Goal: Information Seeking & Learning: Learn about a topic

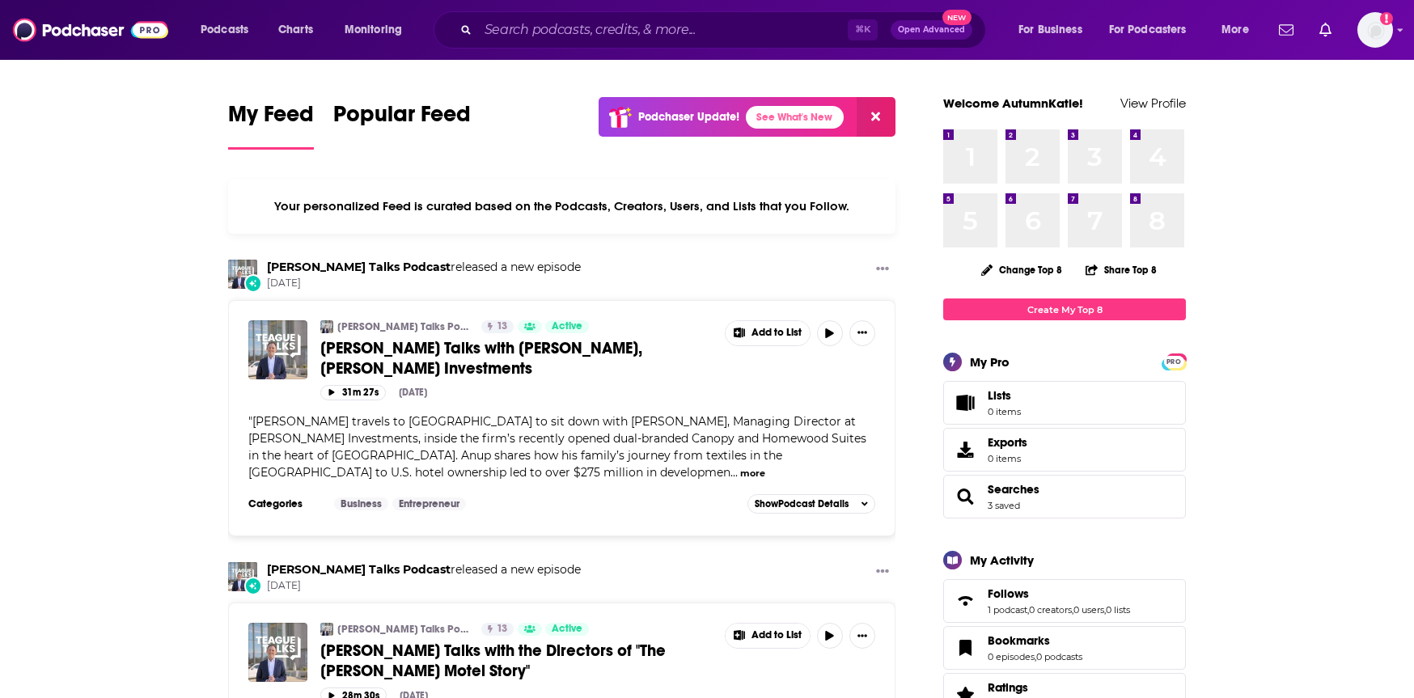
click at [594, 51] on div "Podcasts Charts Monitoring ⌘ K Open Advanced New For Business For Podcasters Mo…" at bounding box center [707, 30] width 1414 height 60
click at [578, 11] on div "⌘ K Open Advanced New" at bounding box center [710, 29] width 553 height 37
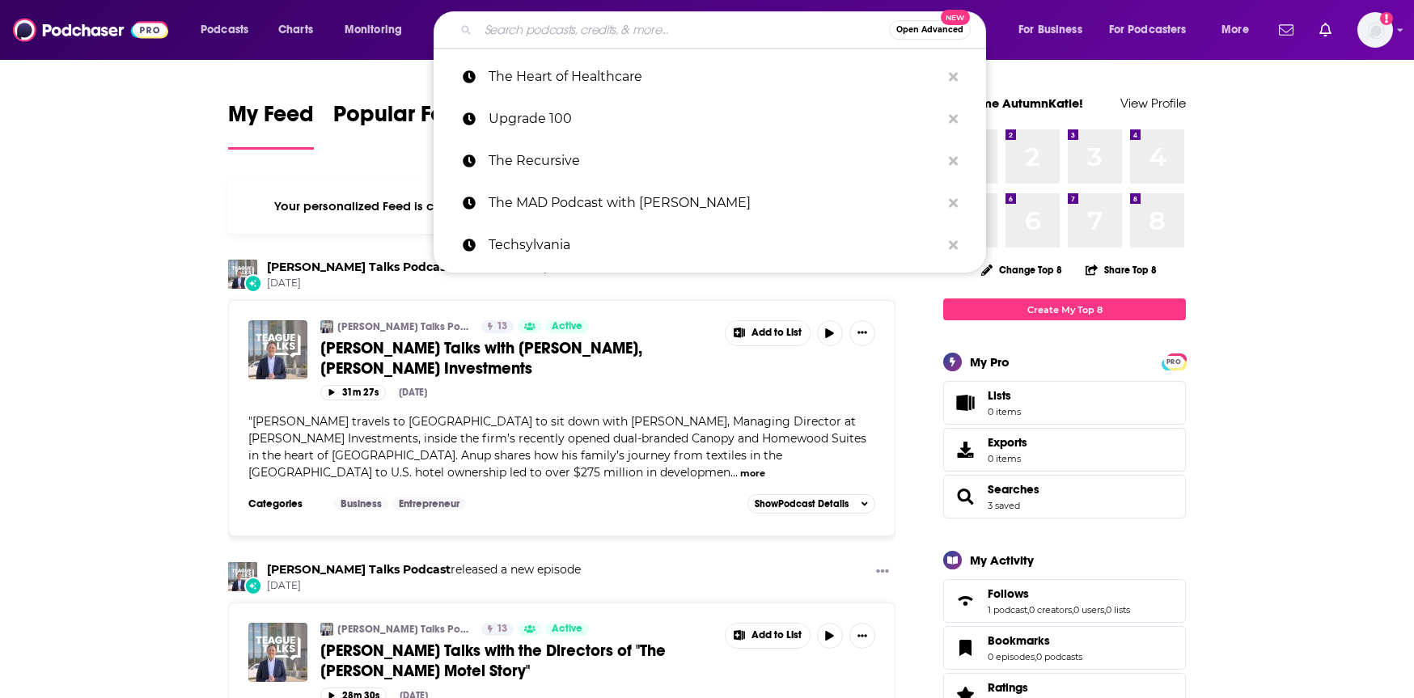
click at [578, 25] on input "Search podcasts, credits, & more..." at bounding box center [683, 30] width 411 height 26
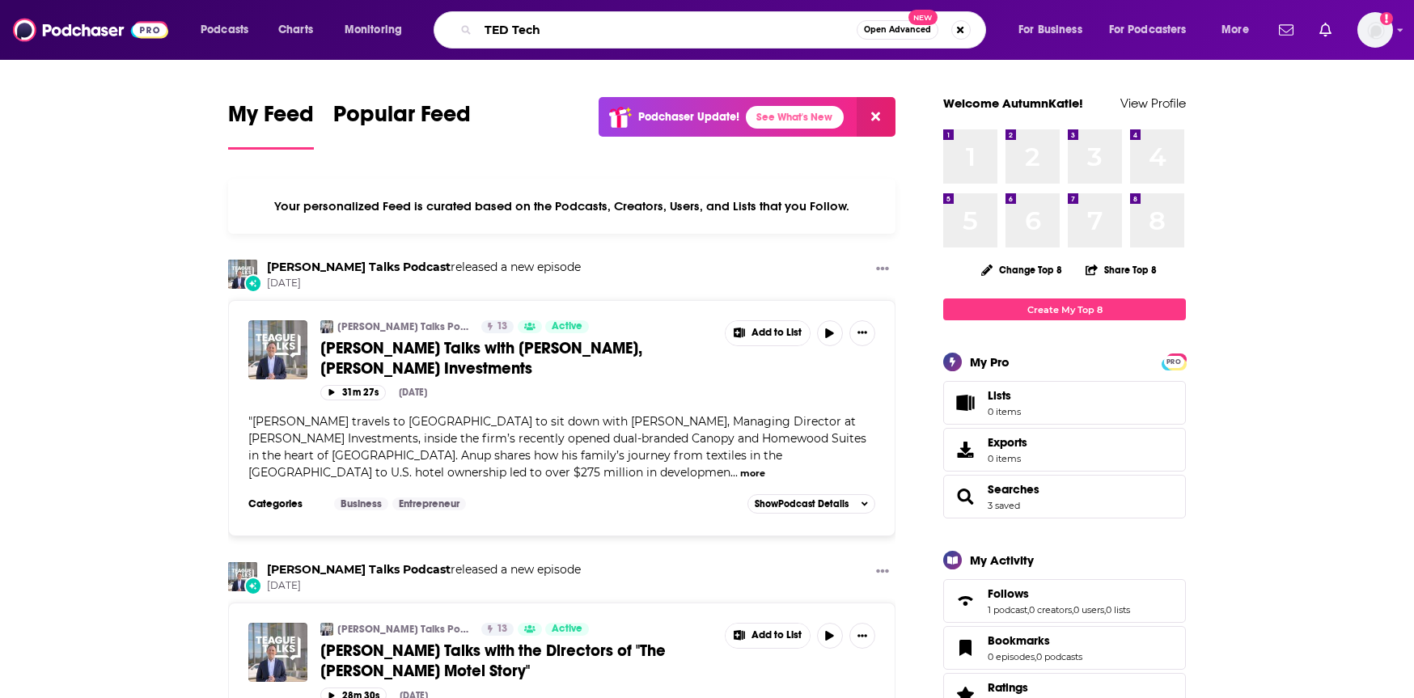
type input "TED Tech"
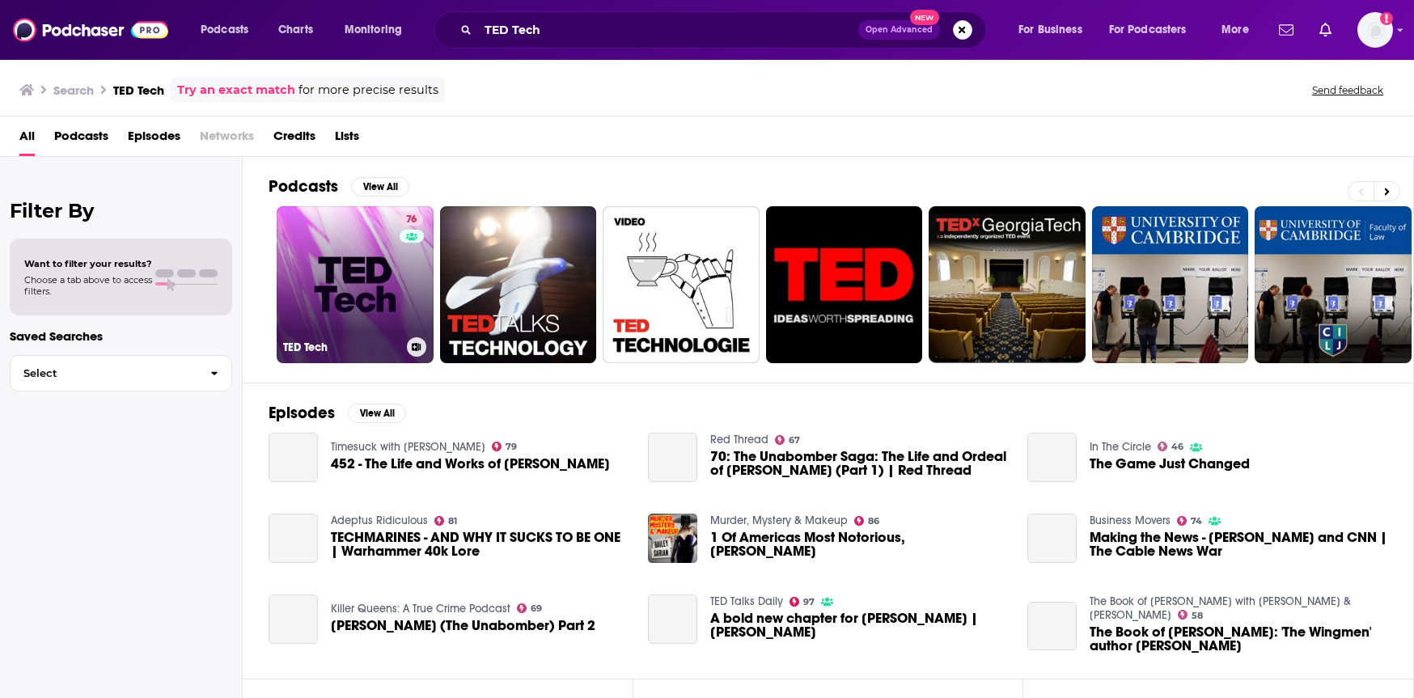
click at [391, 314] on link "76 [PERSON_NAME] Tech" at bounding box center [355, 284] width 157 height 157
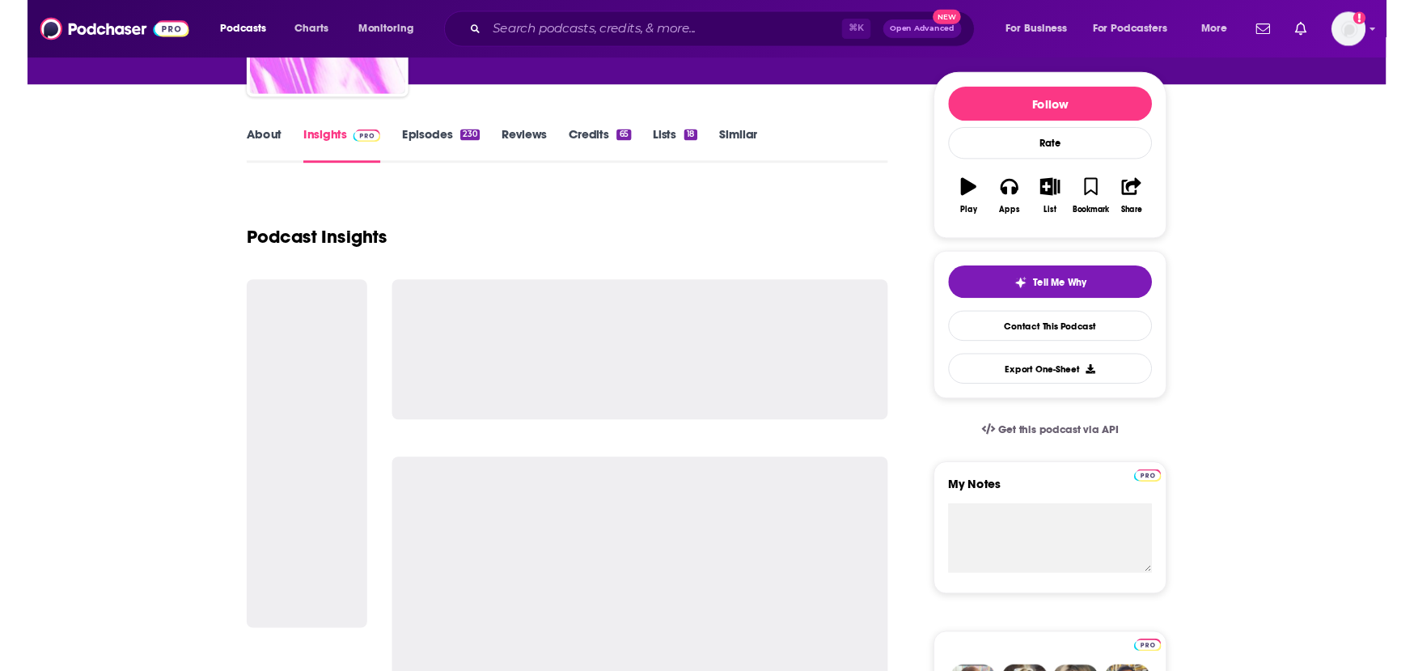
scroll to position [177, 0]
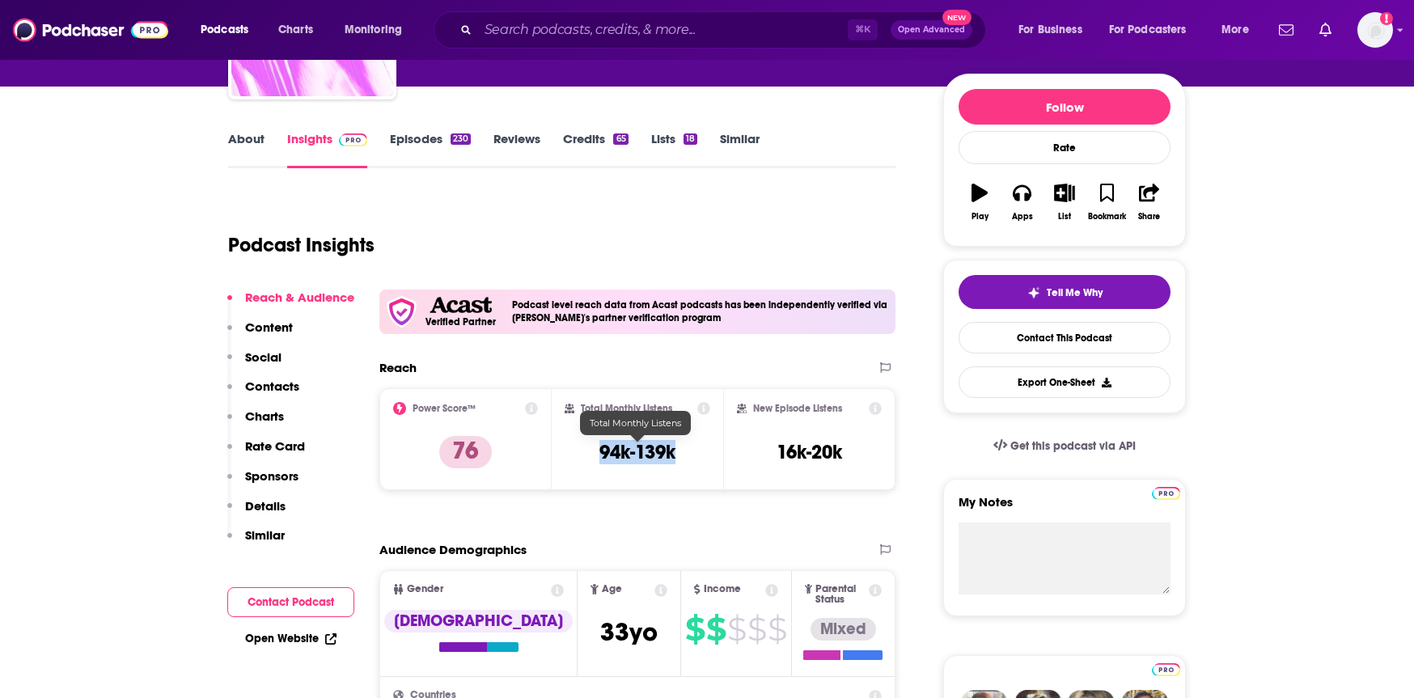
drag, startPoint x: 590, startPoint y: 453, endPoint x: 689, endPoint y: 454, distance: 99.5
click at [689, 454] on div "Total Monthly Listens 94k-139k" at bounding box center [638, 439] width 146 height 74
copy h3 "94k-139k"
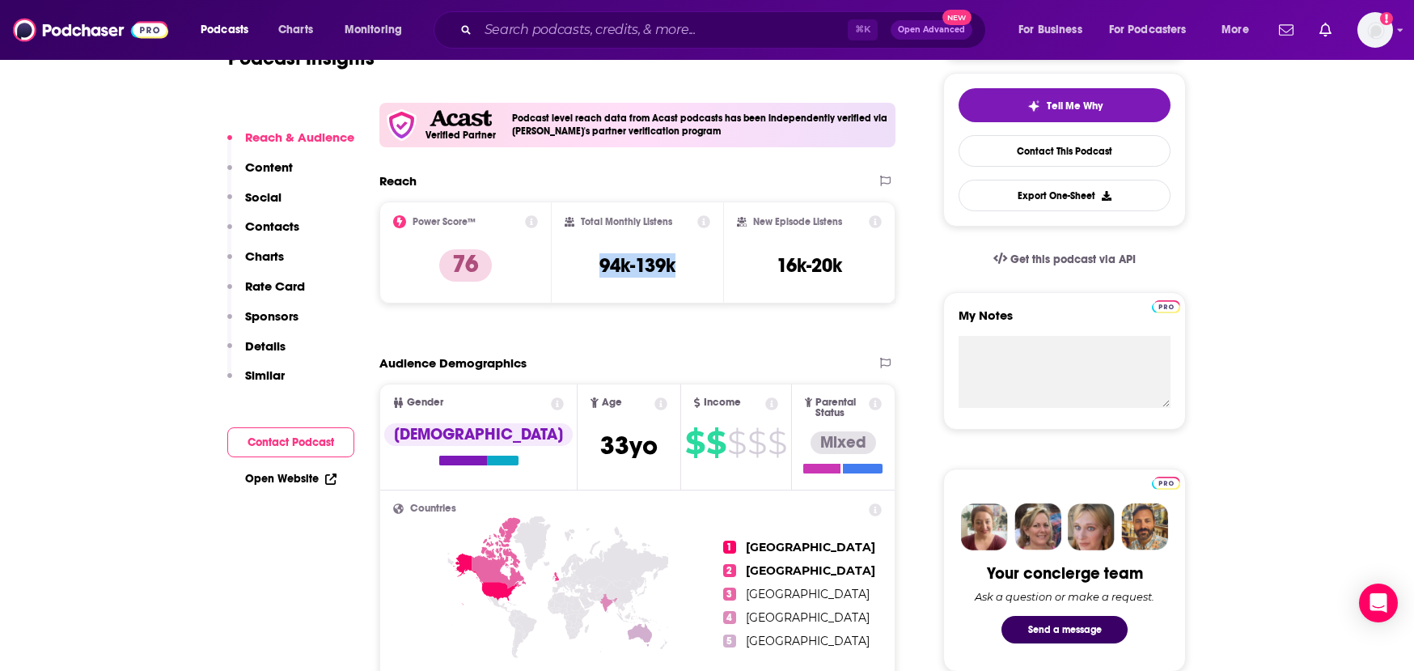
click at [285, 329] on button "Sponsors" at bounding box center [262, 323] width 71 height 30
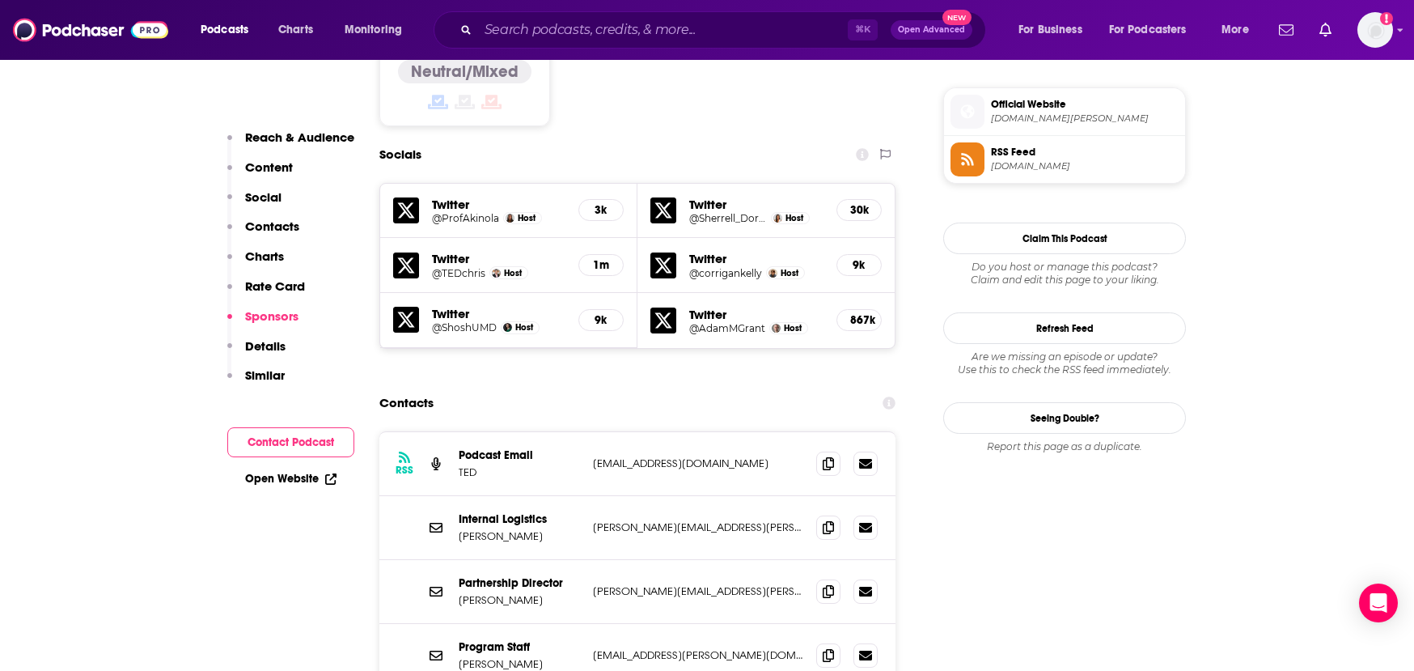
click at [270, 345] on p "Details" at bounding box center [265, 345] width 40 height 15
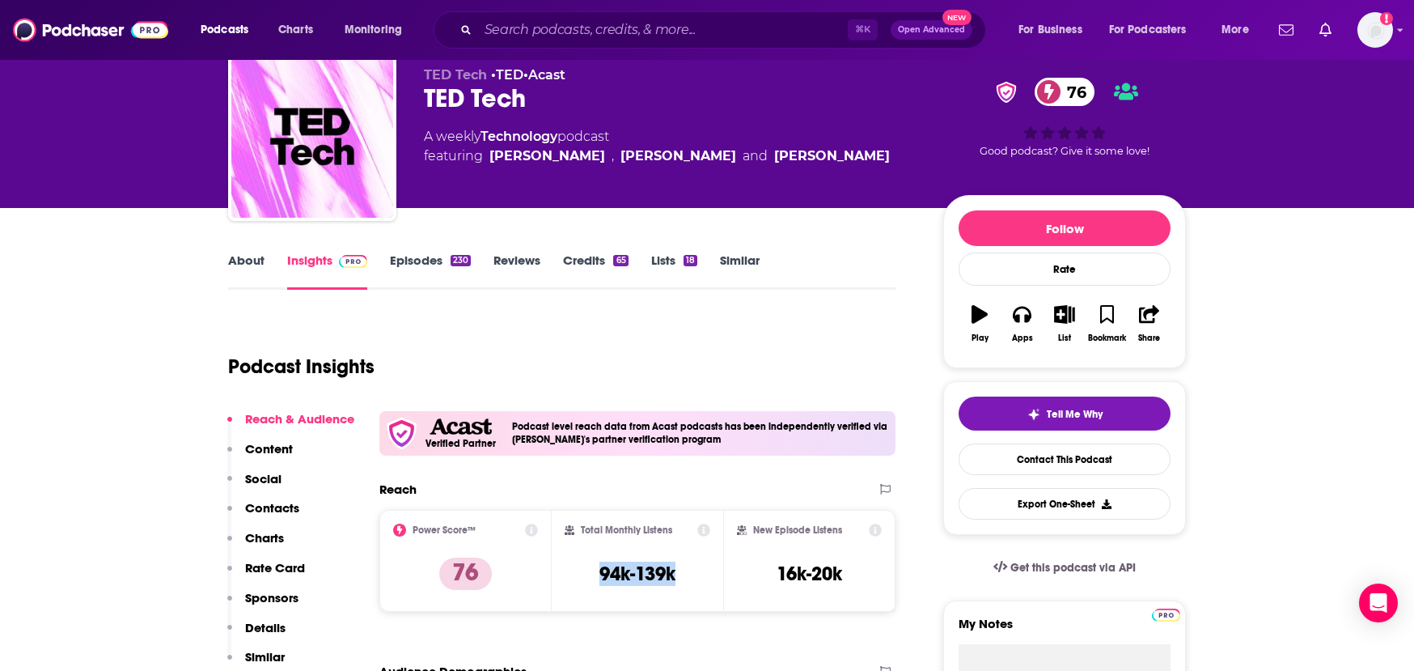
scroll to position [0, 0]
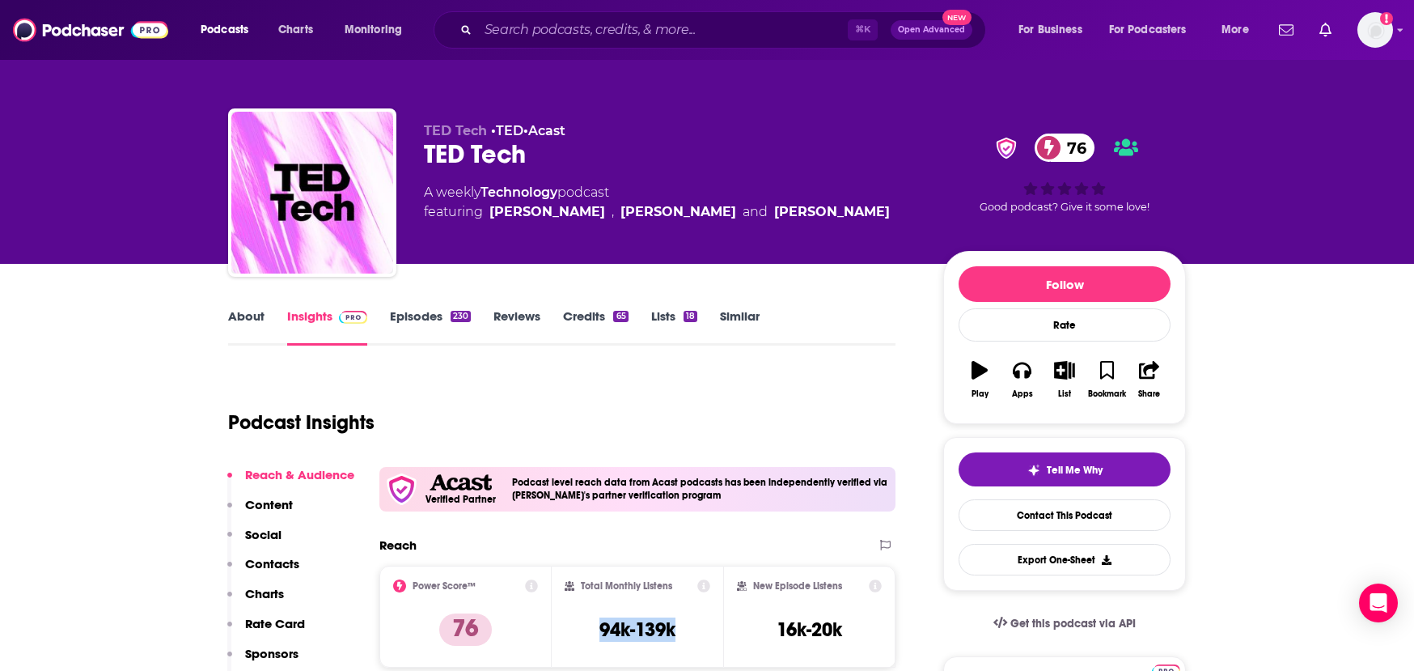
click at [242, 317] on link "About" at bounding box center [246, 326] width 36 height 37
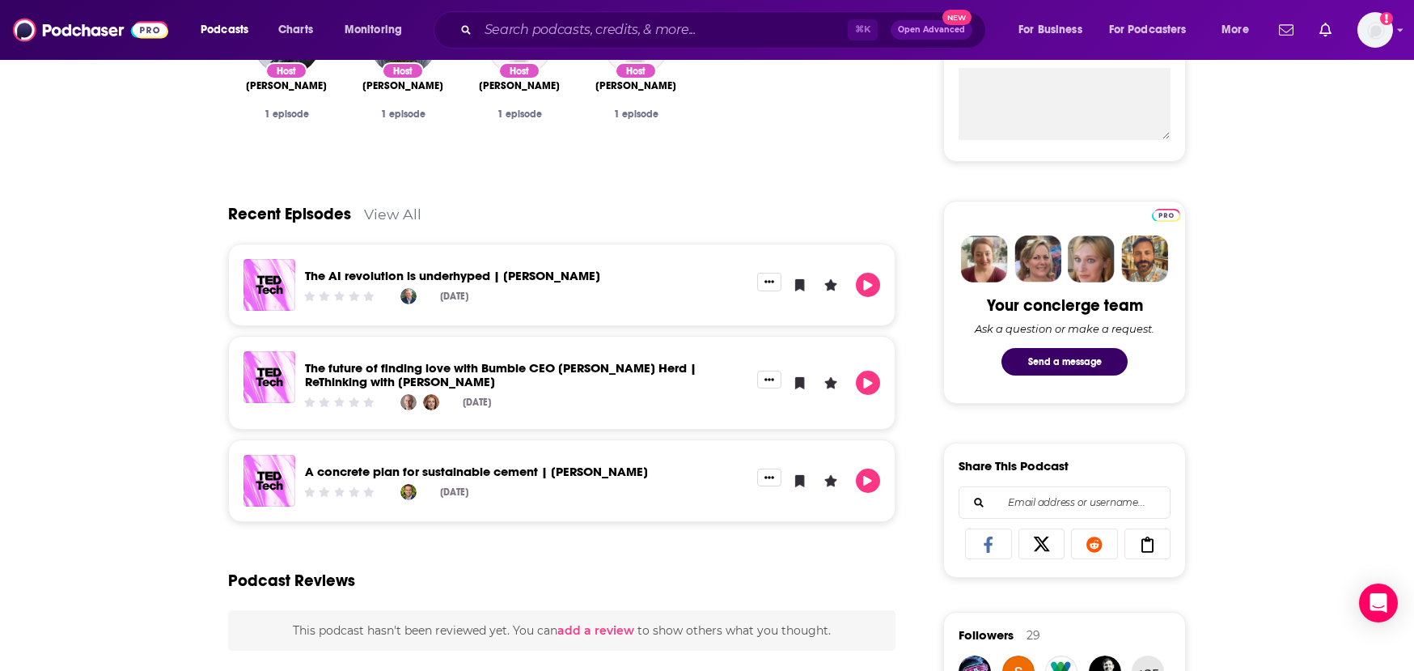
scroll to position [636, 0]
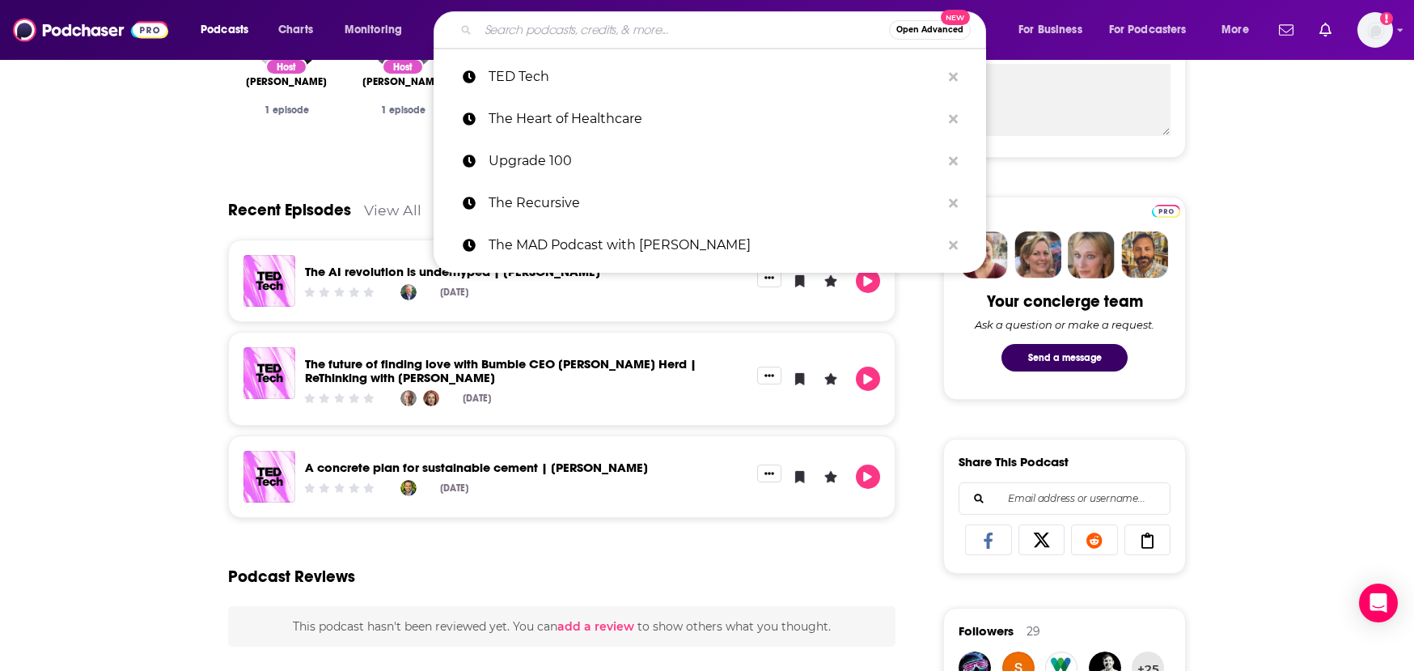
click at [496, 29] on input "Search podcasts, credits, & more..." at bounding box center [683, 30] width 411 height 26
type input "c"
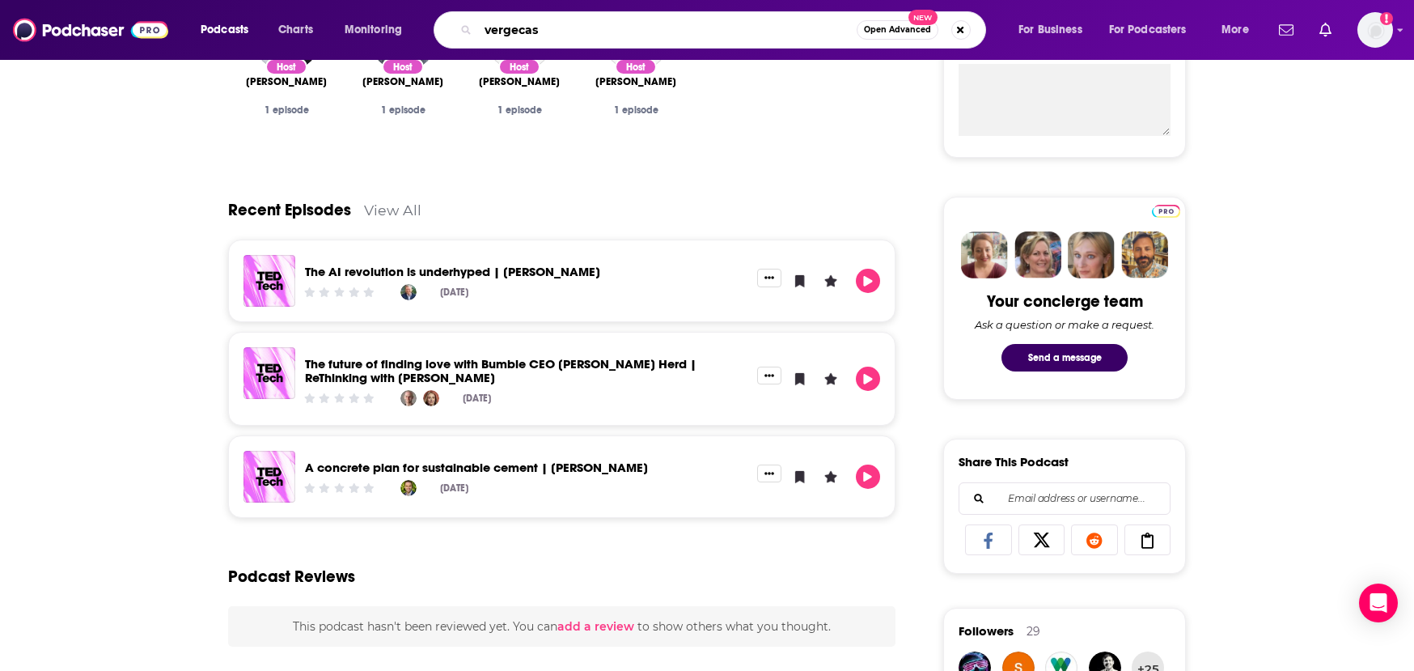
type input "vergecast"
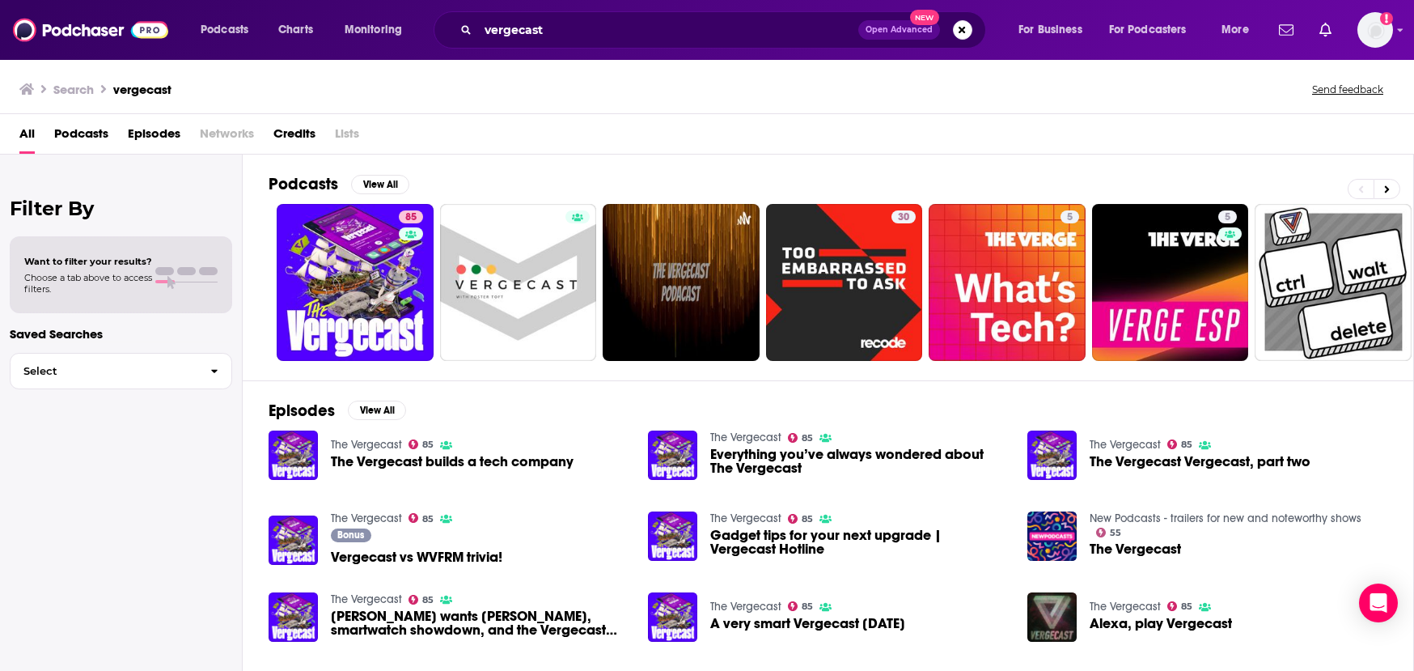
scroll to position [1, 0]
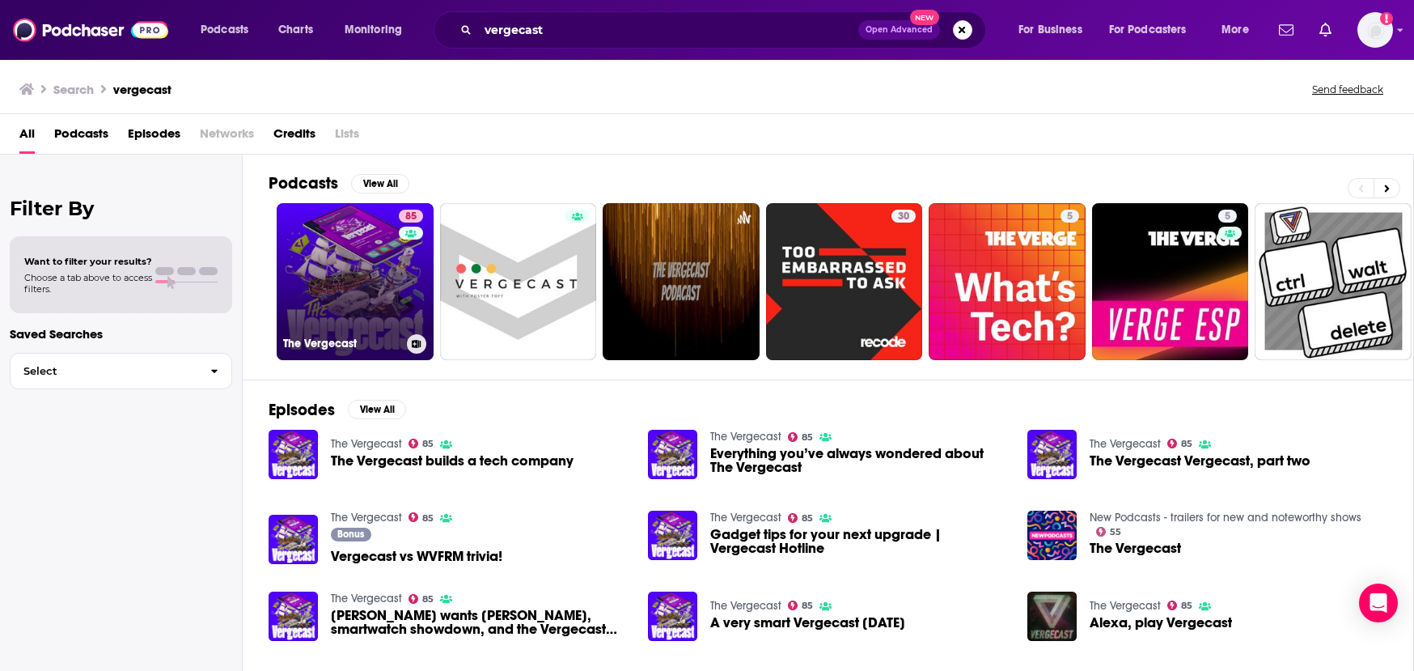
click at [372, 315] on link "85 The Vergecast" at bounding box center [355, 281] width 157 height 157
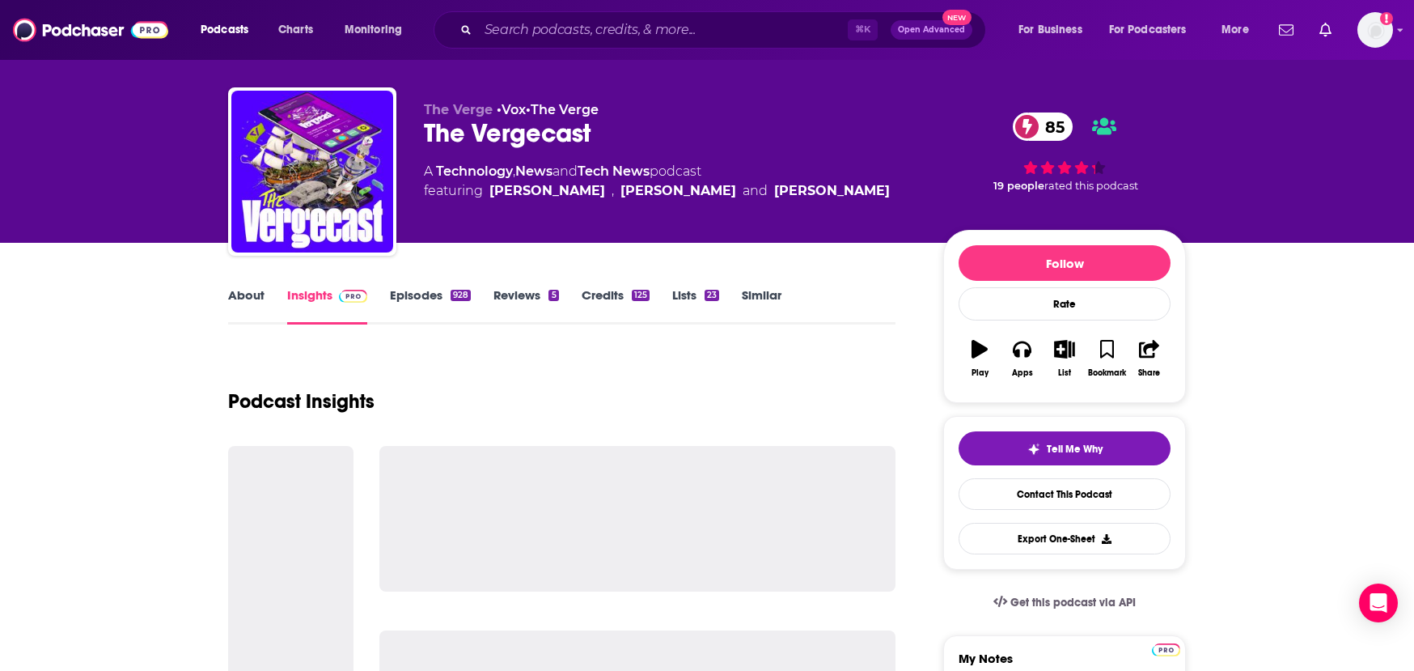
scroll to position [25, 0]
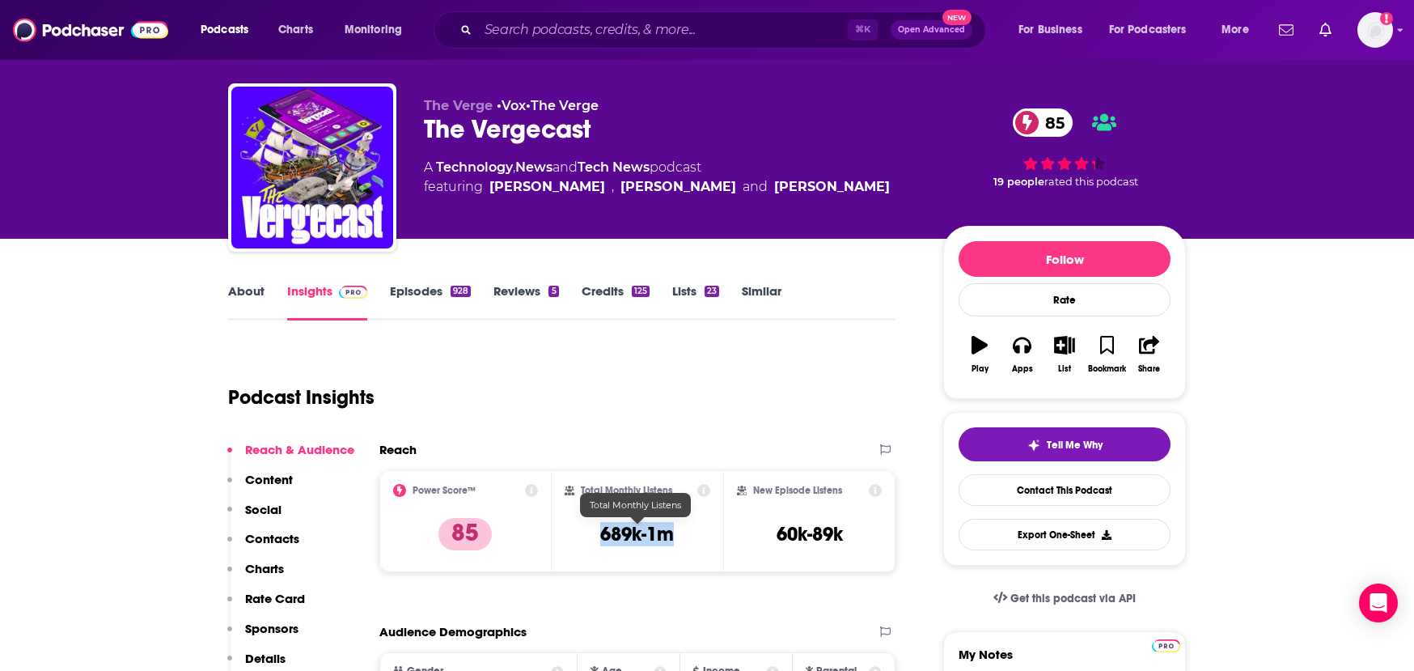
drag, startPoint x: 595, startPoint y: 536, endPoint x: 682, endPoint y: 538, distance: 87.4
click at [682, 538] on div "Total Monthly Listens 689k-1m" at bounding box center [638, 521] width 146 height 74
copy h3 "689k-1m"
click at [543, 26] on input "Search podcasts, credits, & more..." at bounding box center [663, 30] width 370 height 26
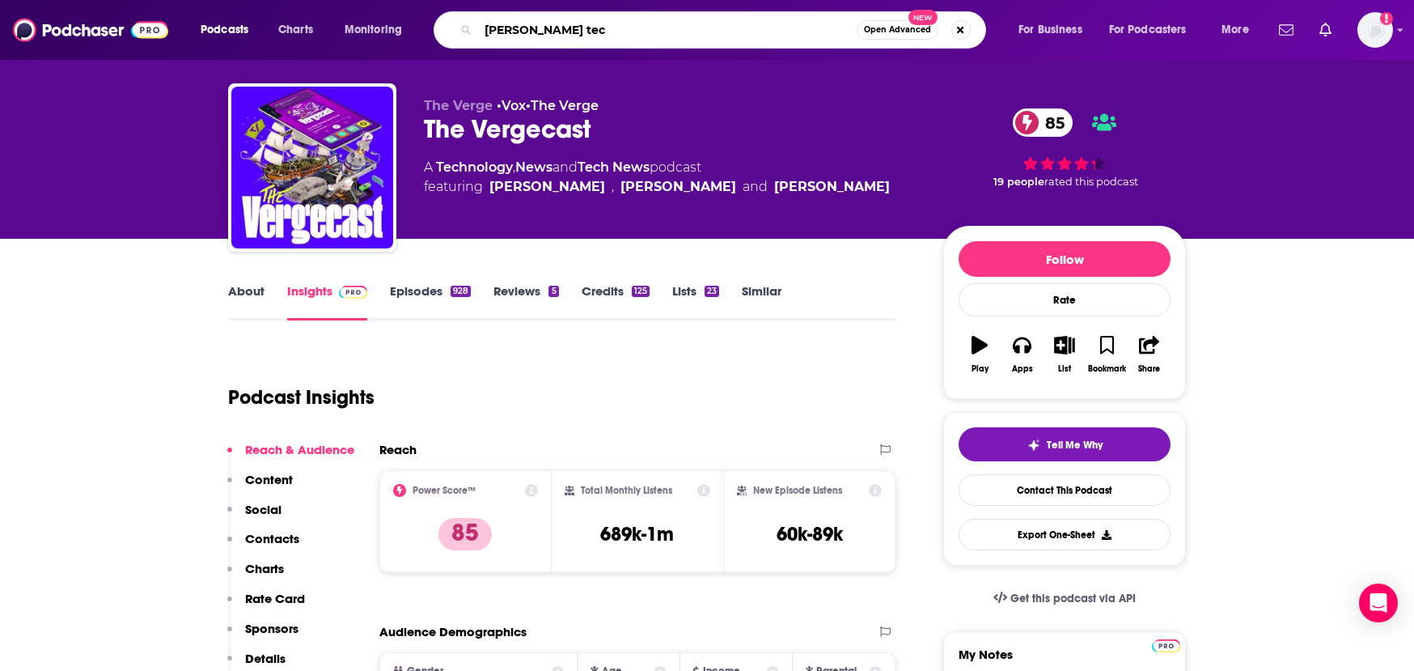
type input "[PERSON_NAME] tech"
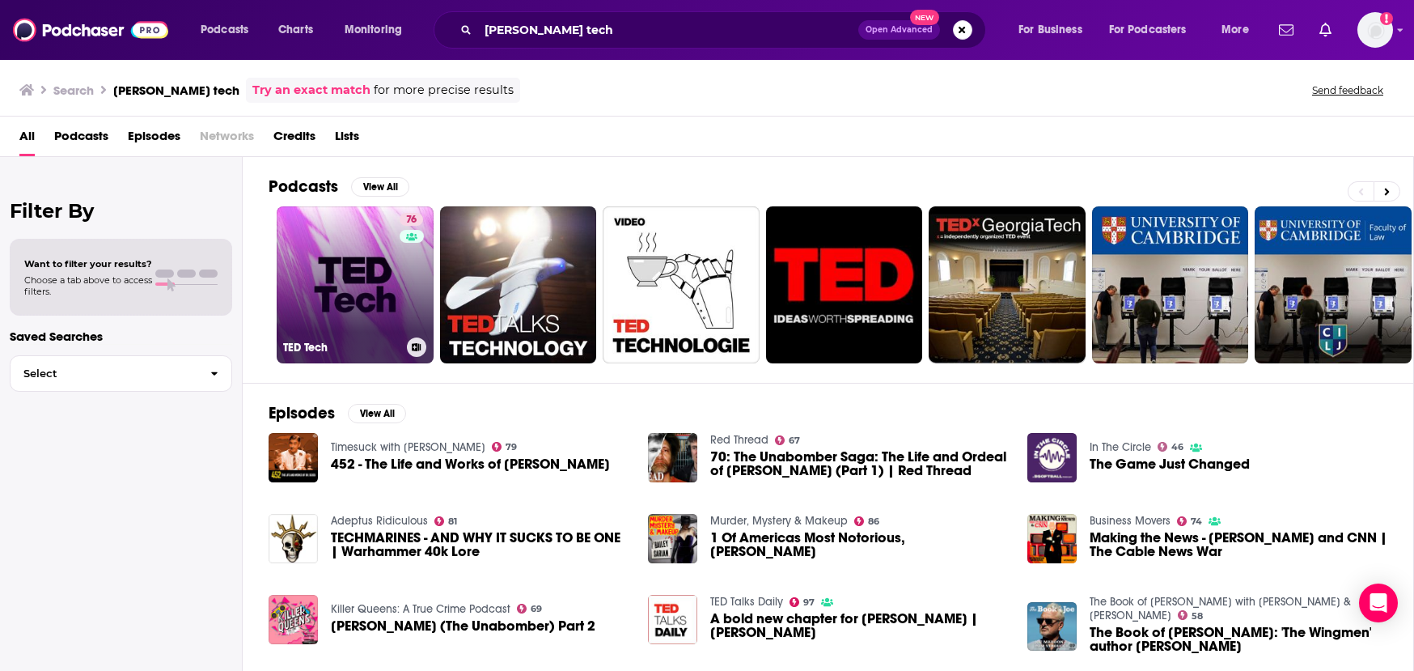
click at [358, 290] on link "76 [PERSON_NAME] Tech" at bounding box center [355, 284] width 157 height 157
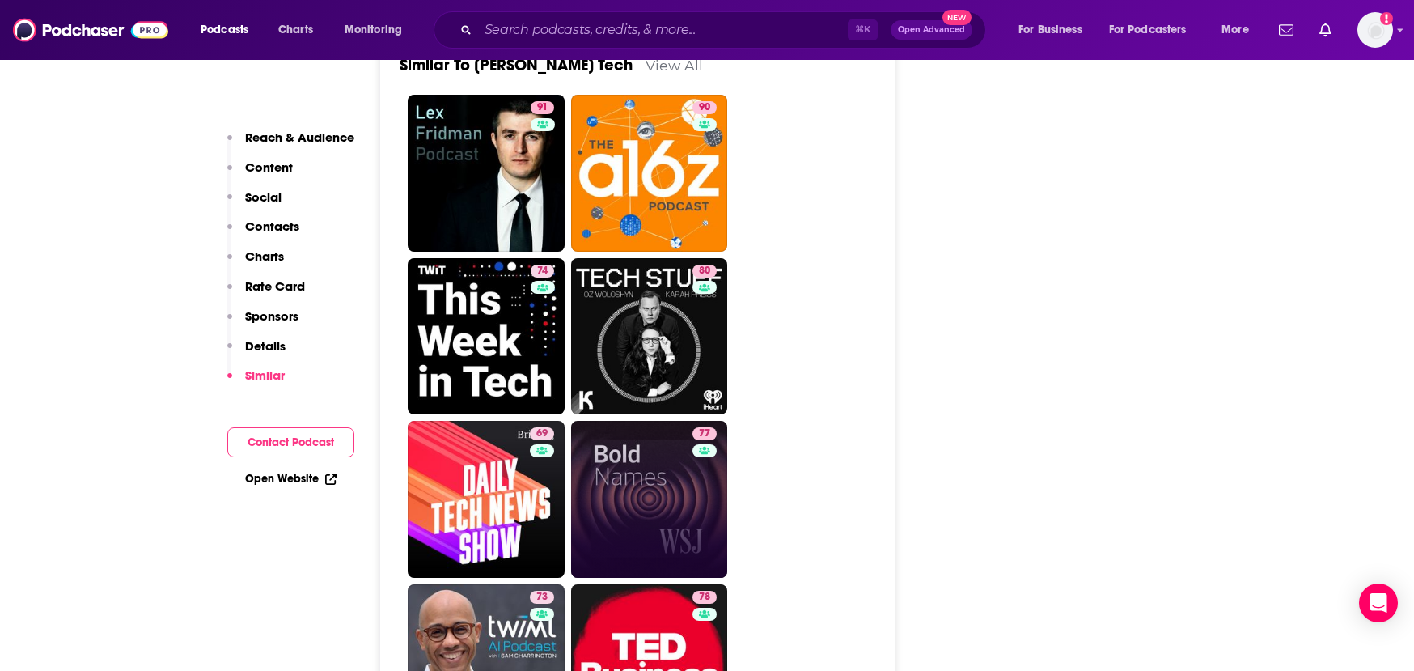
scroll to position [4315, 0]
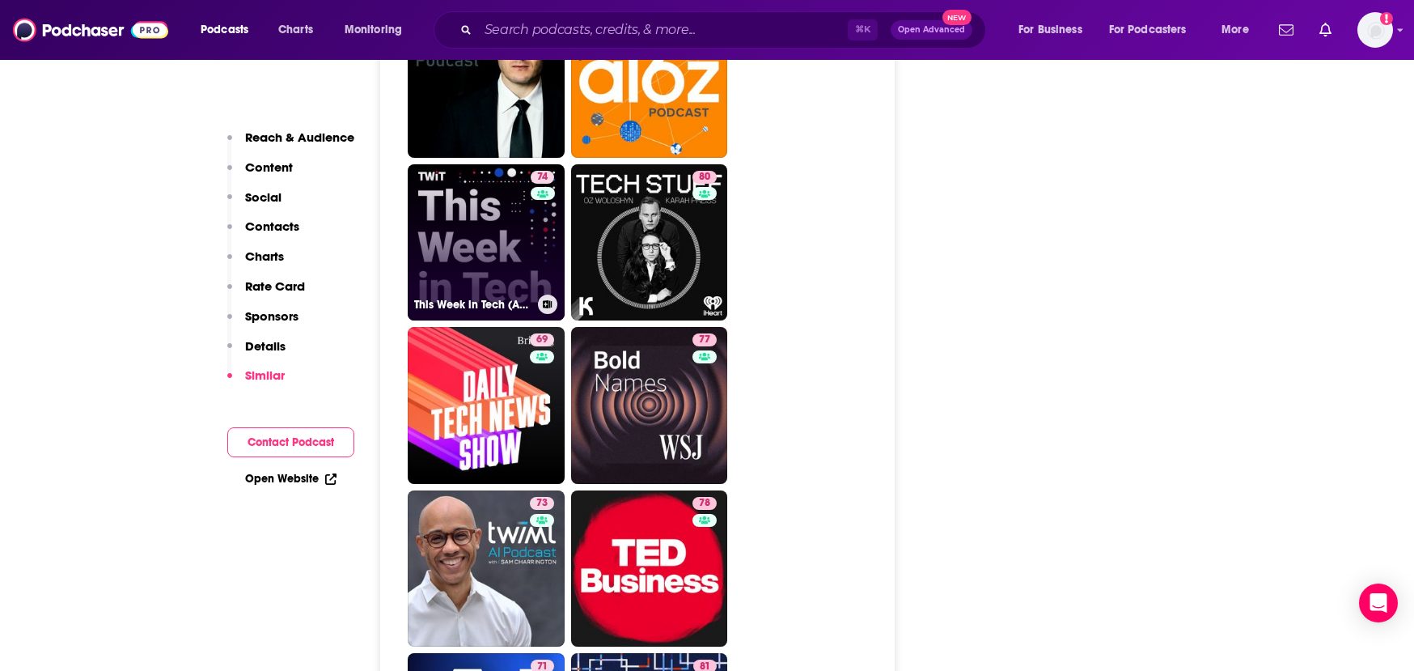
click at [473, 164] on link "74 This Week in Tech (Audio)" at bounding box center [486, 242] width 157 height 157
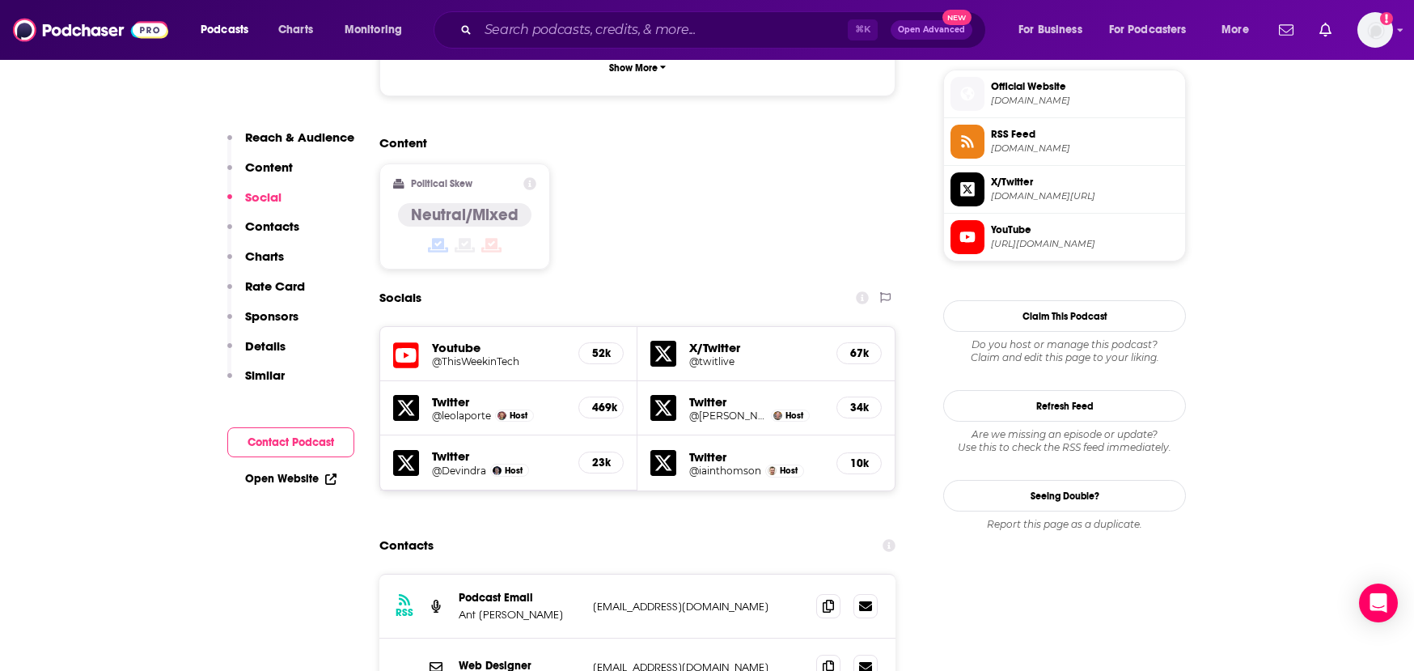
scroll to position [1517, 0]
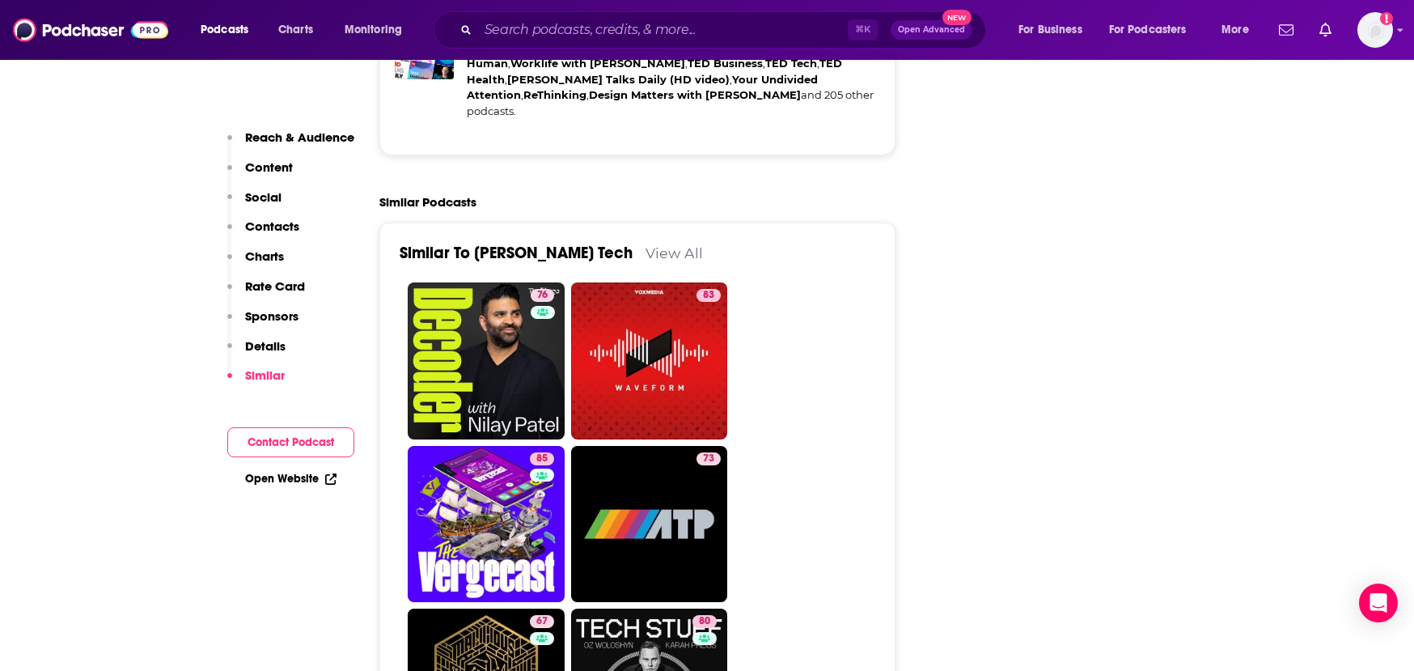
scroll to position [4035, 0]
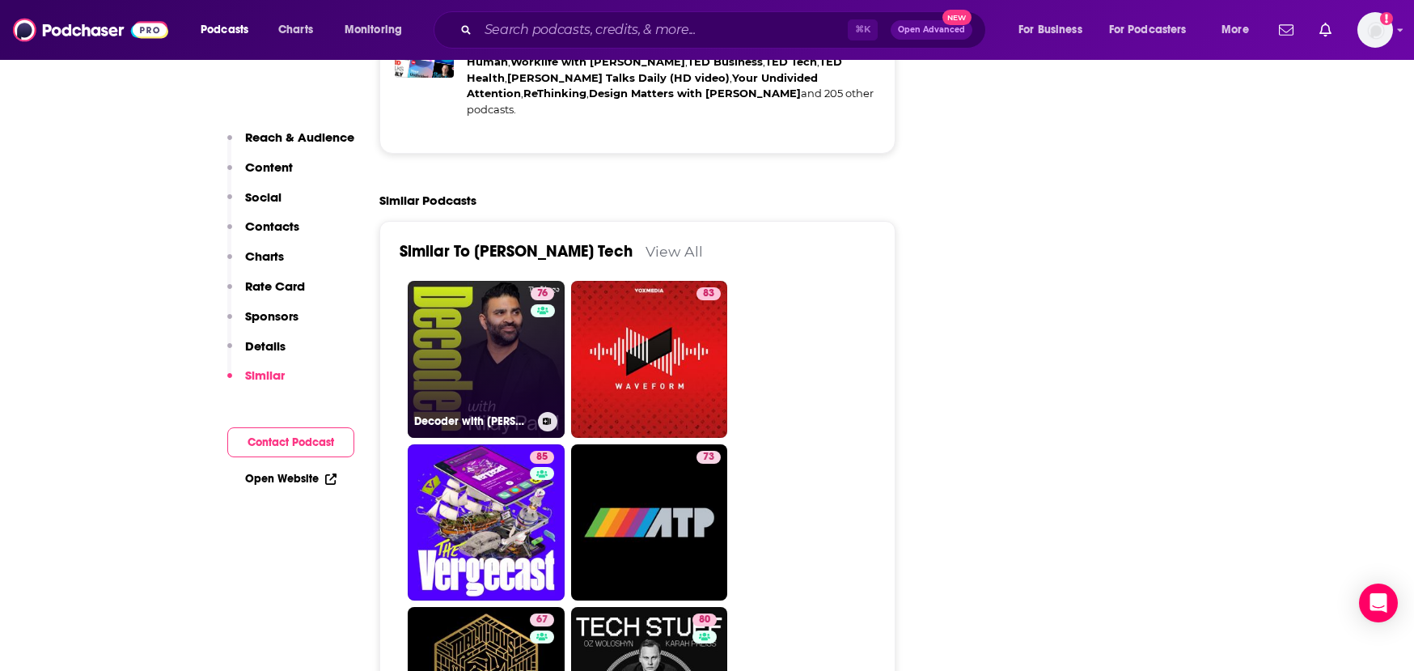
click at [477, 281] on link "76 Decoder with [PERSON_NAME]" at bounding box center [486, 359] width 157 height 157
type input "[URL][DOMAIN_NAME][PERSON_NAME]"
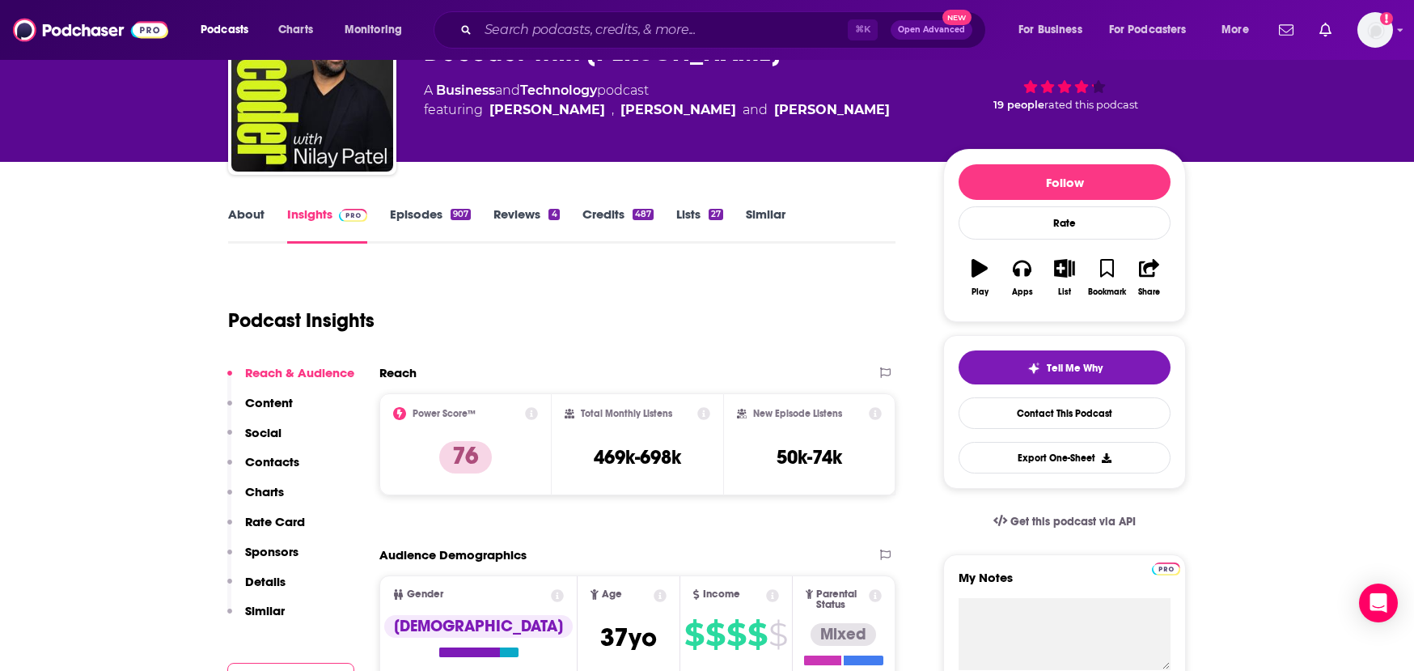
scroll to position [30, 0]
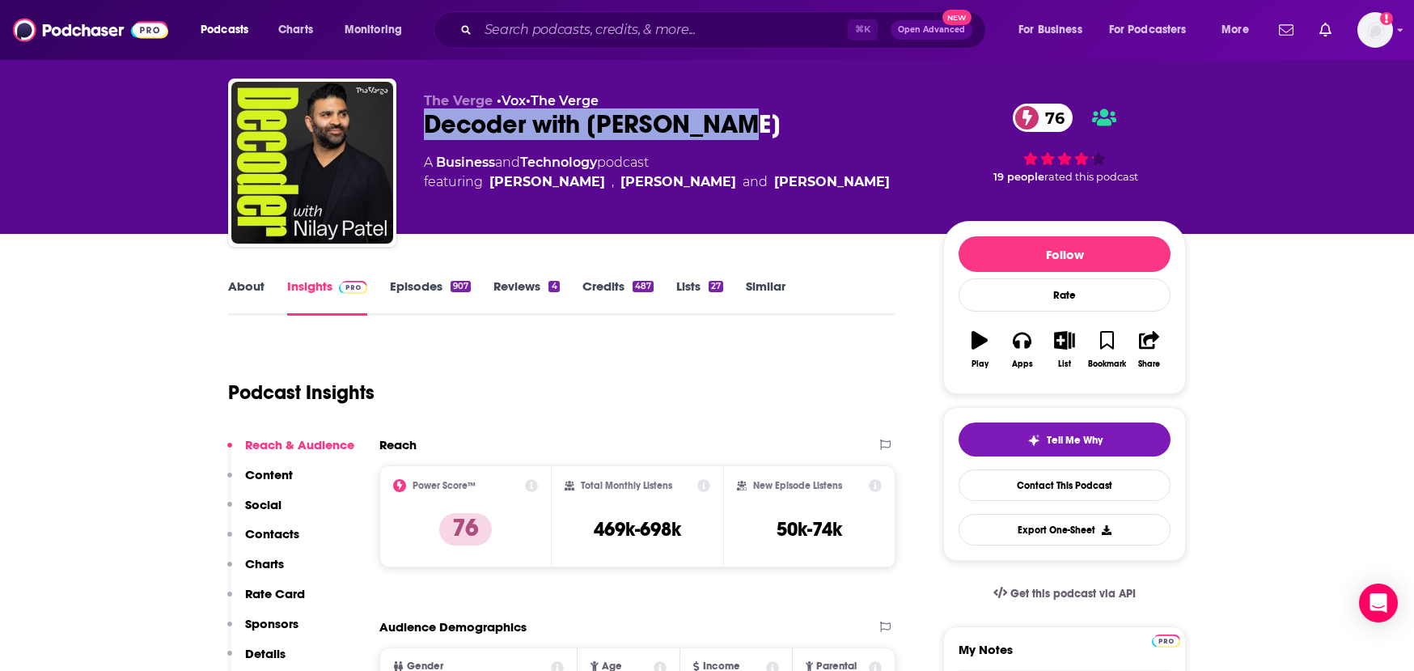
drag, startPoint x: 731, startPoint y: 118, endPoint x: 416, endPoint y: 121, distance: 314.7
click at [416, 121] on div "The Verge • Vox • The Verge Decoder with [PERSON_NAME] 76 A Business and Techno…" at bounding box center [707, 165] width 958 height 175
copy h2 "Decoder with [PERSON_NAME]"
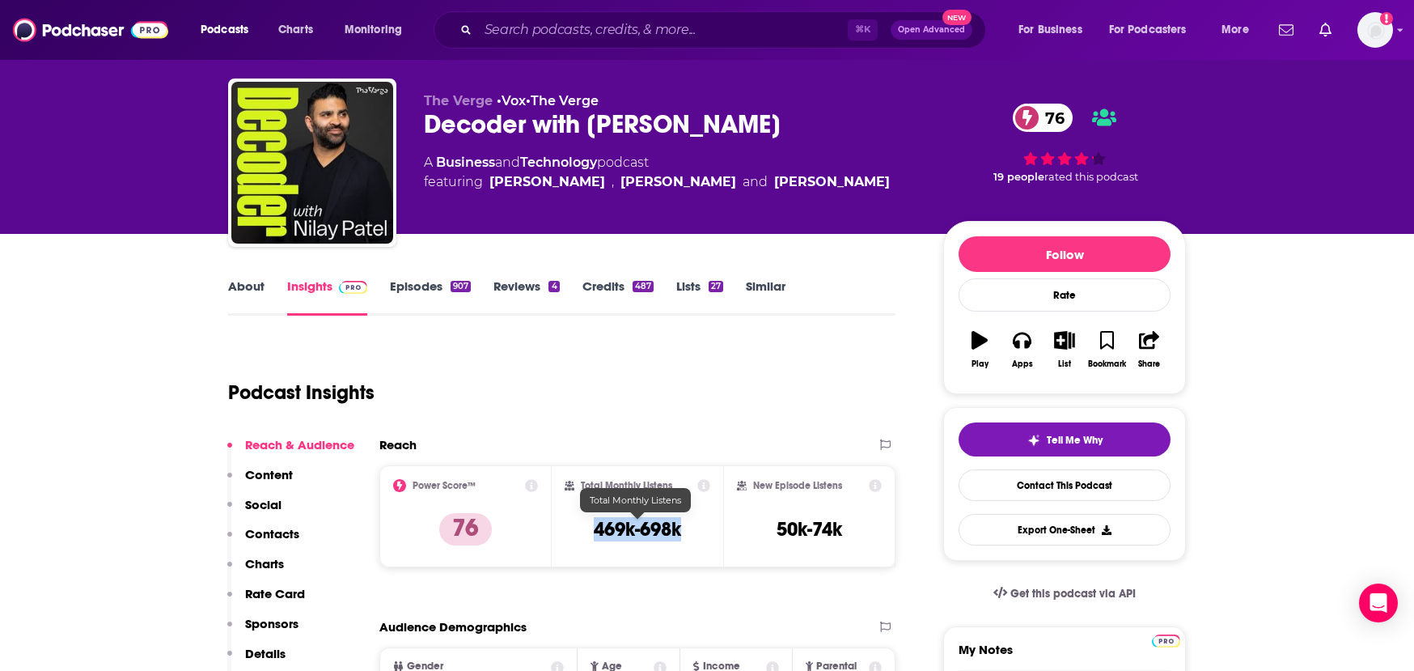
drag, startPoint x: 587, startPoint y: 531, endPoint x: 718, endPoint y: 532, distance: 131.9
click at [718, 532] on div "Total Monthly Listens 469k-698k" at bounding box center [638, 516] width 172 height 102
copy h3 "469k-698k"
click at [264, 294] on div "About" at bounding box center [257, 296] width 59 height 37
click at [244, 290] on link "About" at bounding box center [246, 296] width 36 height 37
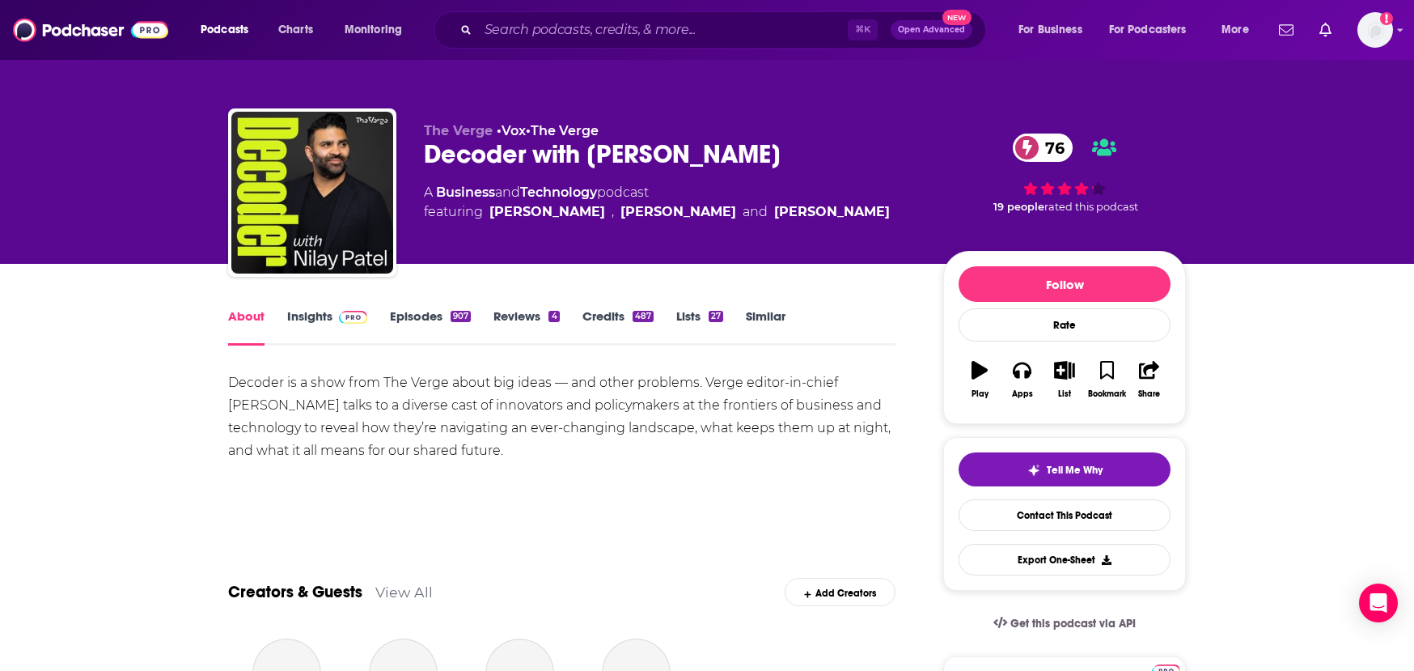
click at [662, 380] on div "Decoder is a show from The Verge about big ideas — and other problems. Verge ed…" at bounding box center [561, 416] width 667 height 91
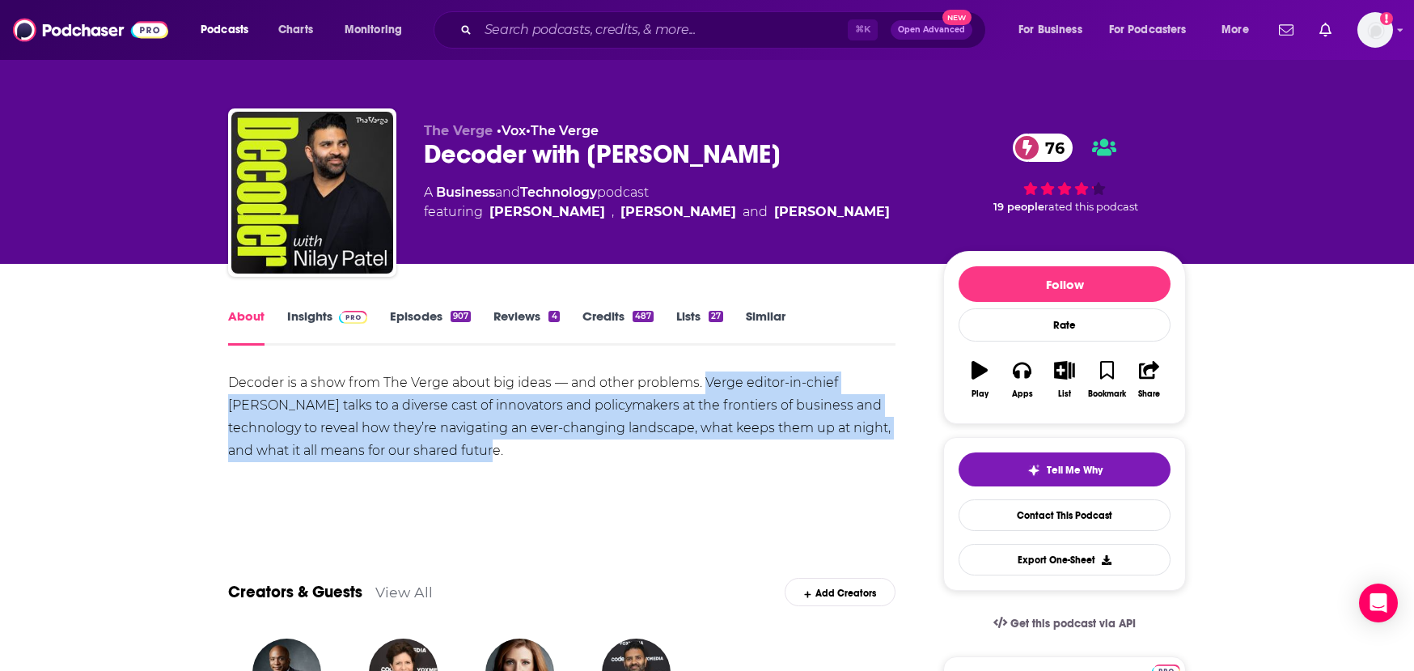
copy div "Verge editor-in-chief [PERSON_NAME] talks to a diverse cast of innovators and p…"
drag, startPoint x: 703, startPoint y: 383, endPoint x: 751, endPoint y: 439, distance: 73.4
click at [751, 439] on div "Decoder is a show from The Verge about big ideas — and other problems. Verge ed…" at bounding box center [561, 416] width 667 height 91
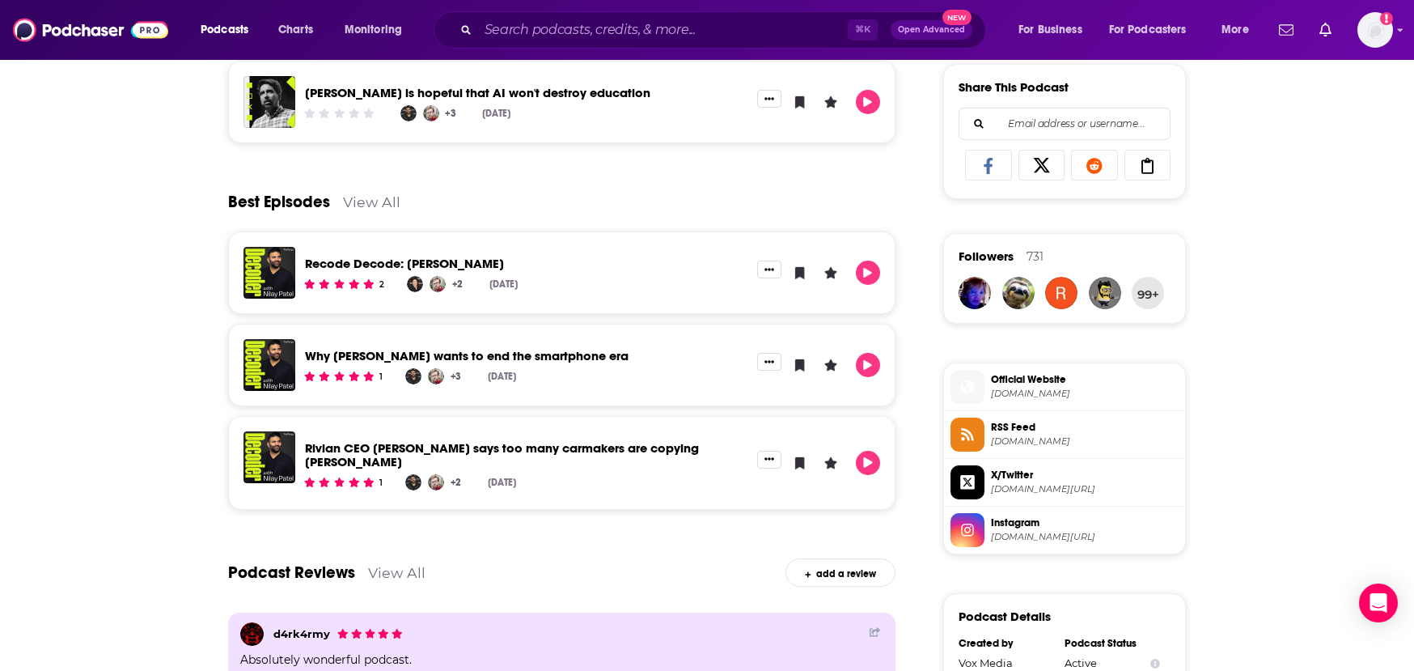
scroll to position [971, 0]
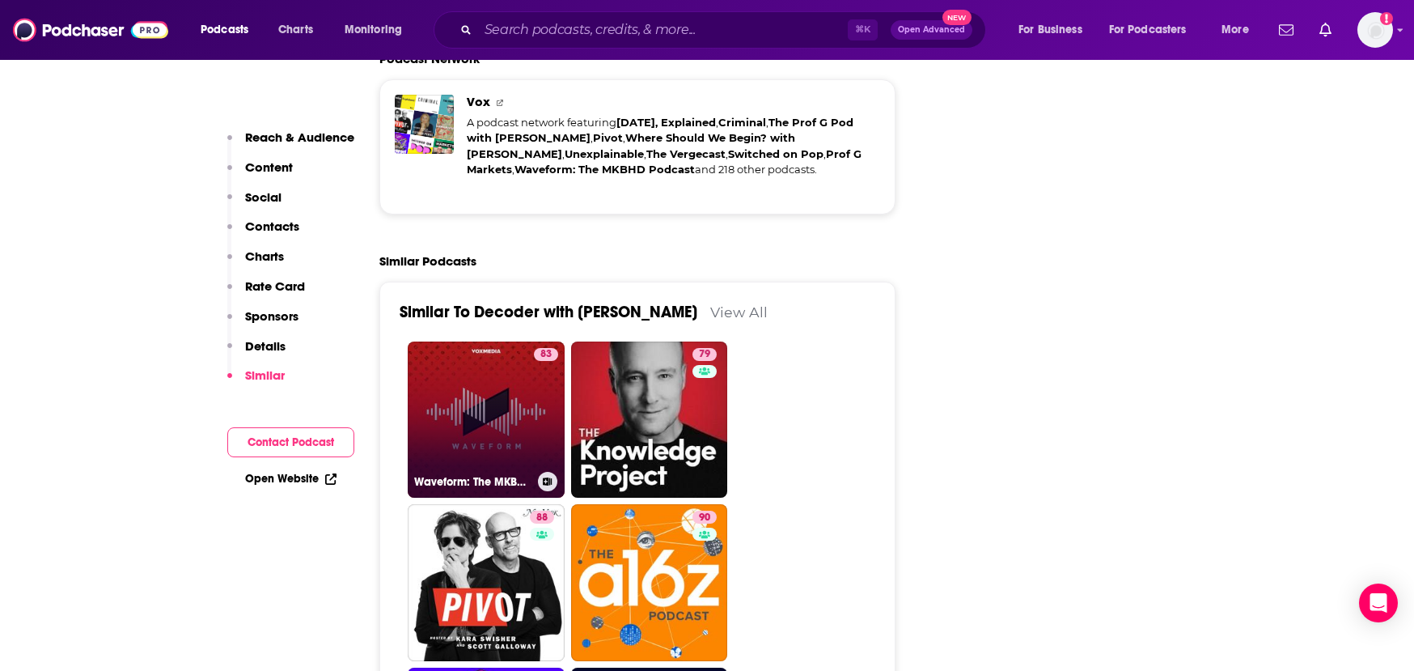
scroll to position [3816, 0]
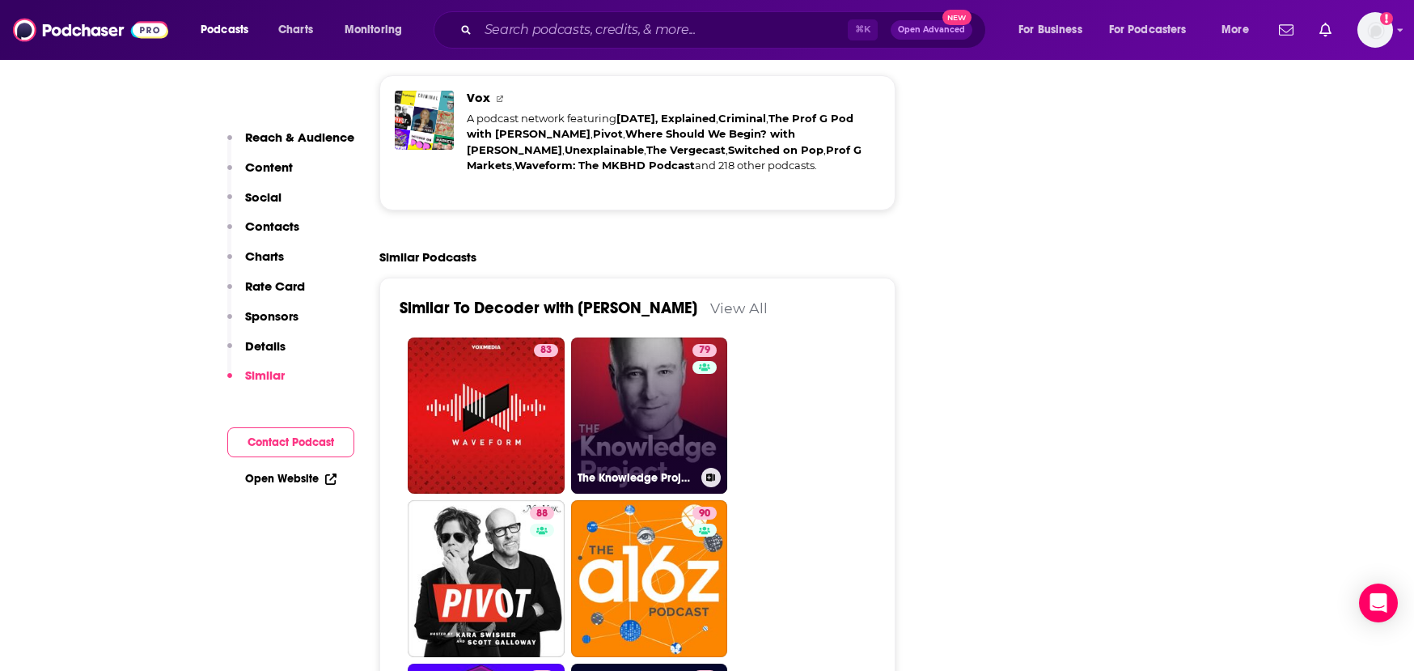
click at [641, 337] on link "79 The Knowledge Project with [PERSON_NAME]" at bounding box center [649, 415] width 157 height 157
type input "[URL][DOMAIN_NAME]"
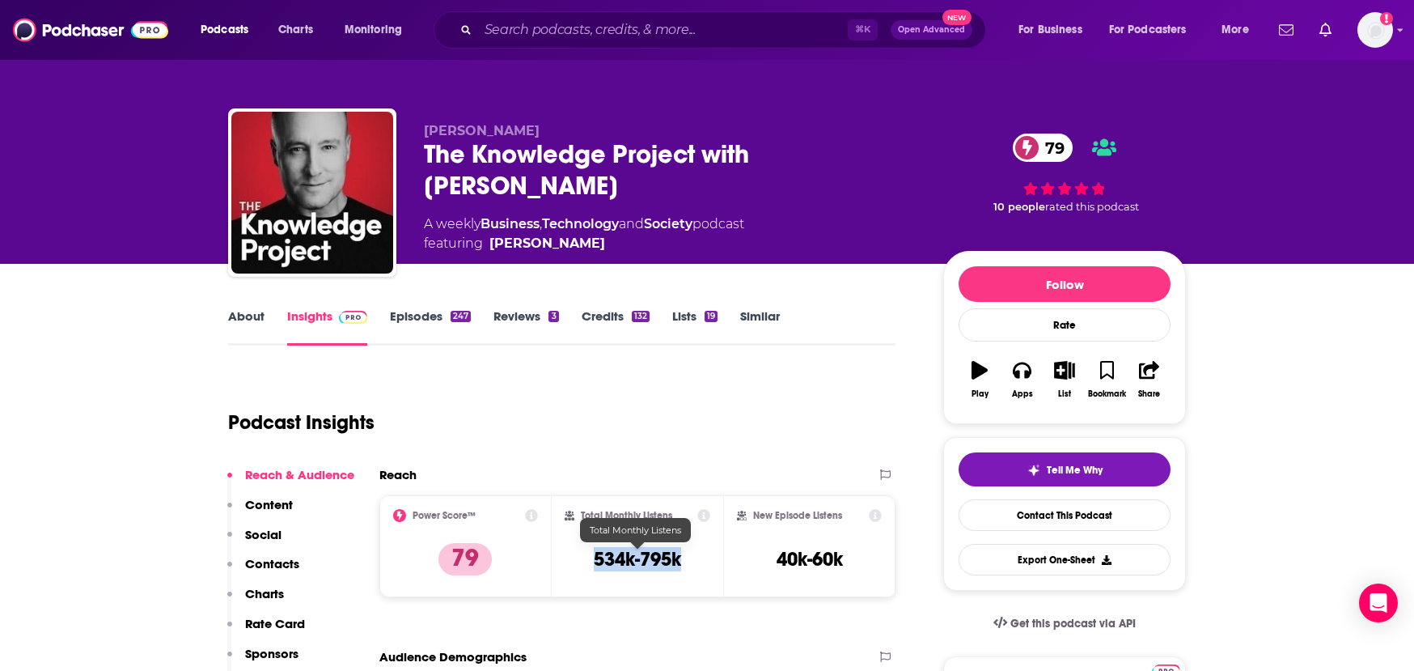
drag, startPoint x: 595, startPoint y: 565, endPoint x: 716, endPoint y: 563, distance: 121.4
click at [716, 563] on div "Total Monthly Listens 534k-795k" at bounding box center [638, 546] width 172 height 102
copy h3 "534k-795k"
click at [260, 311] on link "About" at bounding box center [246, 326] width 36 height 37
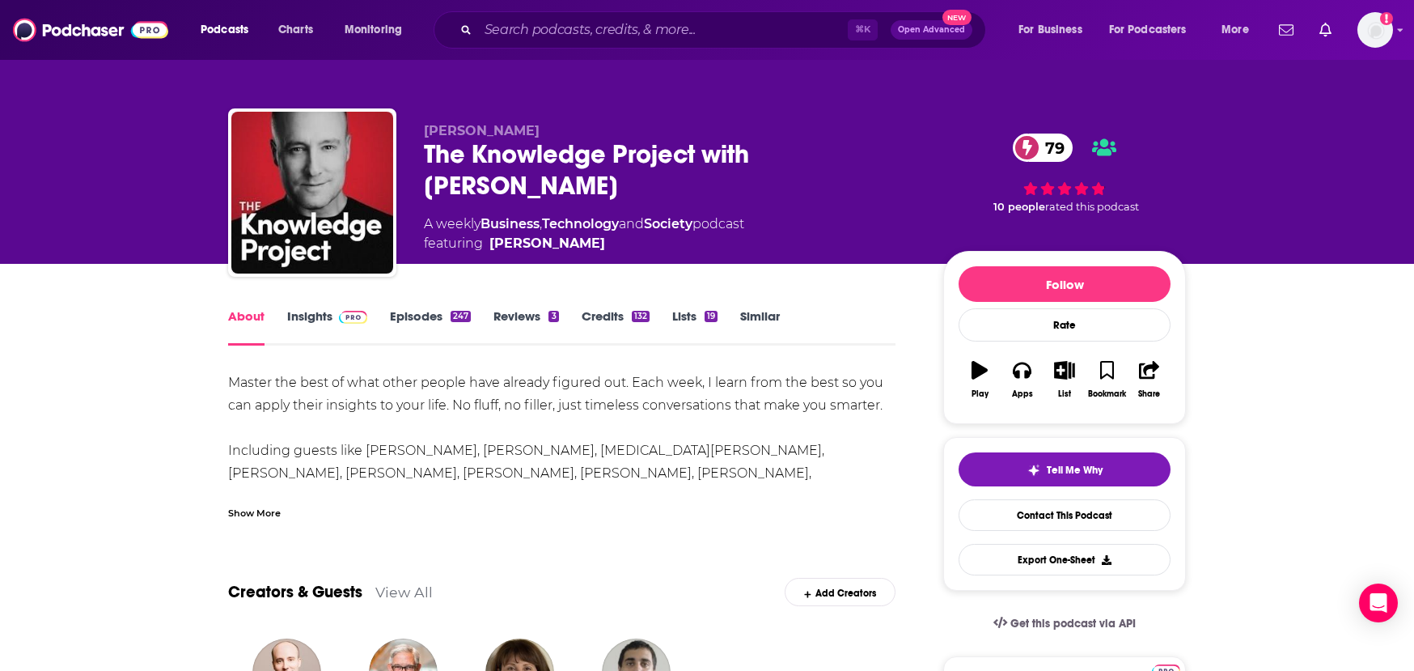
scroll to position [5, 0]
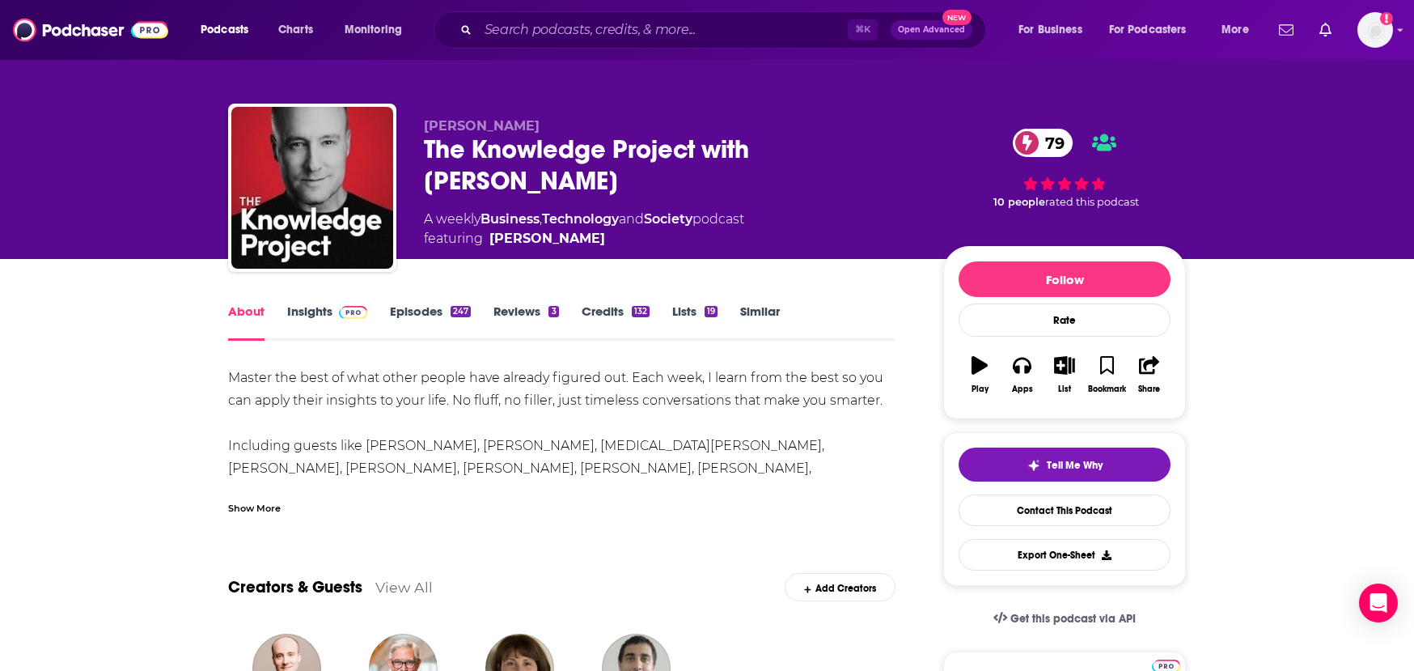
click at [252, 503] on div "Show More" at bounding box center [254, 506] width 53 height 15
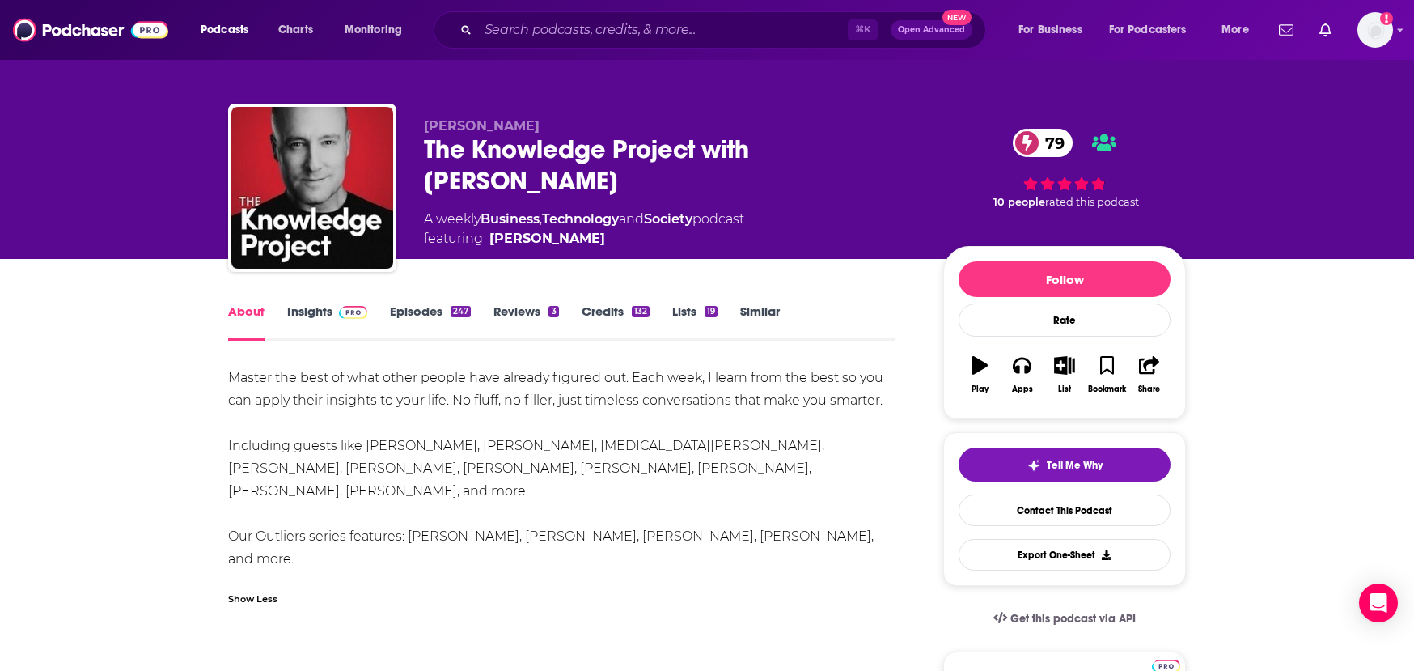
click at [509, 391] on div "Master the best of what other people have already figured out. Each week, I lea…" at bounding box center [561, 490] width 667 height 249
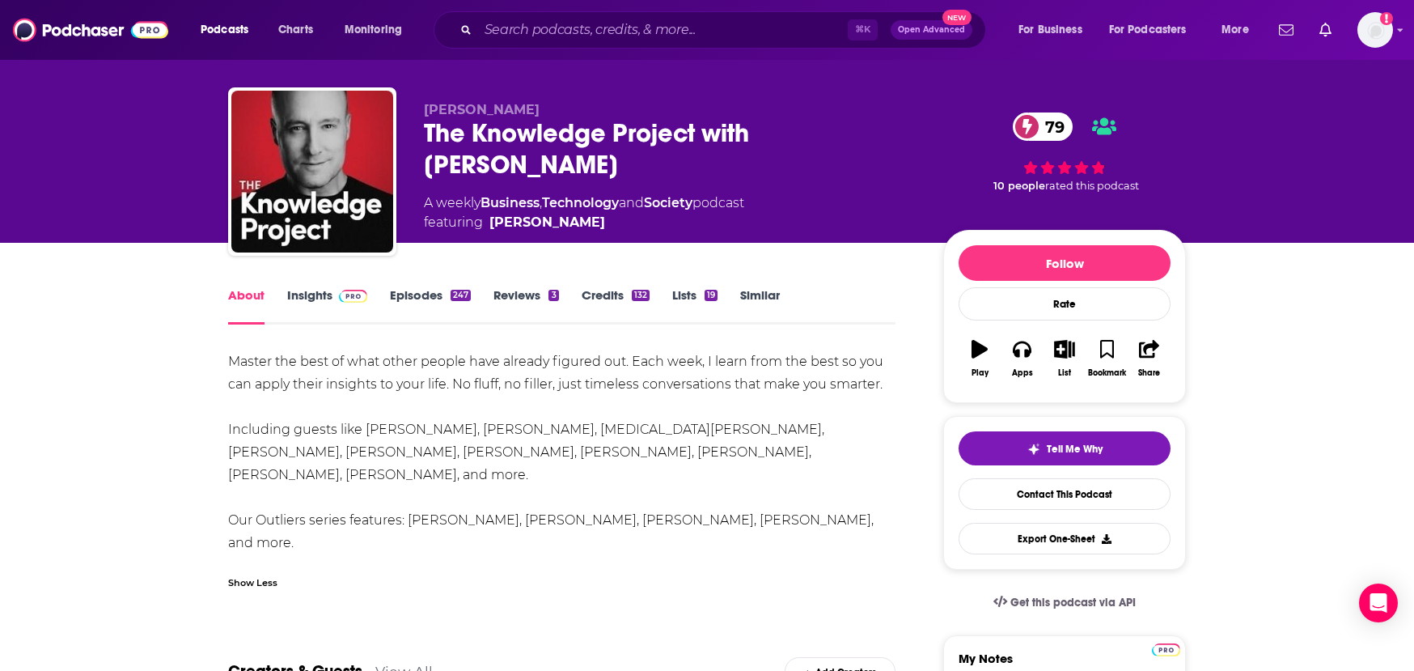
scroll to position [23, 0]
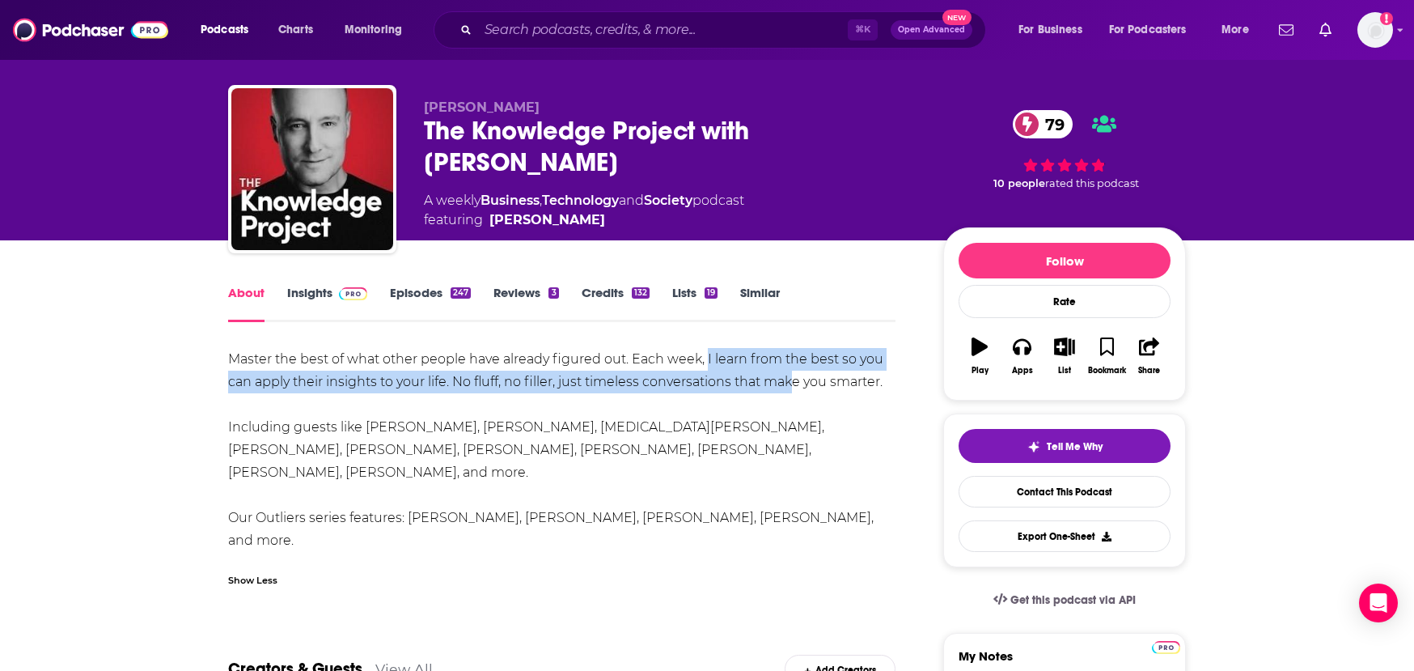
drag, startPoint x: 707, startPoint y: 354, endPoint x: 790, endPoint y: 383, distance: 88.3
click at [790, 383] on div "Master the best of what other people have already figured out. Each week, I lea…" at bounding box center [561, 472] width 667 height 249
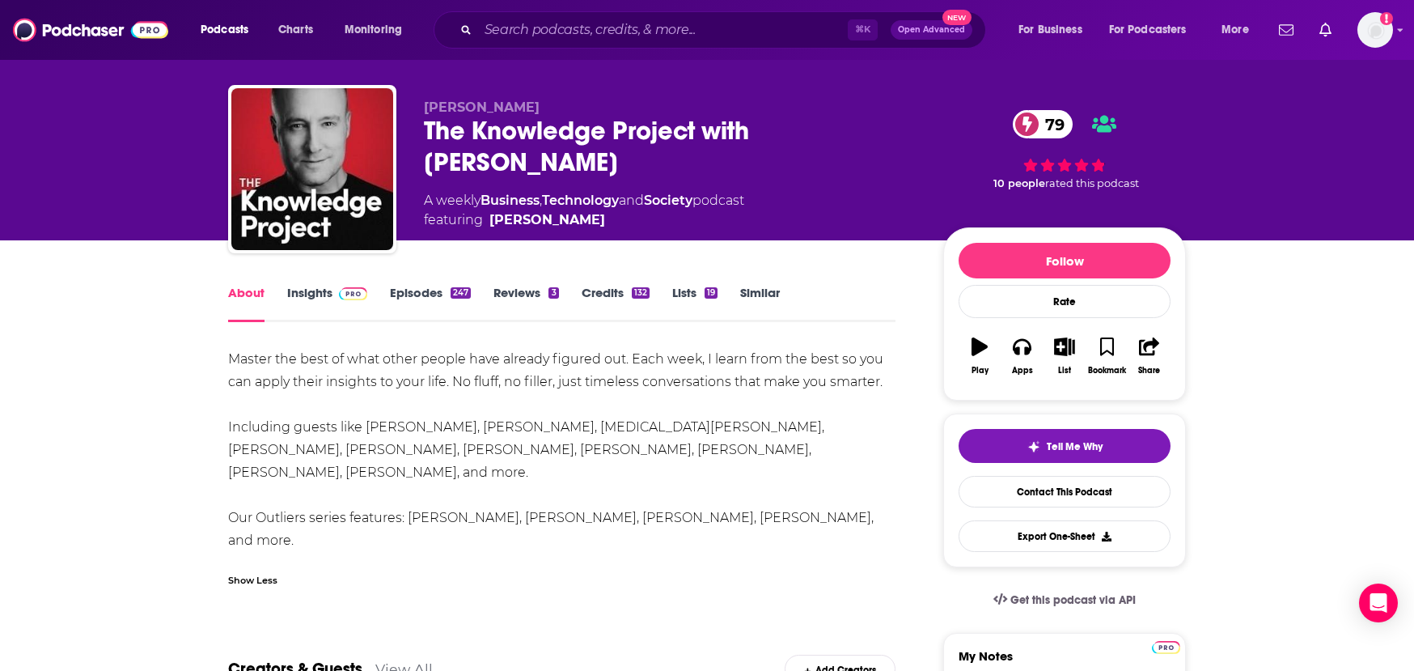
click at [753, 417] on div "Master the best of what other people have already figured out. Each week, I lea…" at bounding box center [561, 472] width 667 height 249
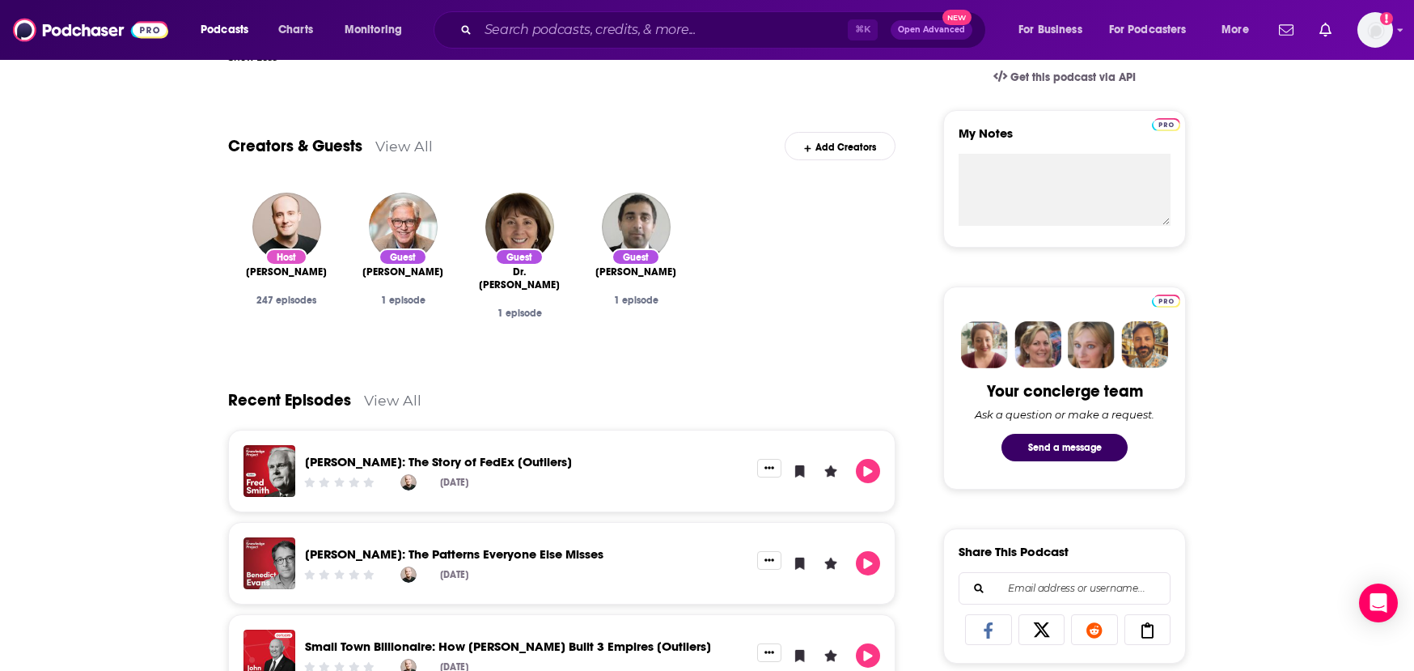
scroll to position [388, 0]
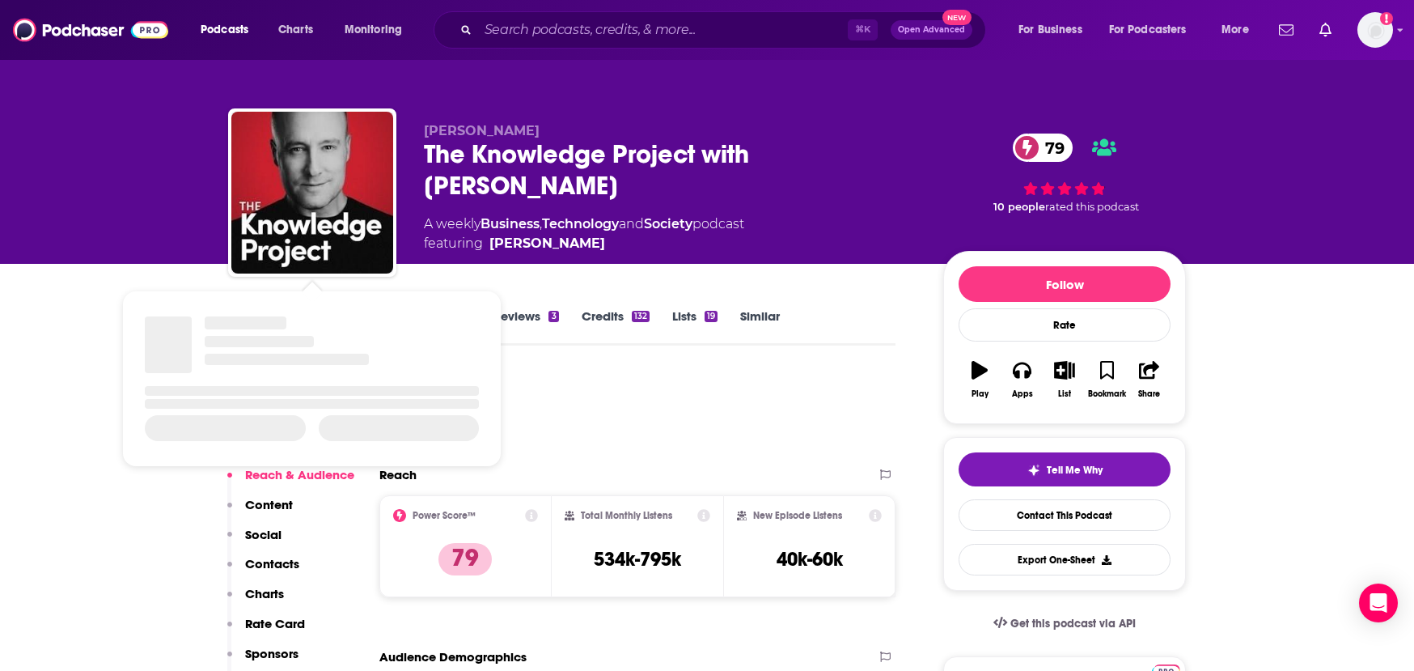
scroll to position [28, 0]
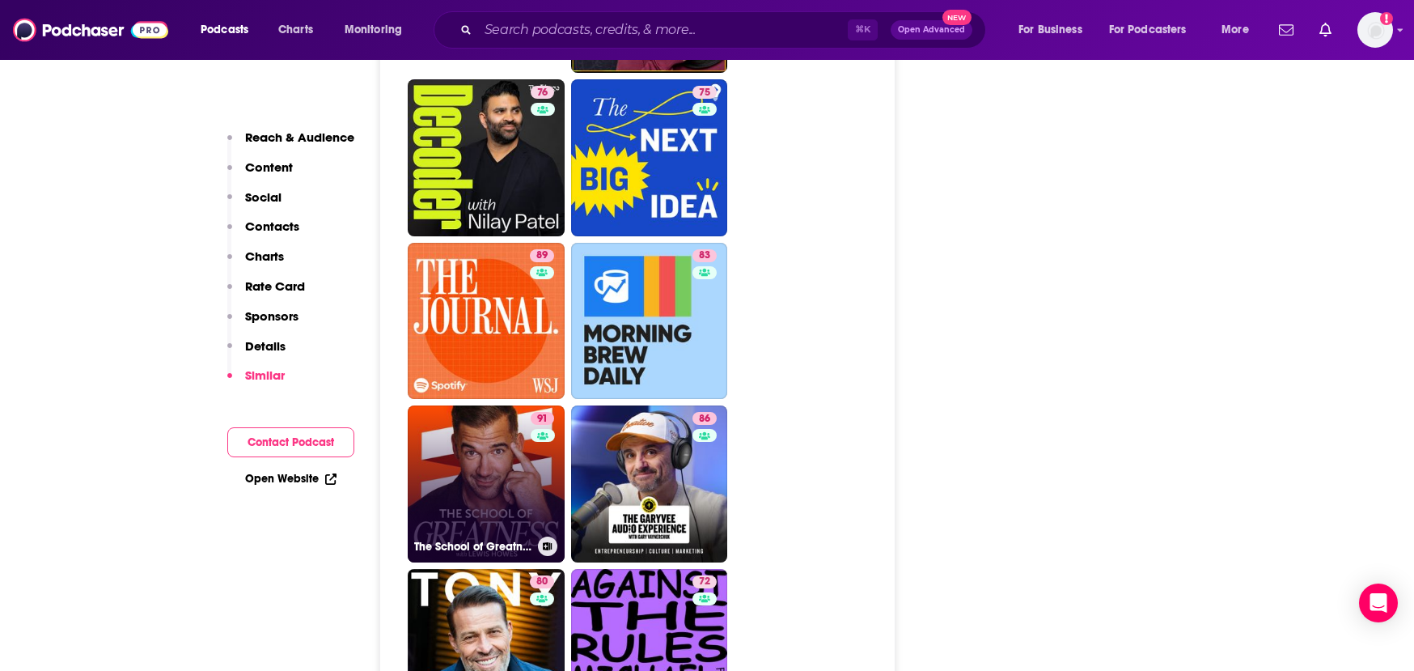
scroll to position [4238, 0]
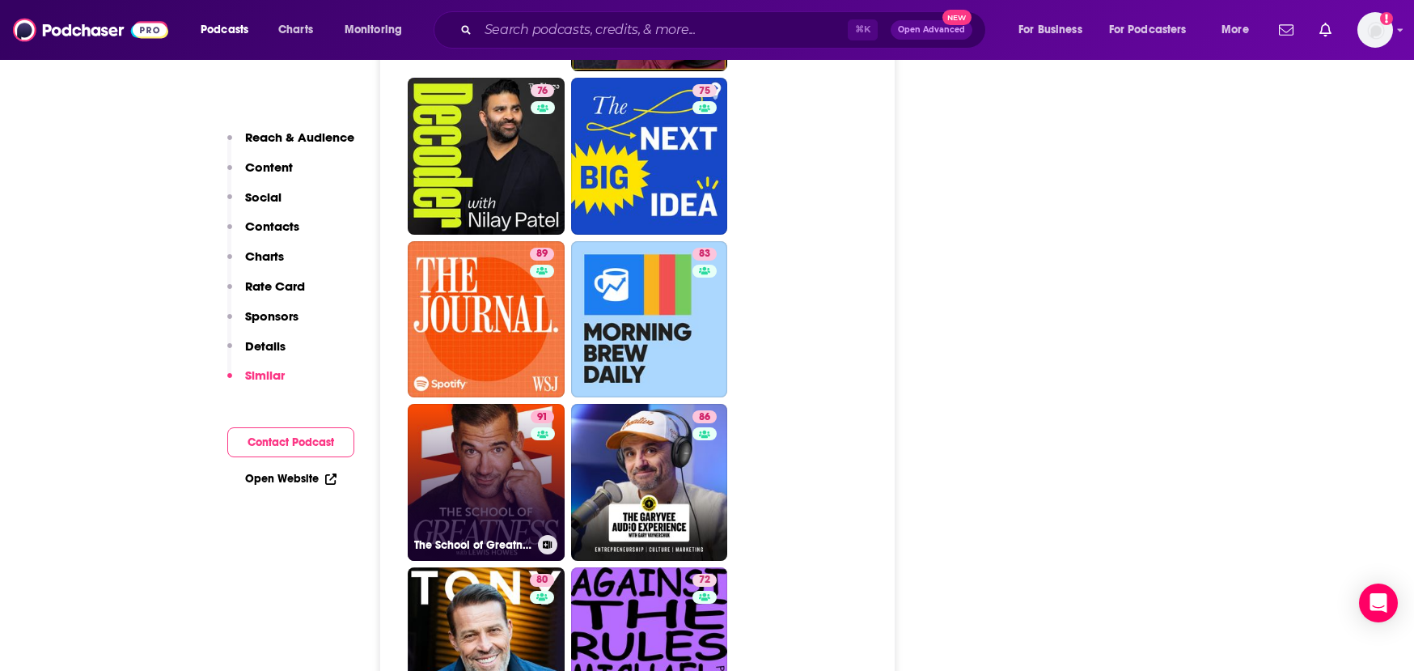
click at [497, 404] on link "91 The School of Greatness" at bounding box center [486, 482] width 157 height 157
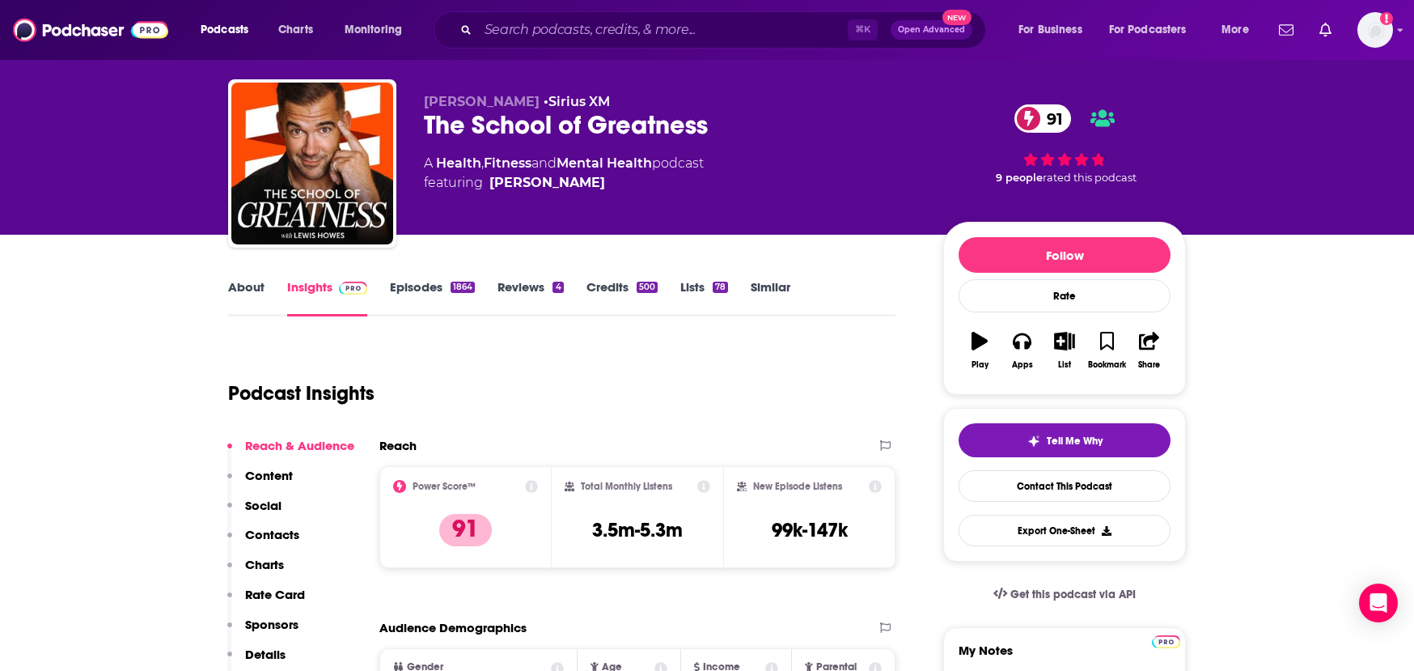
scroll to position [12, 0]
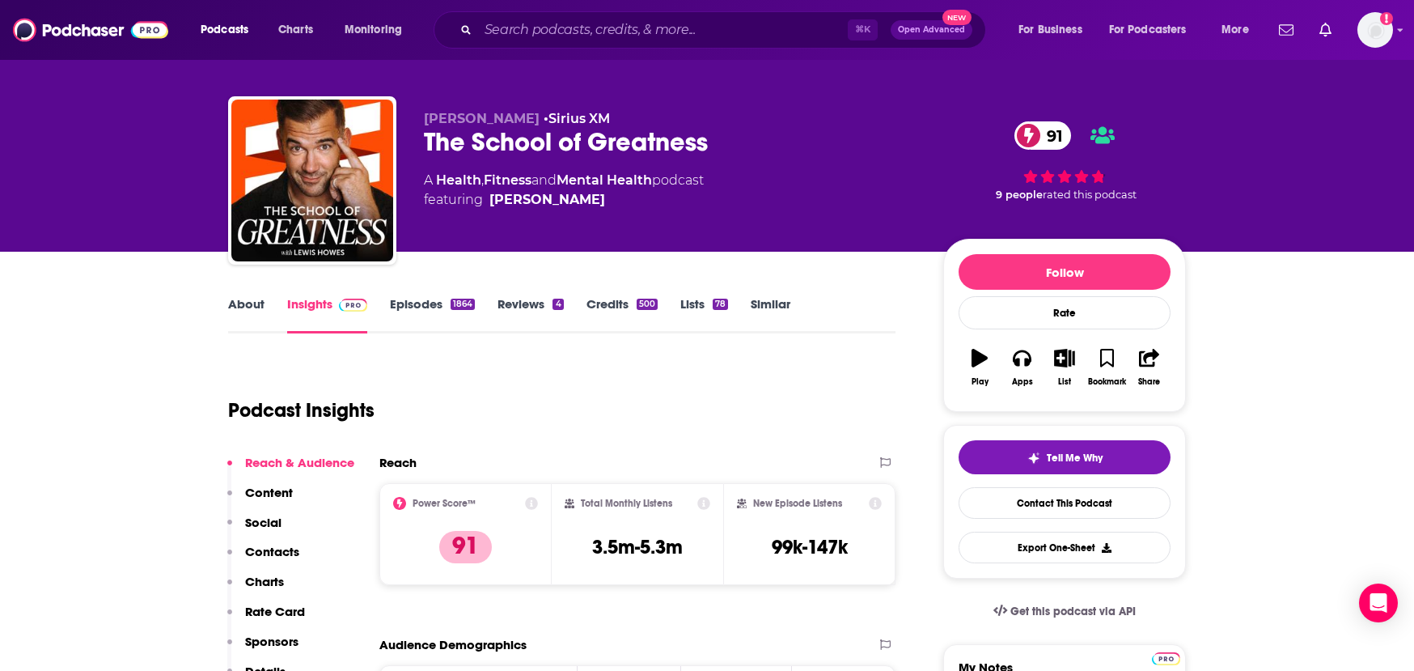
click at [685, 544] on div "Total Monthly Listens 3.5m-5.3m" at bounding box center [638, 534] width 146 height 74
drag, startPoint x: 692, startPoint y: 544, endPoint x: 590, endPoint y: 545, distance: 101.9
click at [590, 545] on div "Total Monthly Listens 3.5m-5.3m" at bounding box center [638, 534] width 146 height 74
copy h3 "3.5m-5.3m"
type input "[URL][DOMAIN_NAME][PERSON_NAME]"
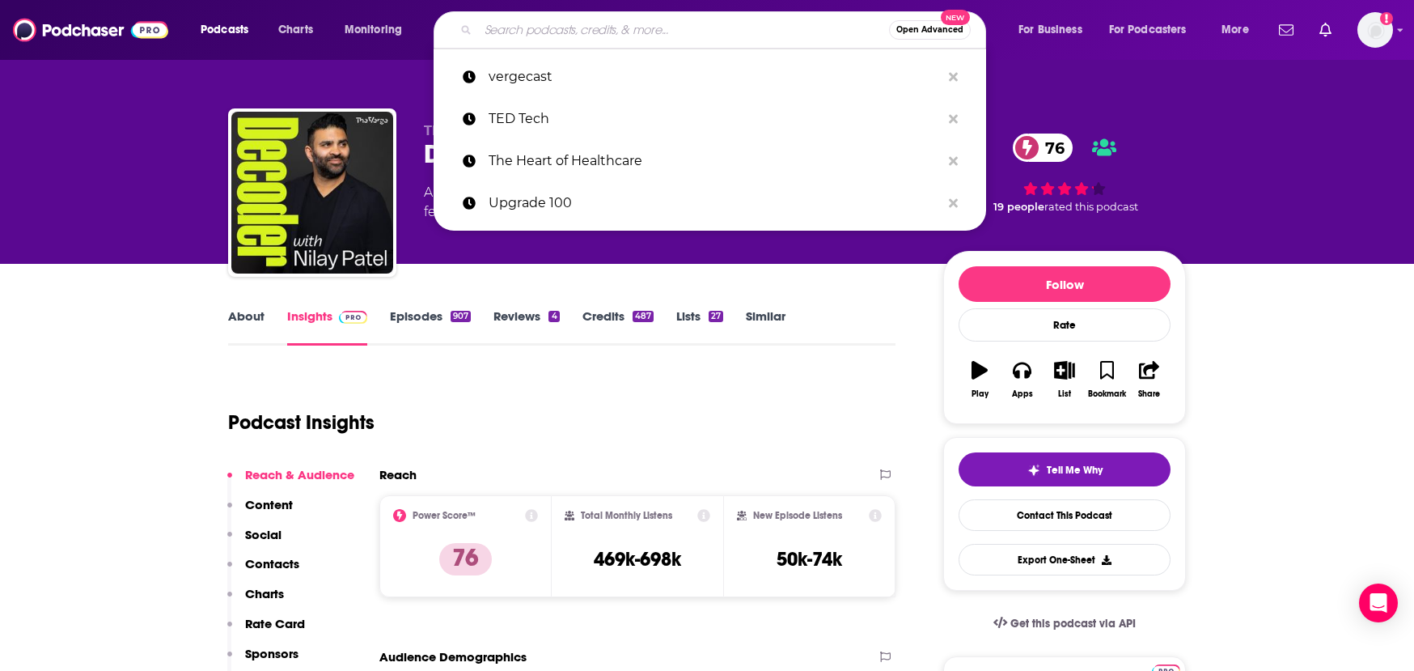
click at [540, 19] on input "Search podcasts, credits, & more..." at bounding box center [683, 30] width 411 height 26
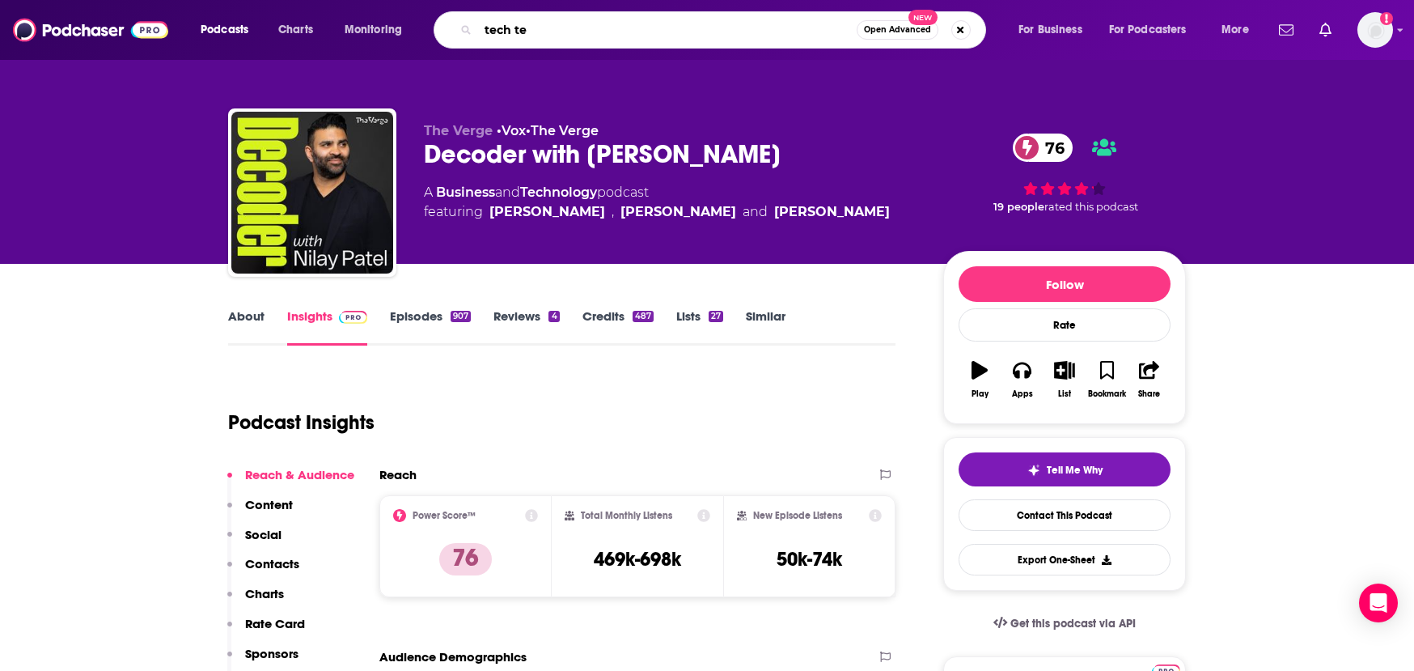
type input "tech [PERSON_NAME]"
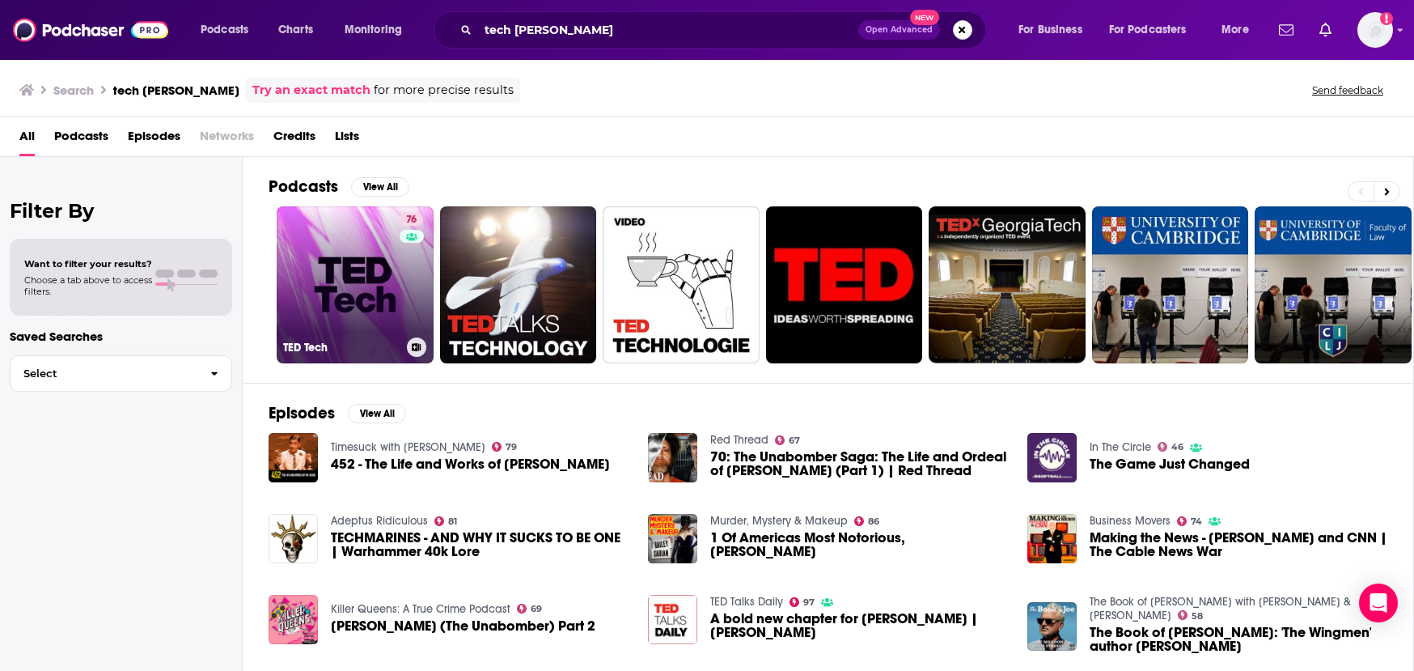
click at [305, 288] on link "76 [PERSON_NAME] Tech" at bounding box center [355, 284] width 157 height 157
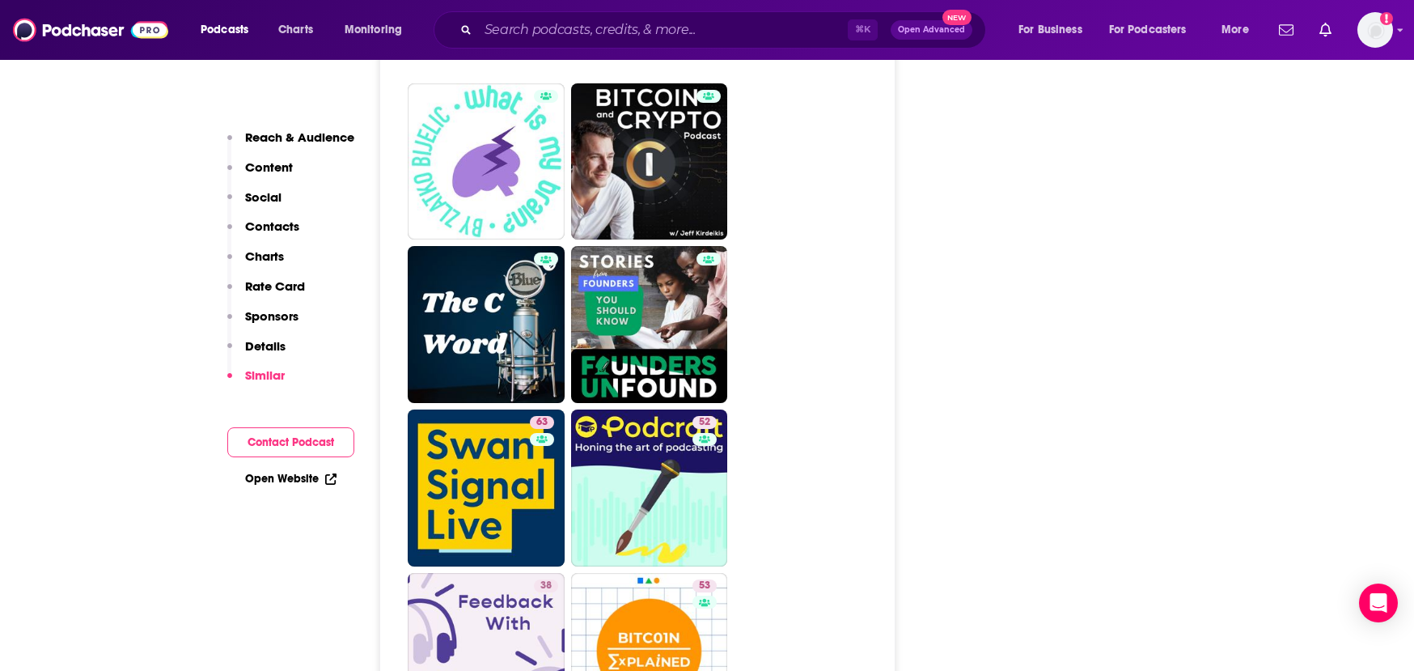
scroll to position [6580, 0]
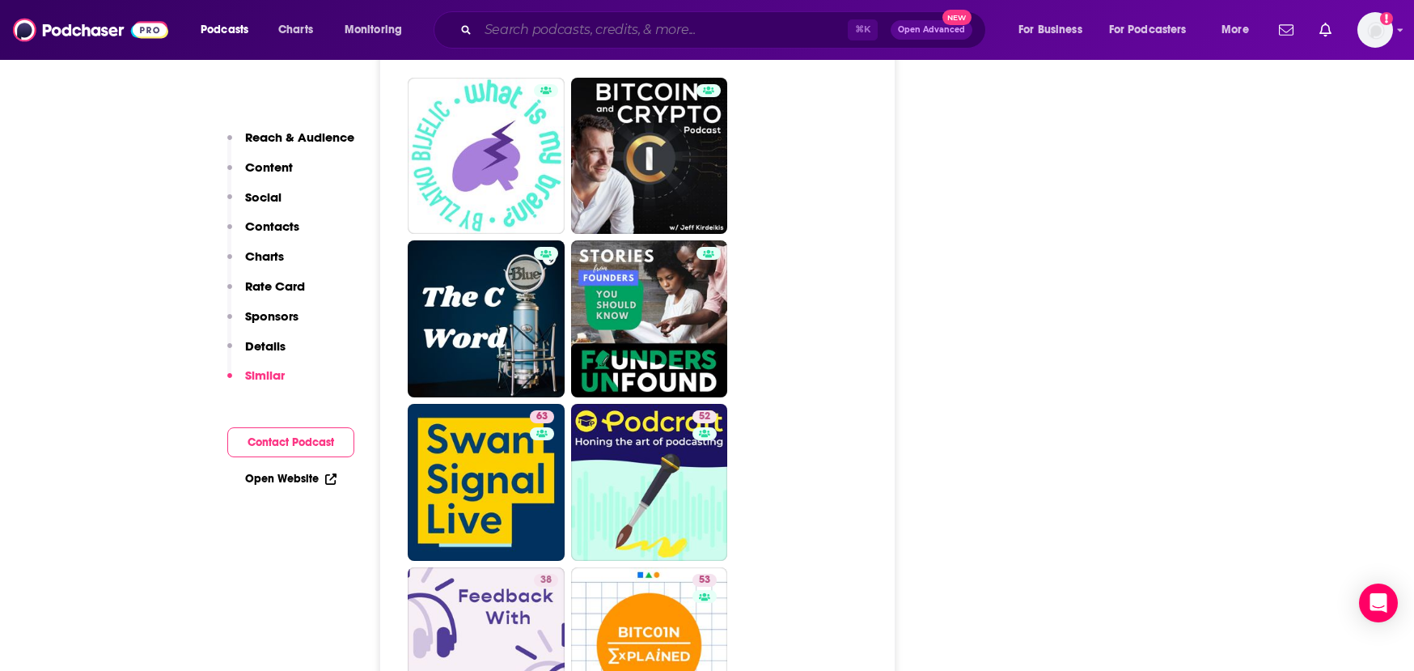
click at [493, 22] on input "Search podcasts, credits, & more..." at bounding box center [663, 30] width 370 height 26
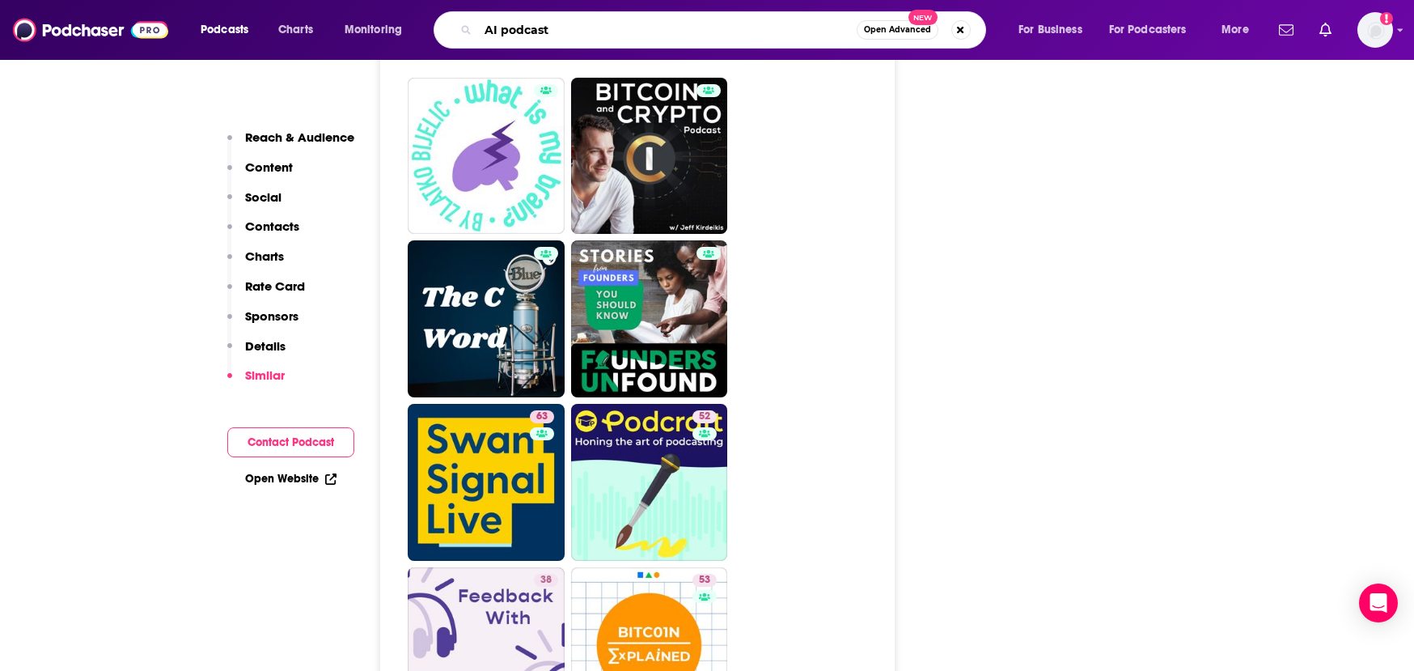
type input "AI podcasts"
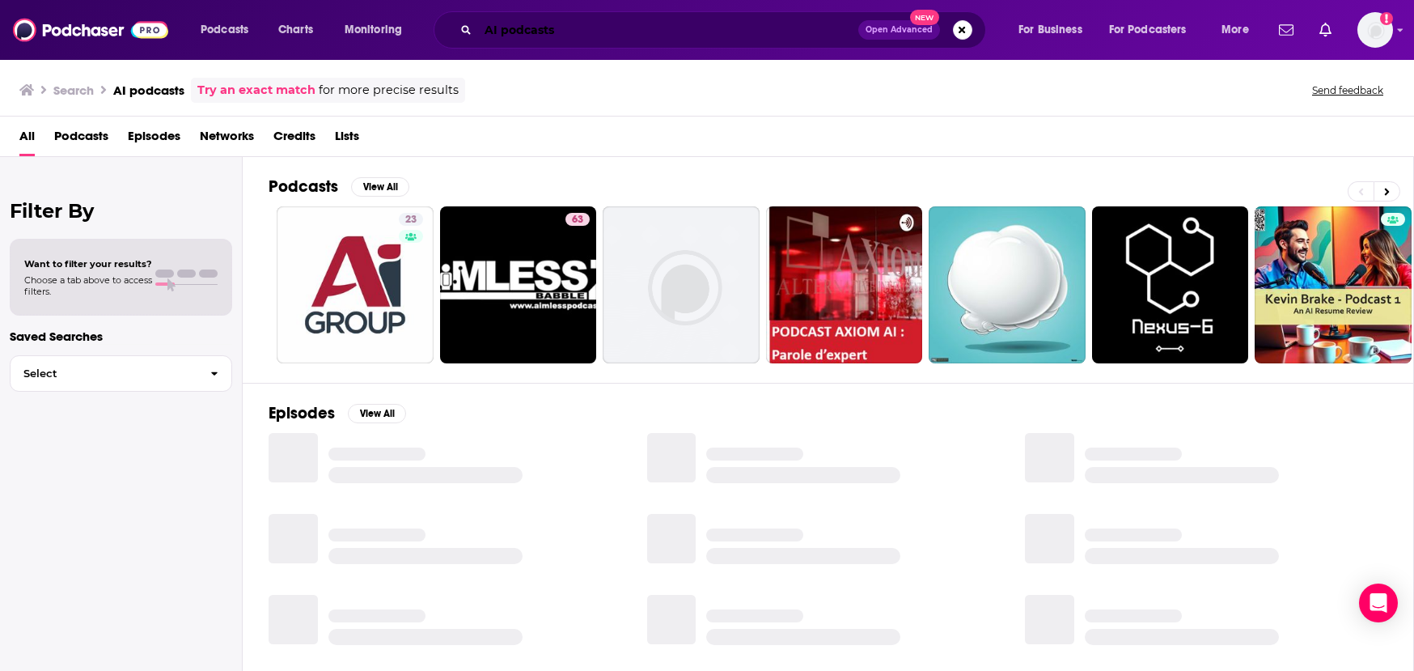
click at [540, 37] on input "AI podcasts" at bounding box center [668, 30] width 380 height 26
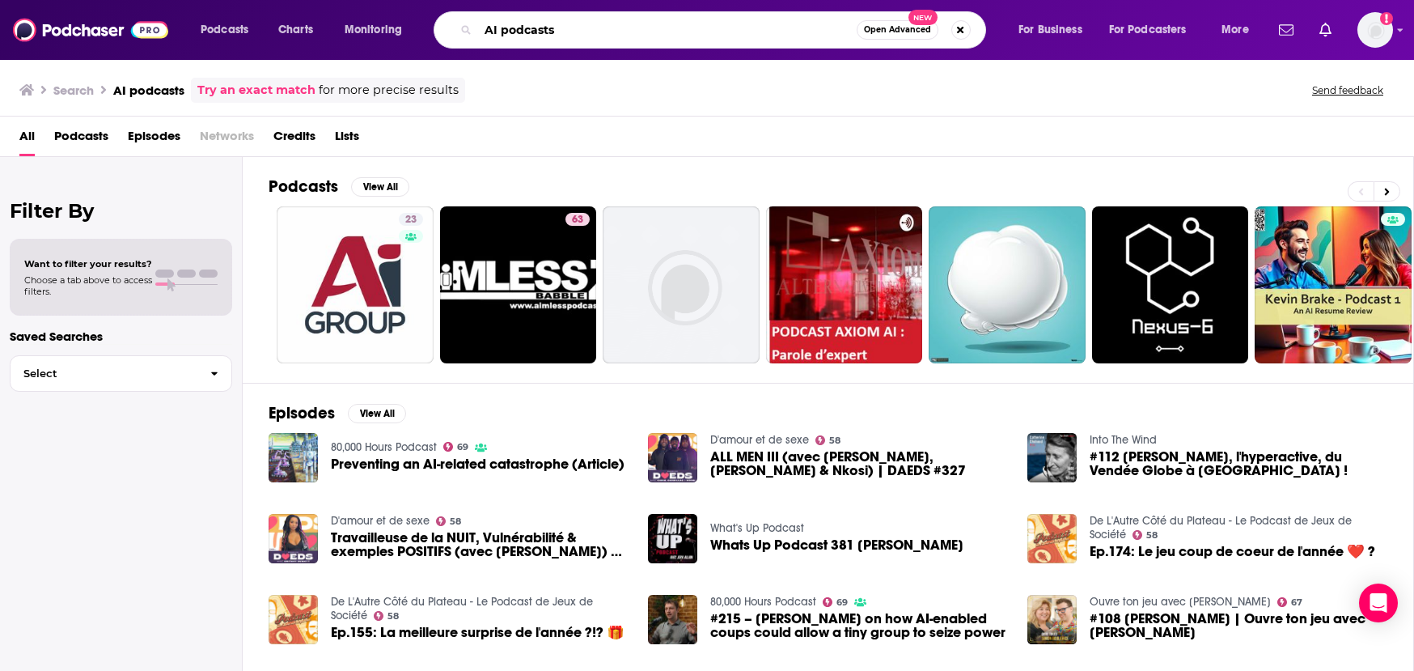
drag, startPoint x: 499, startPoint y: 36, endPoint x: 607, endPoint y: 36, distance: 107.6
click at [607, 36] on input "AI podcasts" at bounding box center [667, 30] width 379 height 26
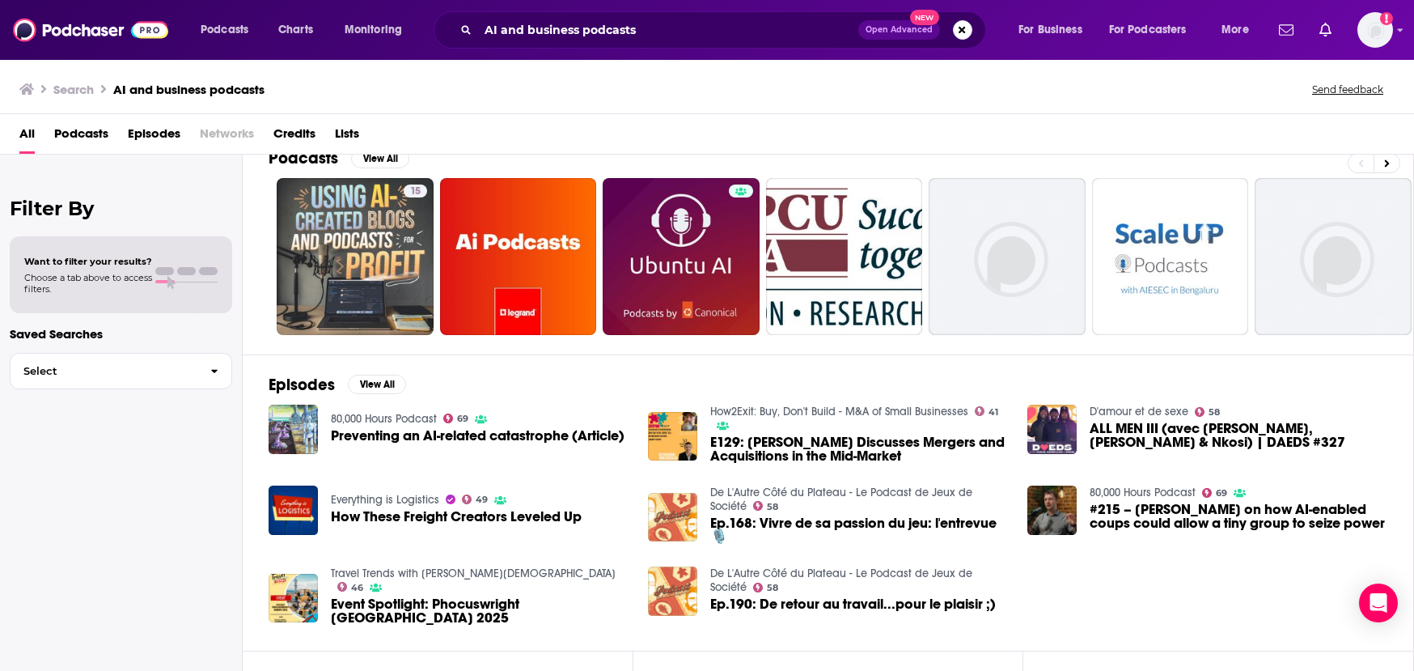
scroll to position [26, 0]
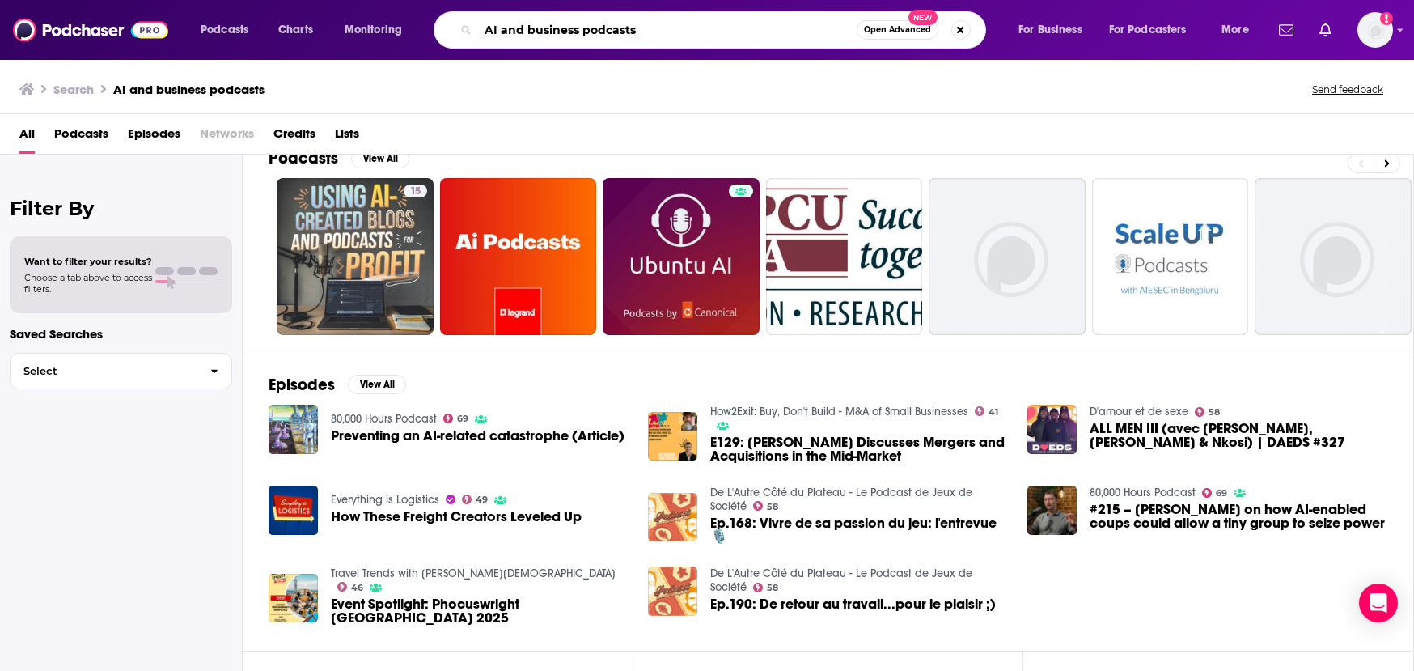
click at [568, 21] on input "AI and business podcasts" at bounding box center [667, 30] width 379 height 26
type input "Ai in business"
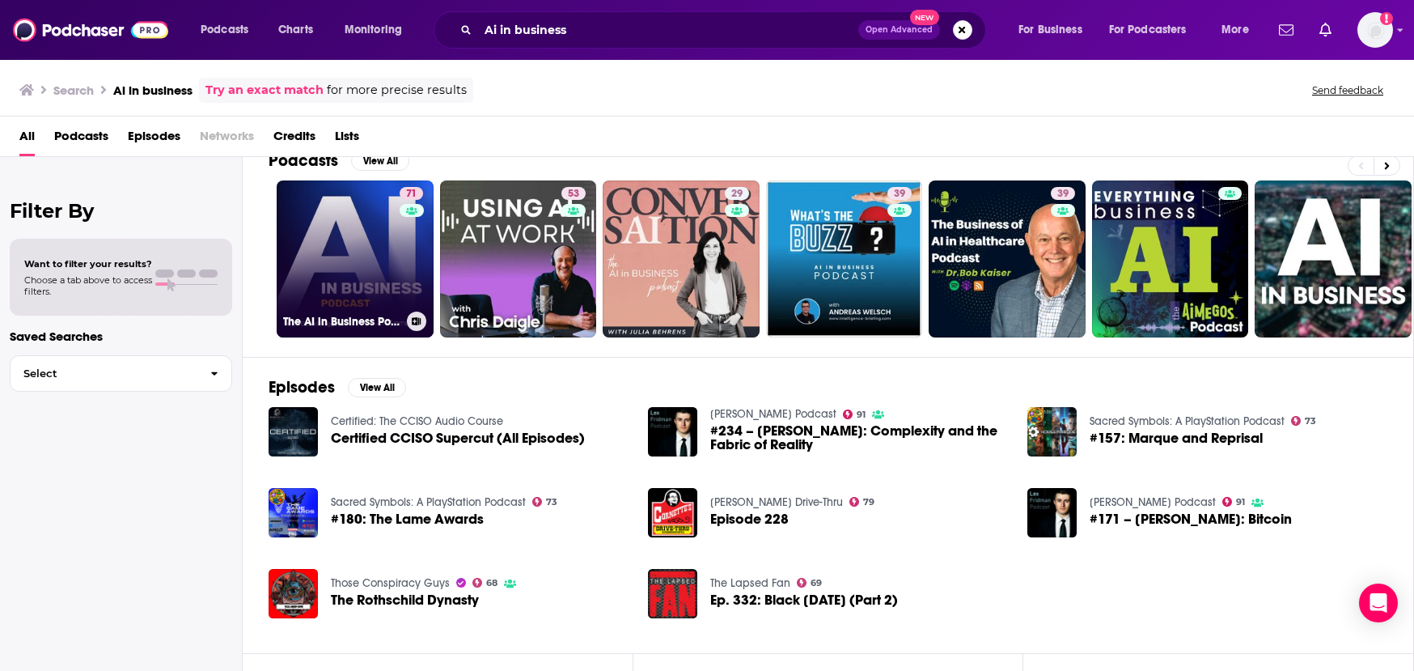
click at [323, 231] on link "71 The AI in Business Podcast" at bounding box center [355, 258] width 157 height 157
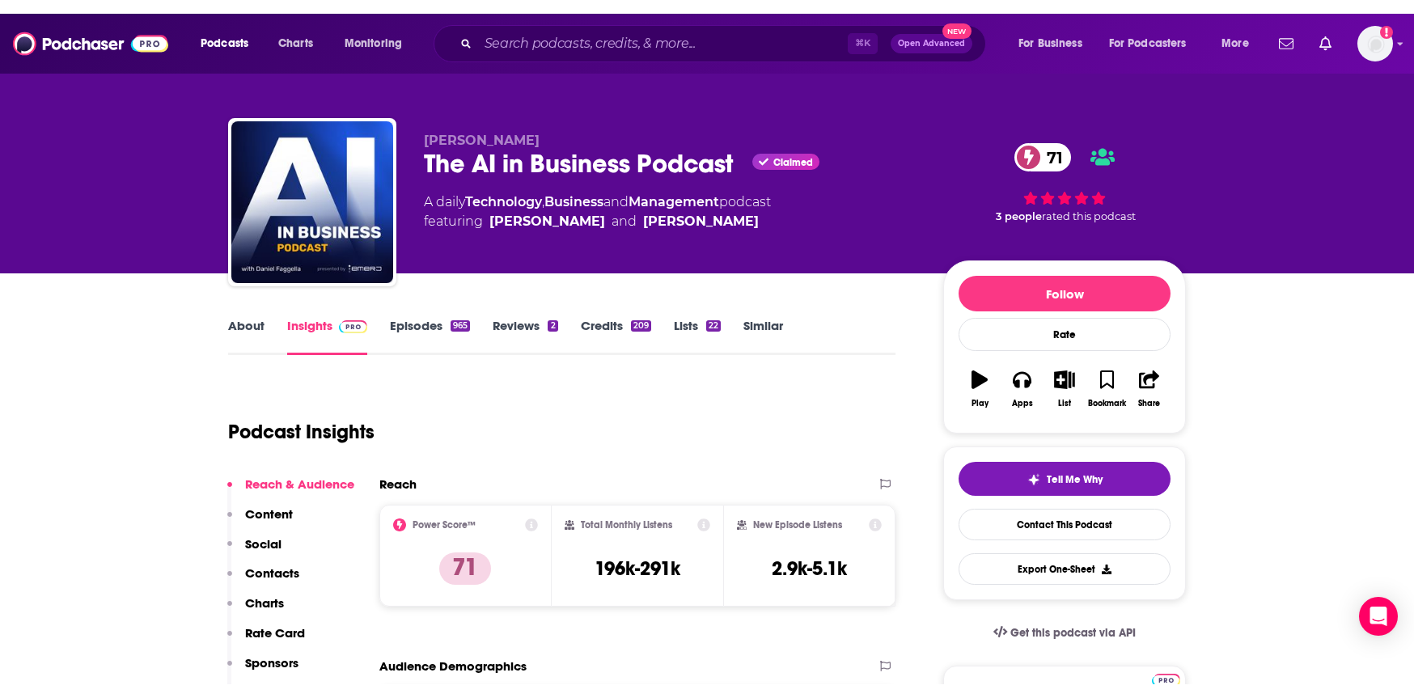
scroll to position [1, 0]
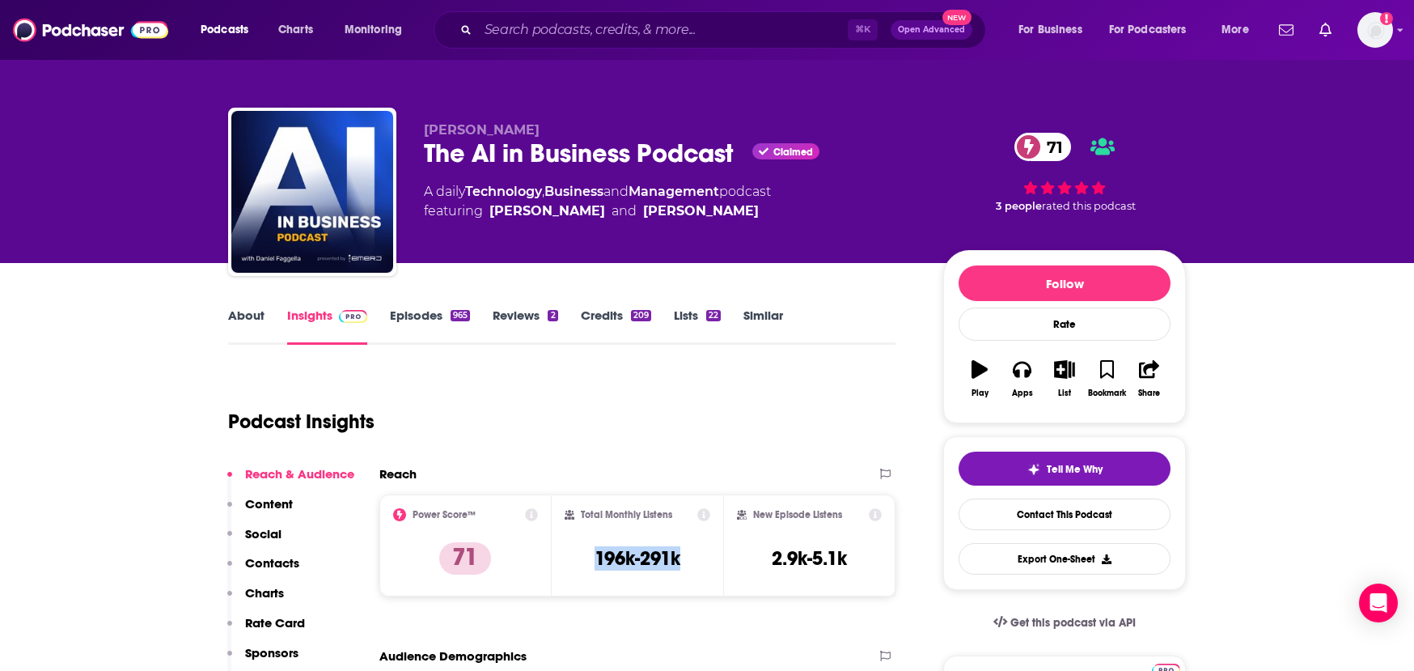
drag, startPoint x: 594, startPoint y: 556, endPoint x: 715, endPoint y: 556, distance: 121.4
click at [715, 556] on div "Total Monthly Listens 196k-291k" at bounding box center [638, 545] width 172 height 102
copy h3 "196k-291k"
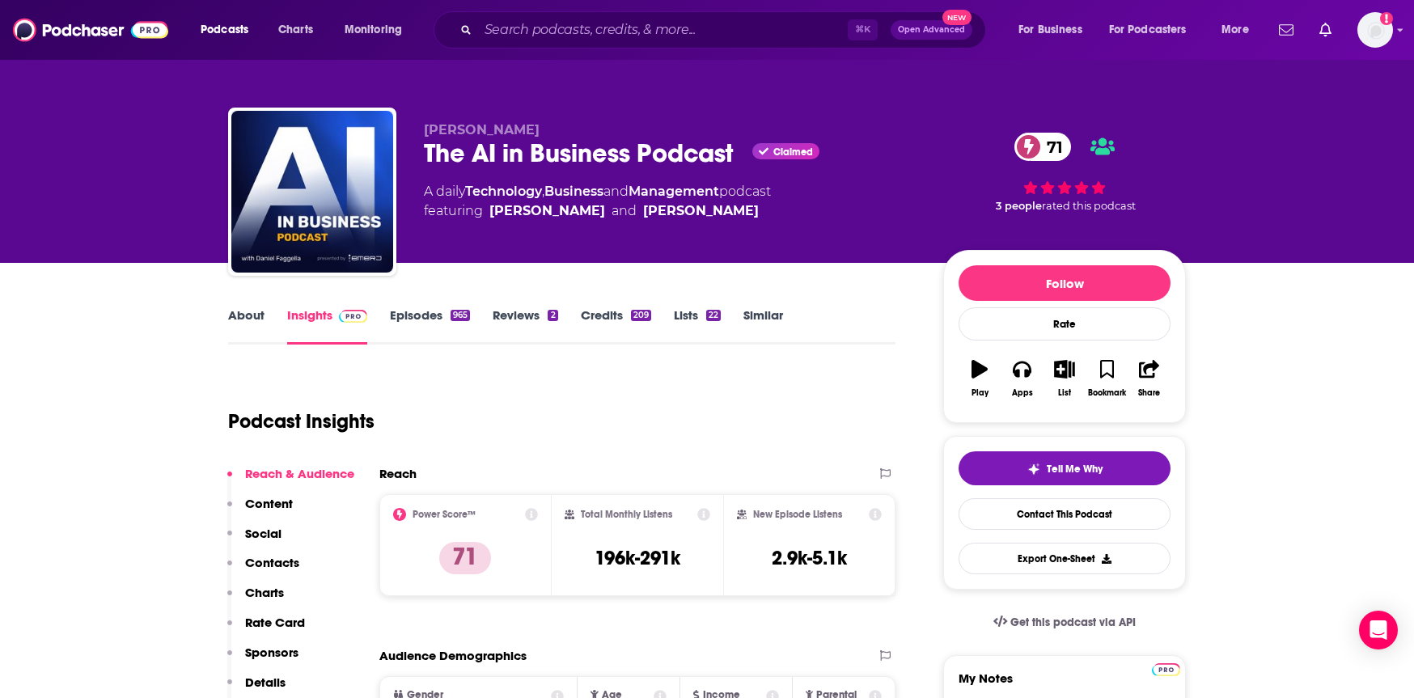
click at [500, 15] on div "⌘ K Open Advanced New" at bounding box center [710, 29] width 553 height 37
click at [500, 28] on input "Search podcasts, credits, & more..." at bounding box center [663, 30] width 370 height 26
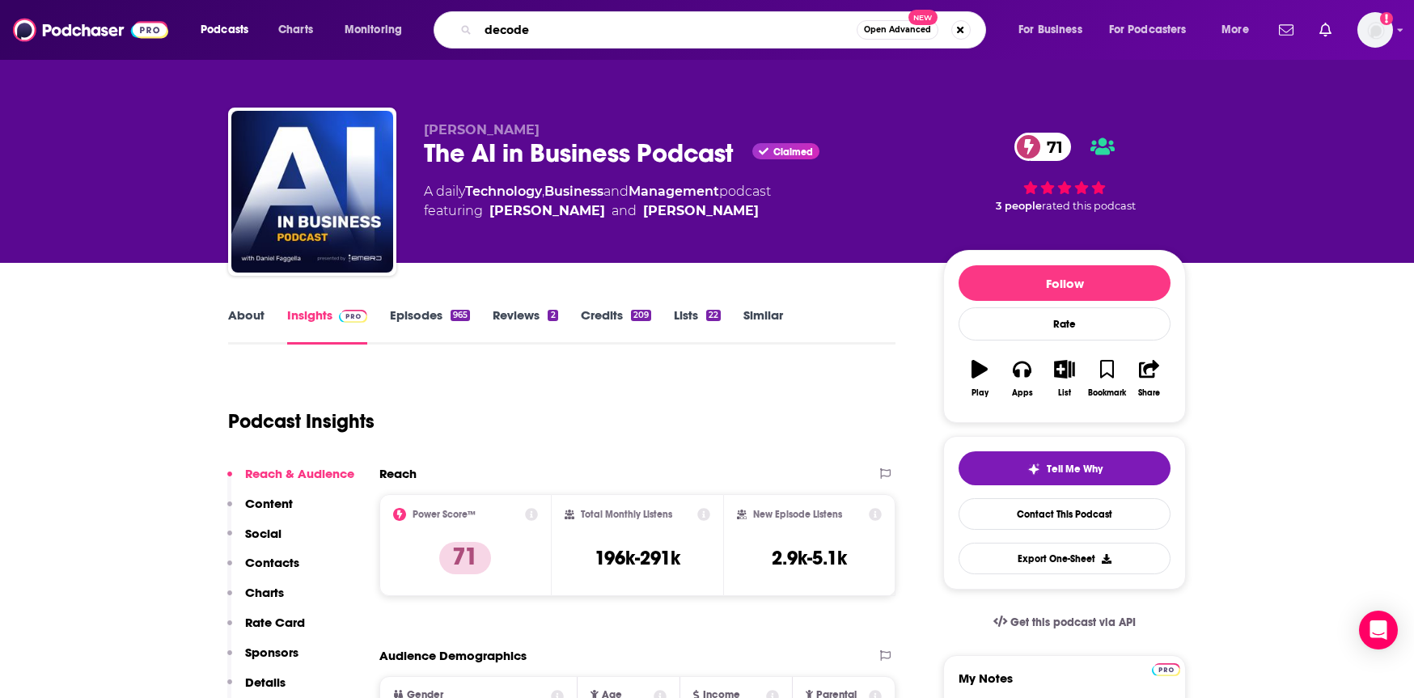
type input "decoded"
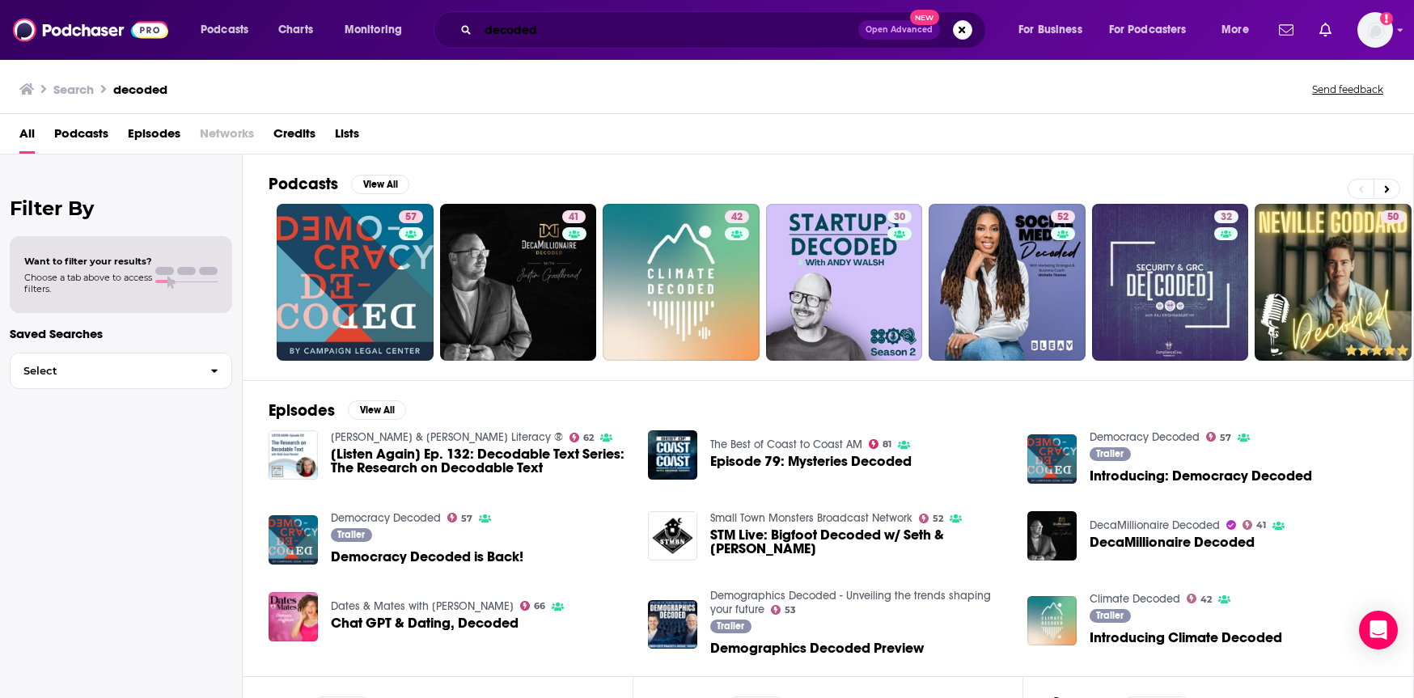
click at [550, 28] on input "decoded" at bounding box center [668, 30] width 380 height 26
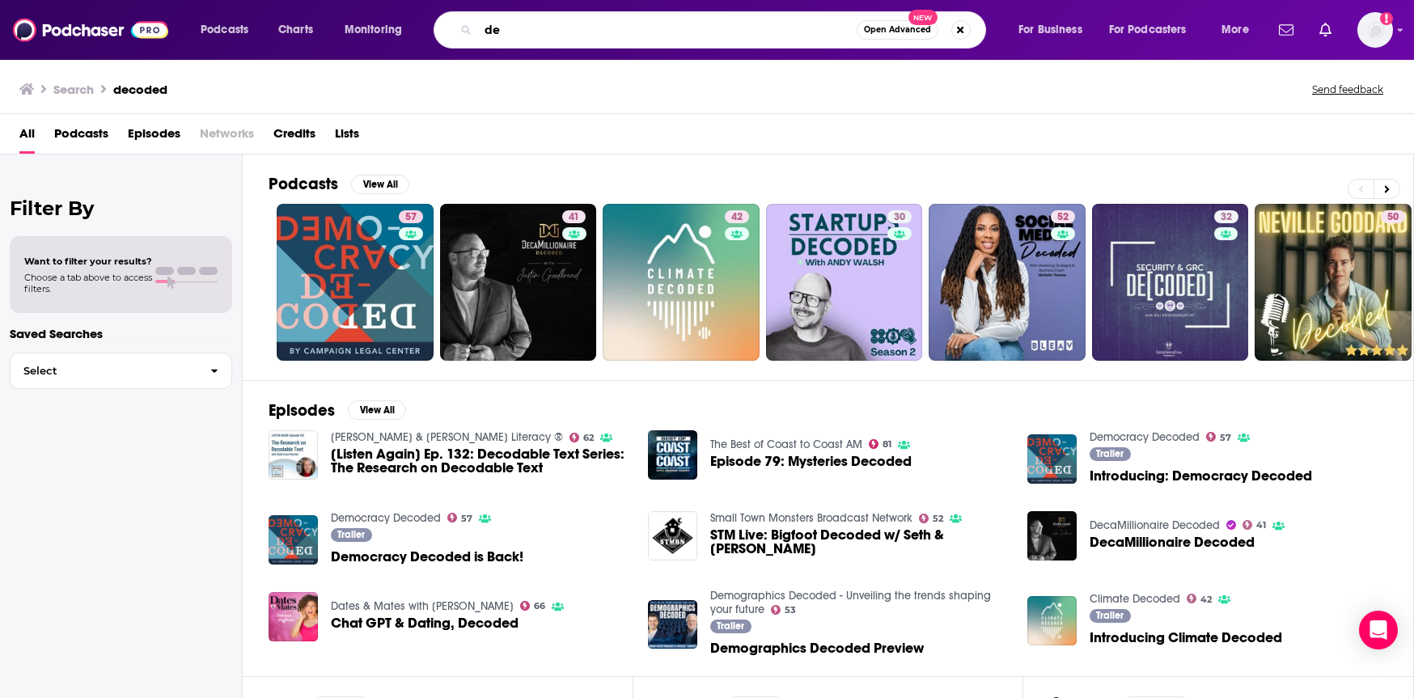
type input "d"
type input "[PERSON_NAME]"
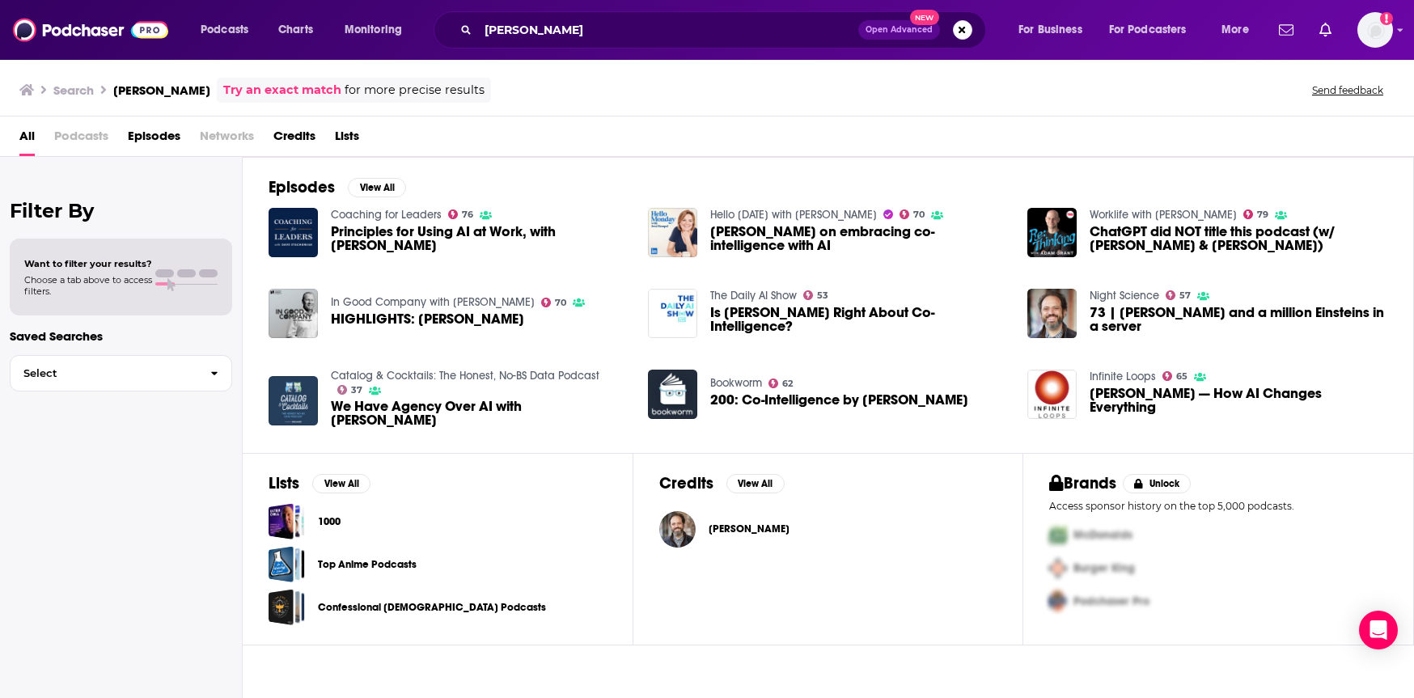
click at [389, 232] on span "Principles for Using AI at Work, with [PERSON_NAME]" at bounding box center [480, 239] width 298 height 28
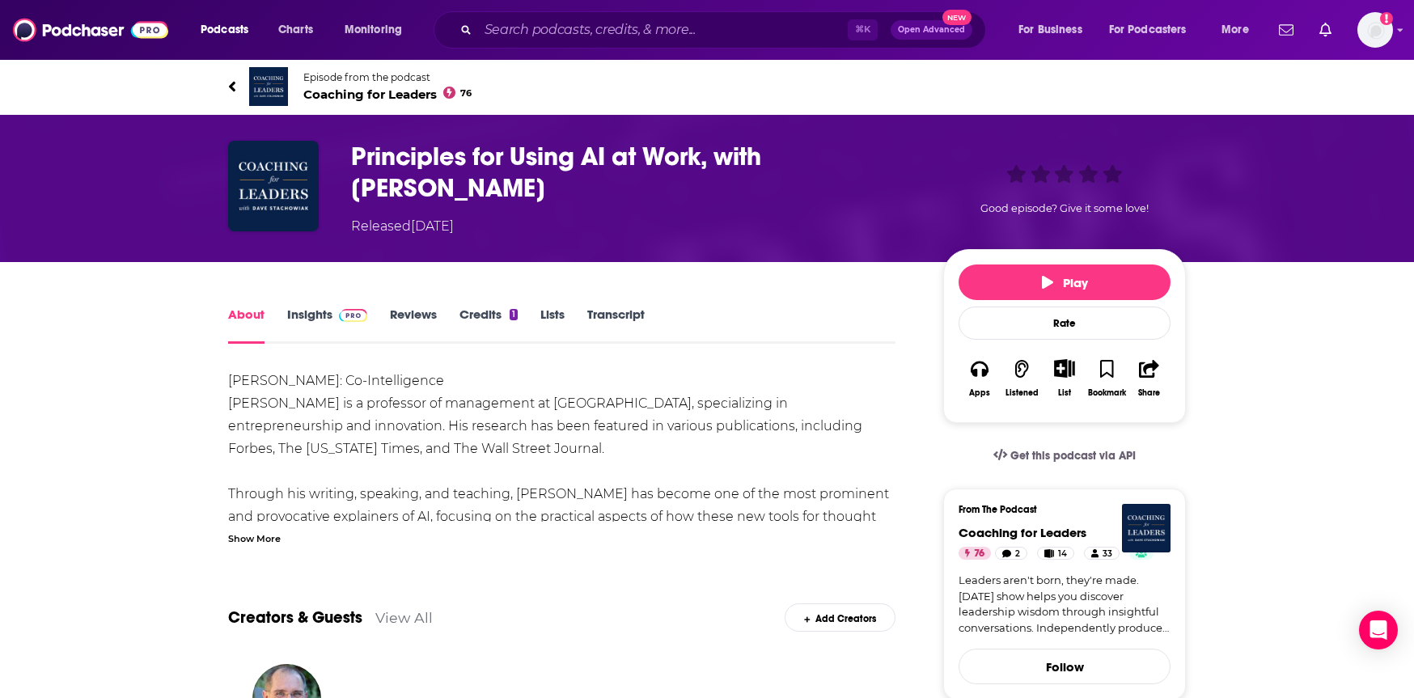
click at [303, 315] on link "Insights" at bounding box center [327, 325] width 80 height 37
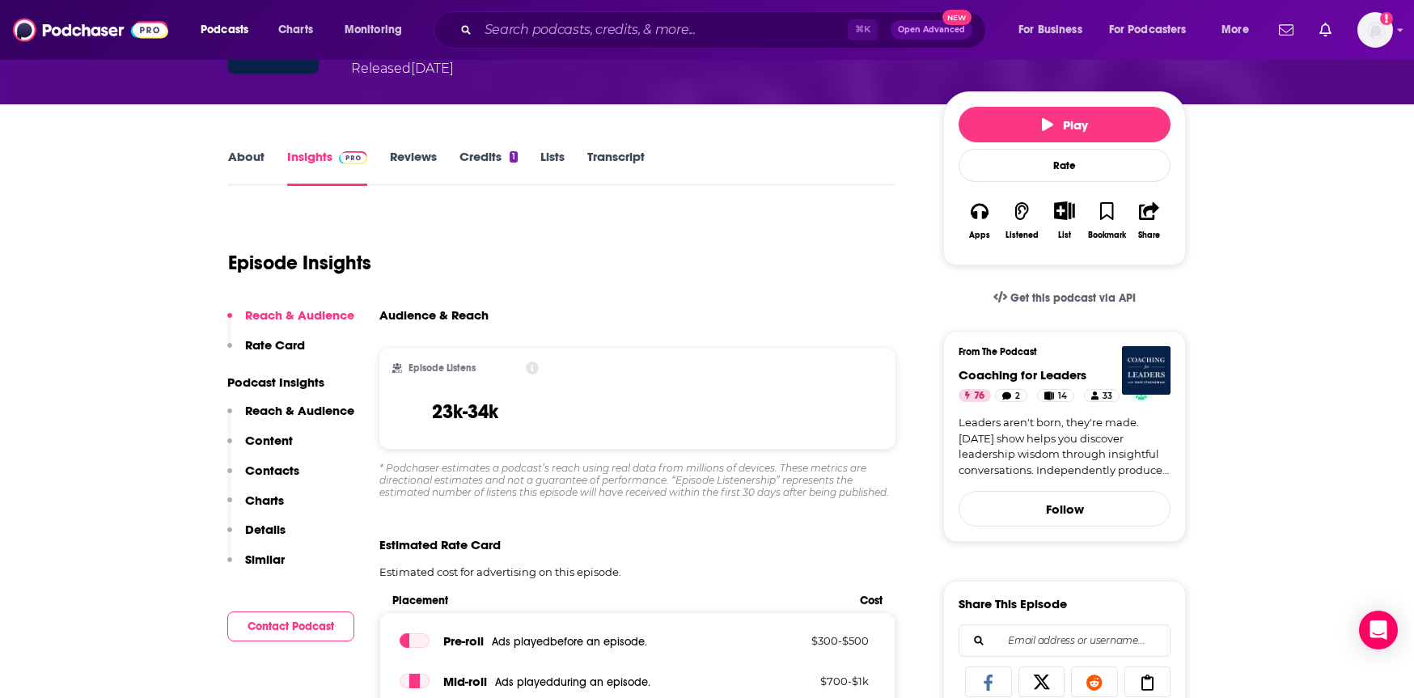
scroll to position [159, 0]
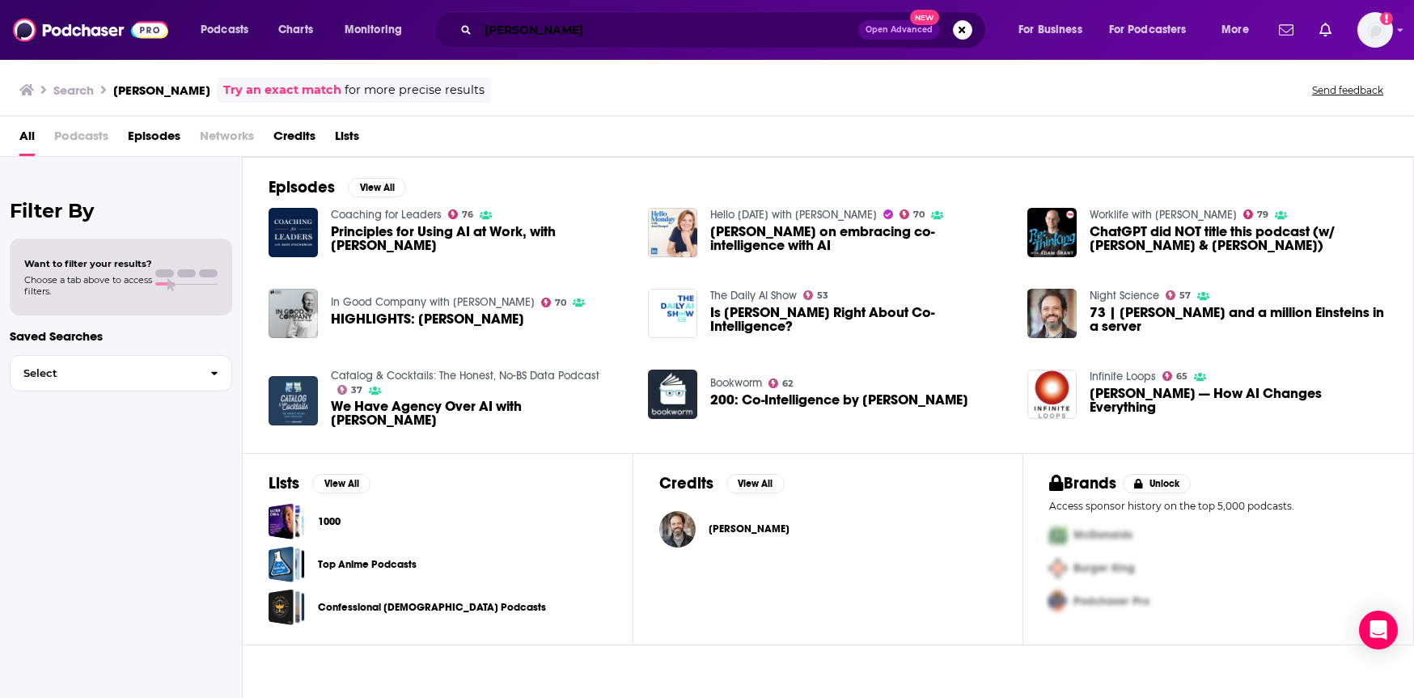
click at [631, 36] on input "[PERSON_NAME]" at bounding box center [668, 30] width 380 height 26
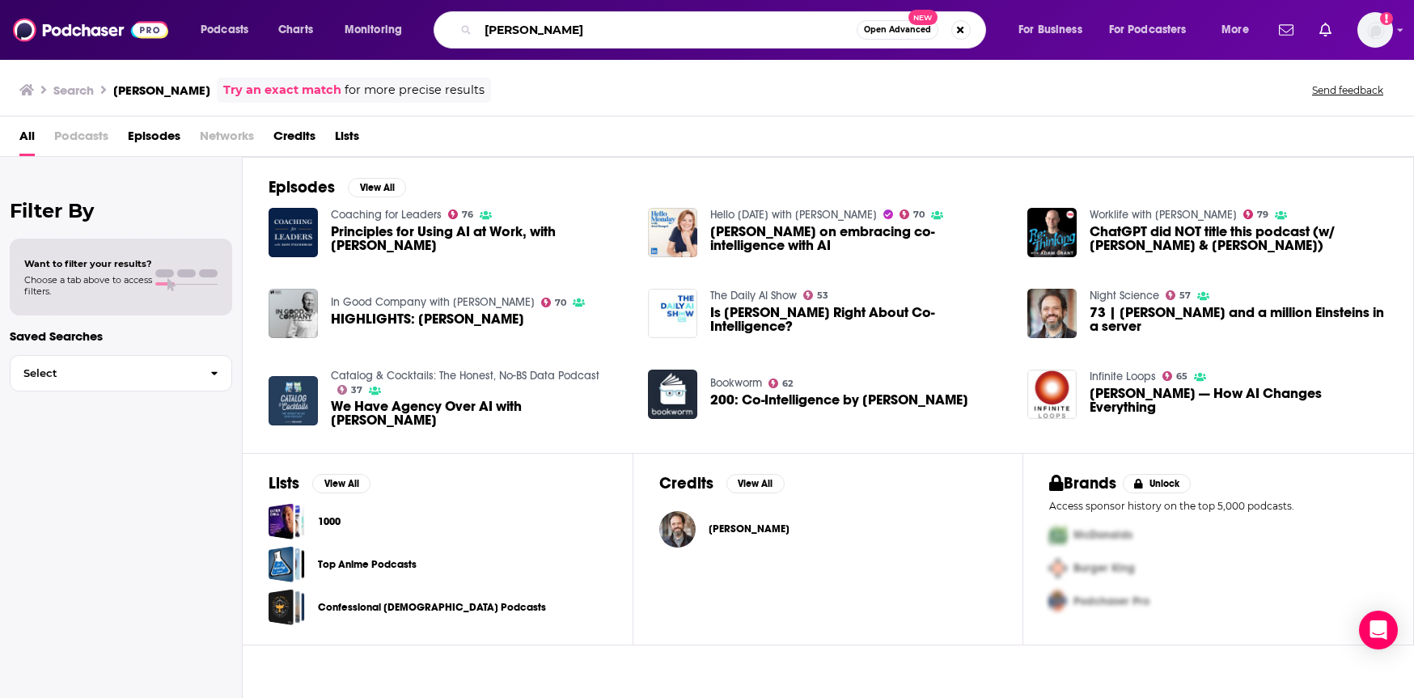
click at [631, 36] on input "[PERSON_NAME]" at bounding box center [667, 30] width 379 height 26
type input "work life with [PERSON_NAME]"
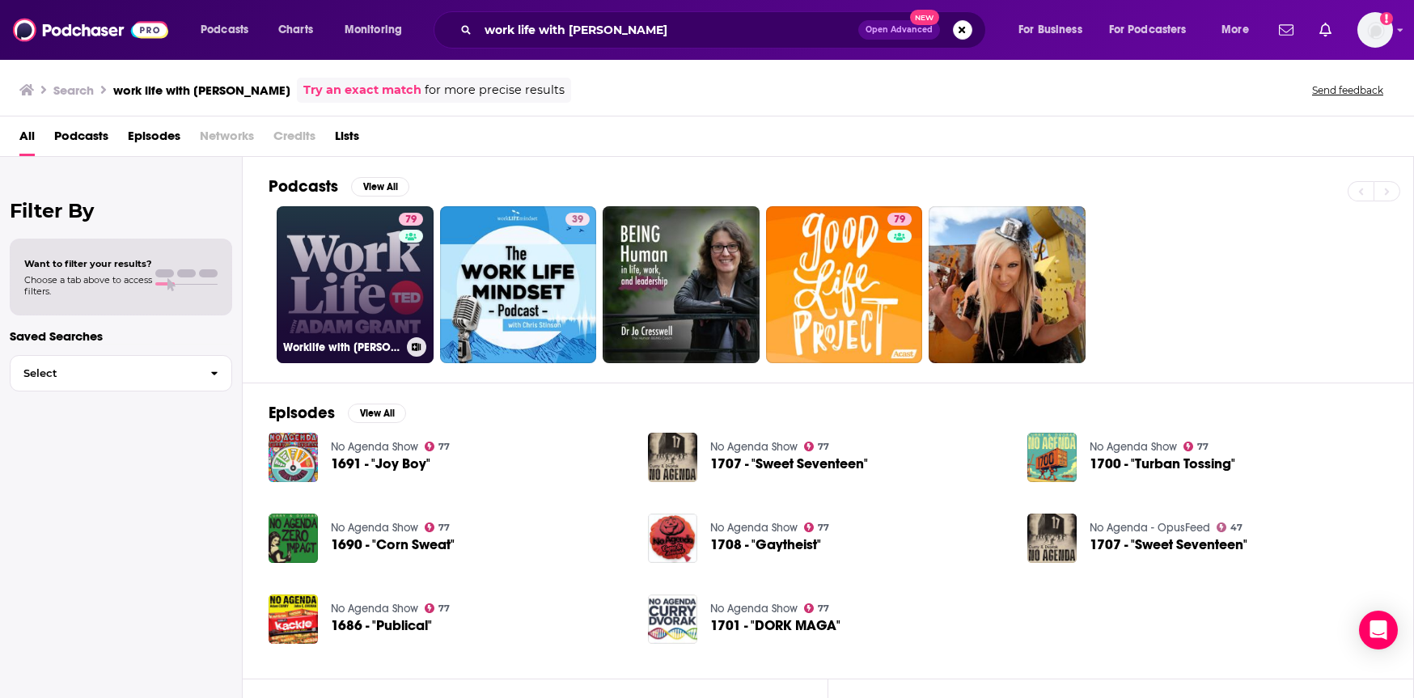
click at [328, 273] on link "79 Worklife with [PERSON_NAME]" at bounding box center [355, 284] width 157 height 157
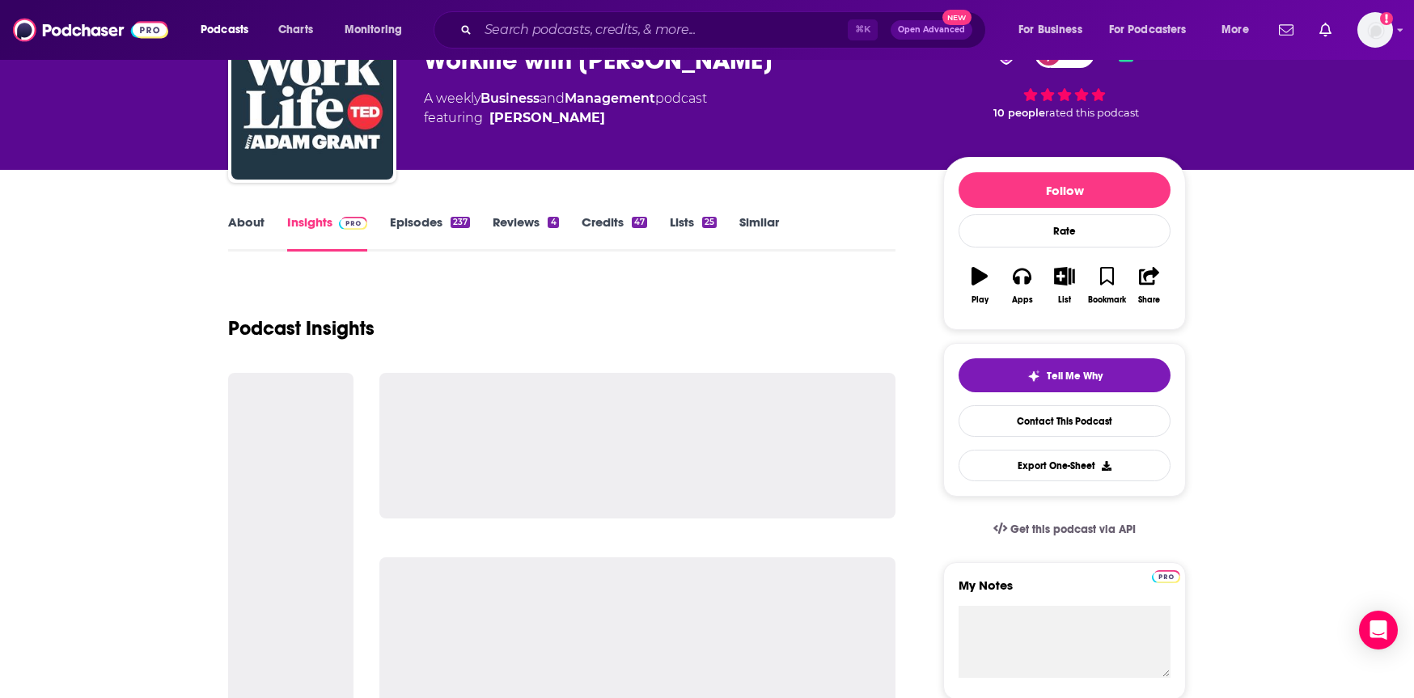
scroll to position [104, 0]
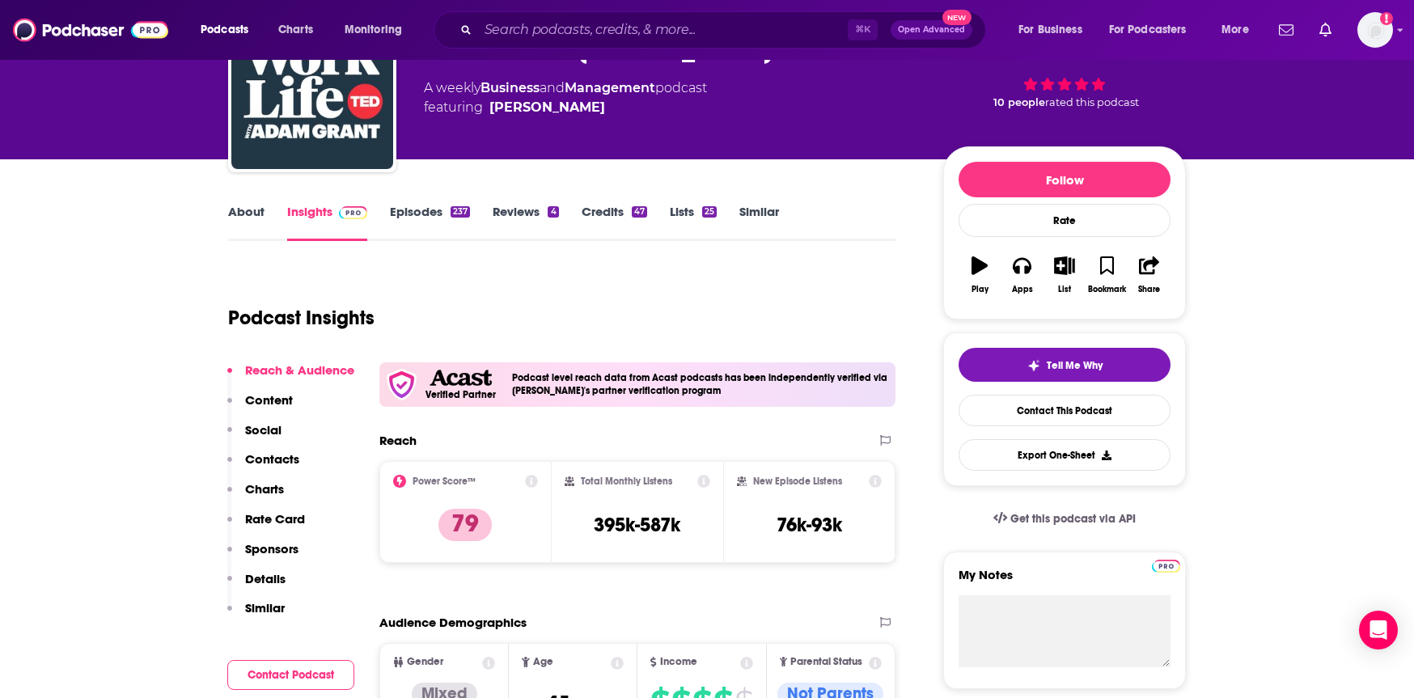
drag, startPoint x: 587, startPoint y: 539, endPoint x: 700, endPoint y: 539, distance: 112.5
click at [700, 539] on div "Total Monthly Listens 395k-587k" at bounding box center [638, 512] width 146 height 74
drag, startPoint x: 696, startPoint y: 526, endPoint x: 598, endPoint y: 529, distance: 97.9
click at [598, 529] on div "Total Monthly Listens 395k-587k" at bounding box center [638, 512] width 146 height 74
copy h3 "395k-587k"
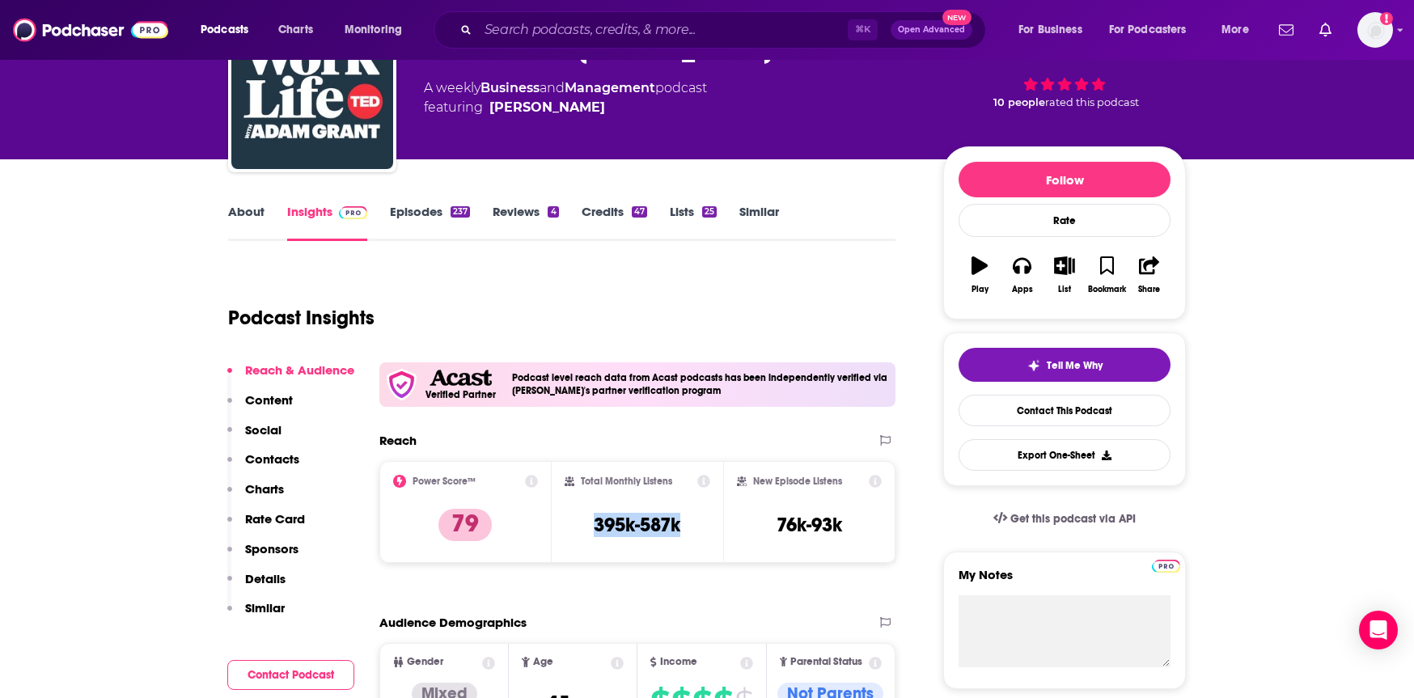
click at [256, 210] on link "About" at bounding box center [246, 222] width 36 height 37
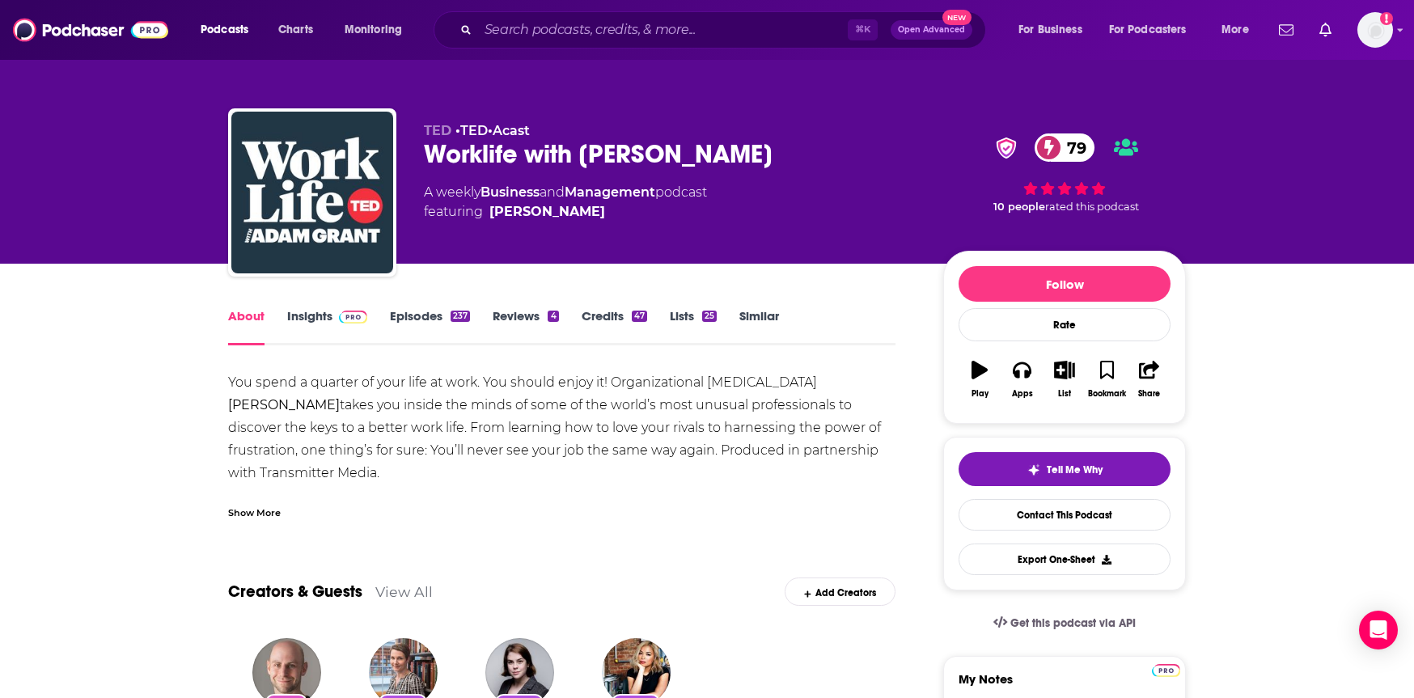
drag, startPoint x: 602, startPoint y: 381, endPoint x: 769, endPoint y: 404, distance: 168.2
click at [769, 404] on div "You spend a quarter of your life at work. You should enjoy it! Organizational […" at bounding box center [561, 473] width 667 height 204
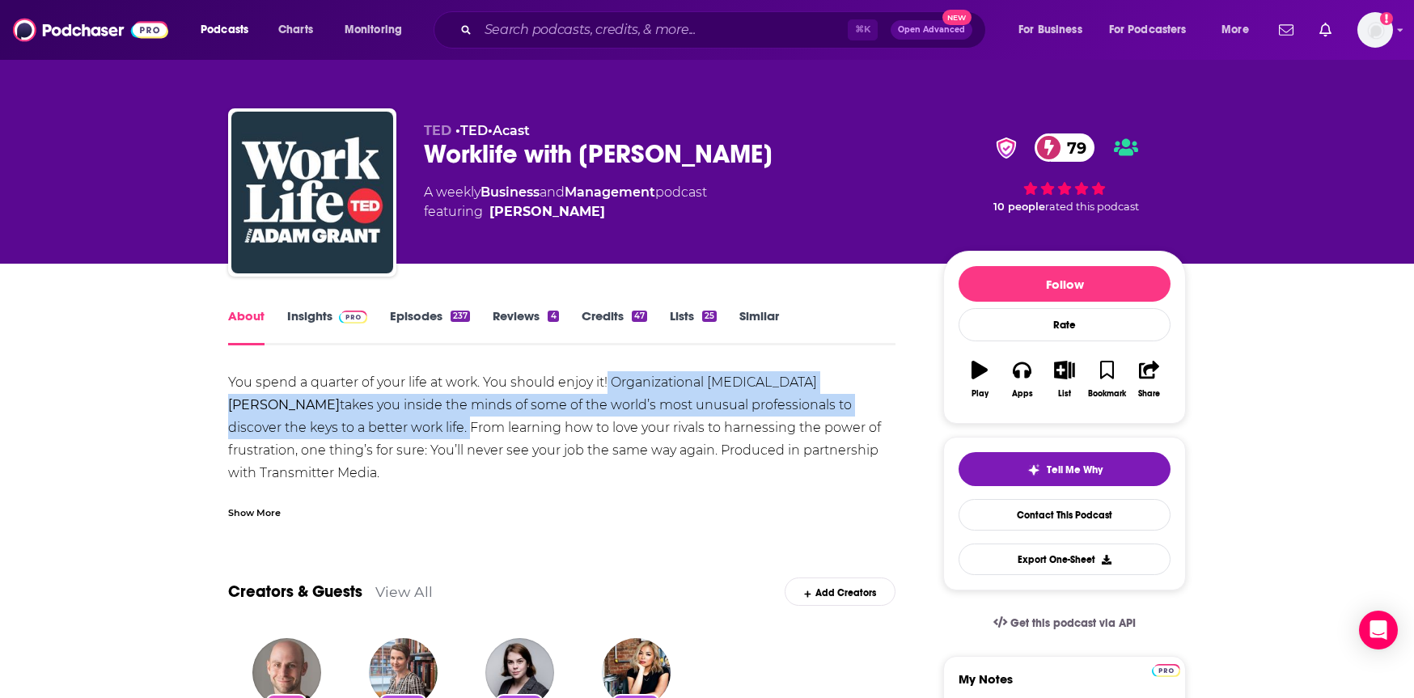
drag, startPoint x: 608, startPoint y: 378, endPoint x: 328, endPoint y: 427, distance: 284.2
click at [328, 427] on div "You spend a quarter of your life at work. You should enjoy it! Organizational […" at bounding box center [561, 473] width 667 height 204
copy div "Organizational [MEDICAL_DATA] [PERSON_NAME] takes you inside the minds of some …"
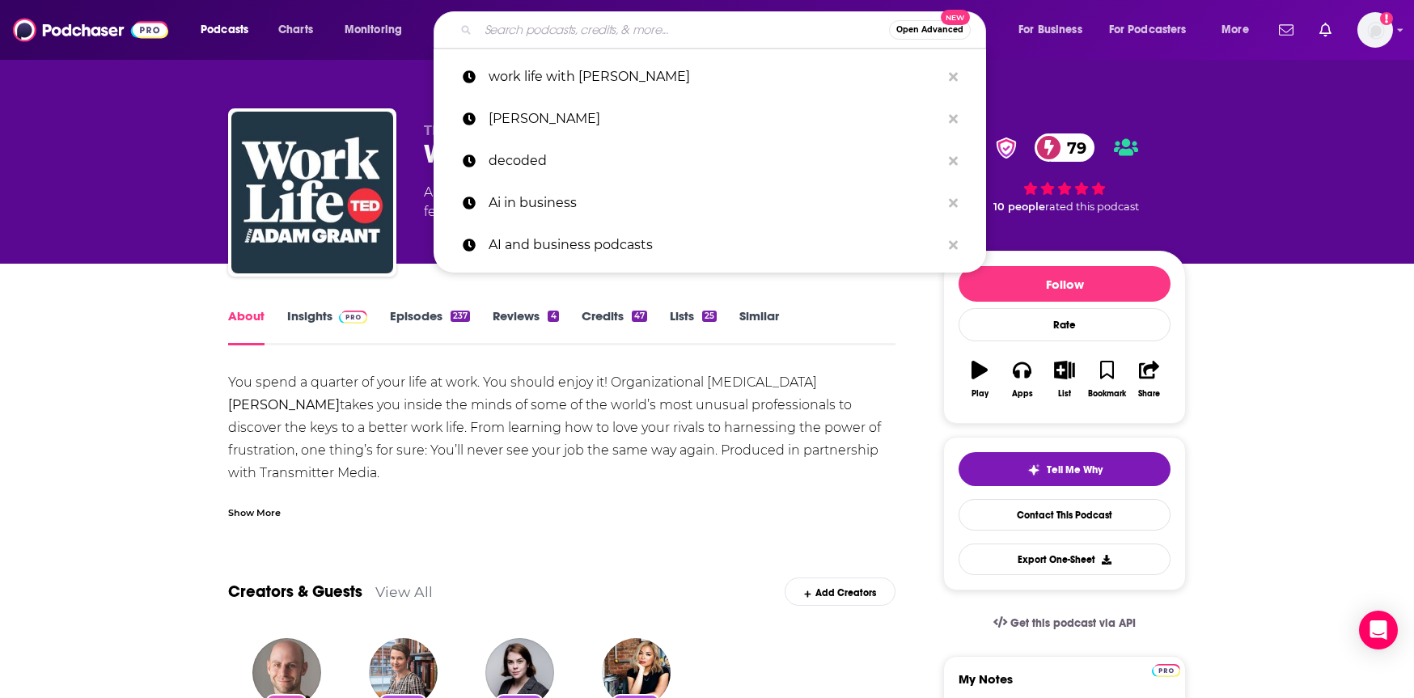
click at [652, 32] on input "Search podcasts, credits, & more..." at bounding box center [683, 30] width 411 height 26
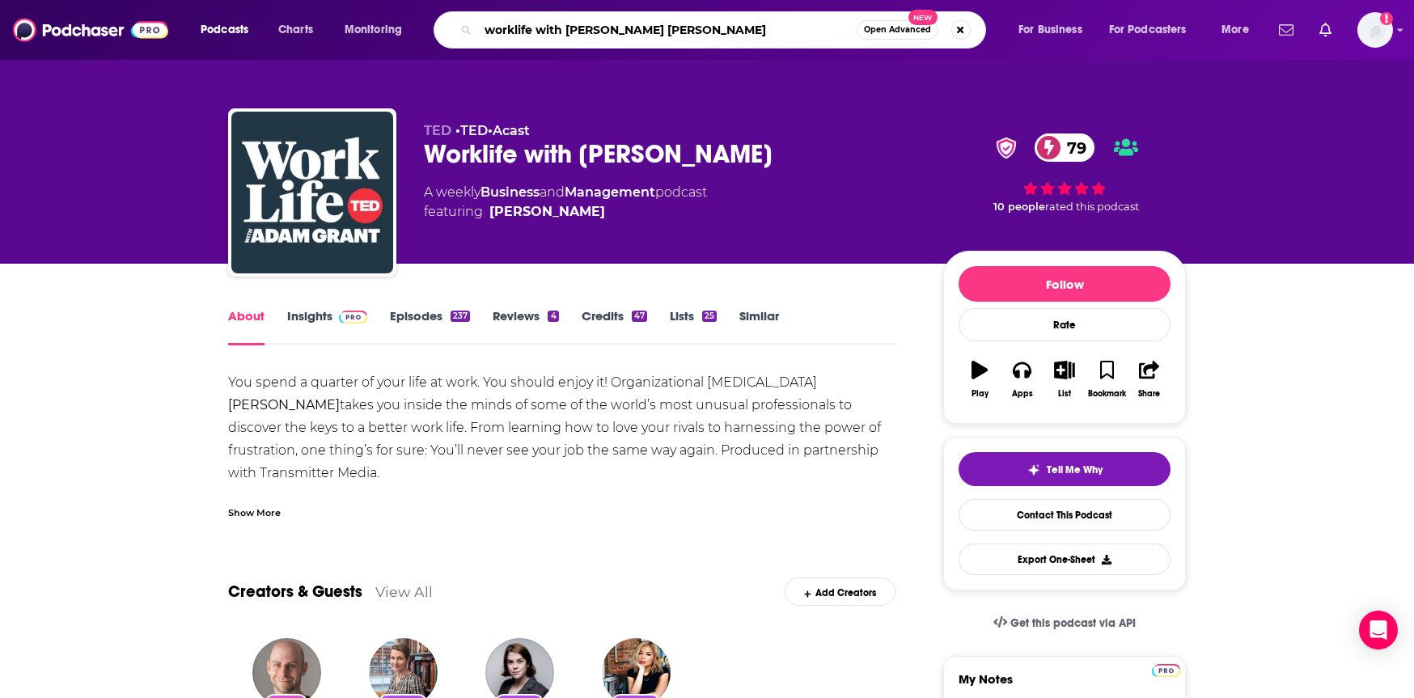
type input "worklife with [PERSON_NAME] [PERSON_NAME]"
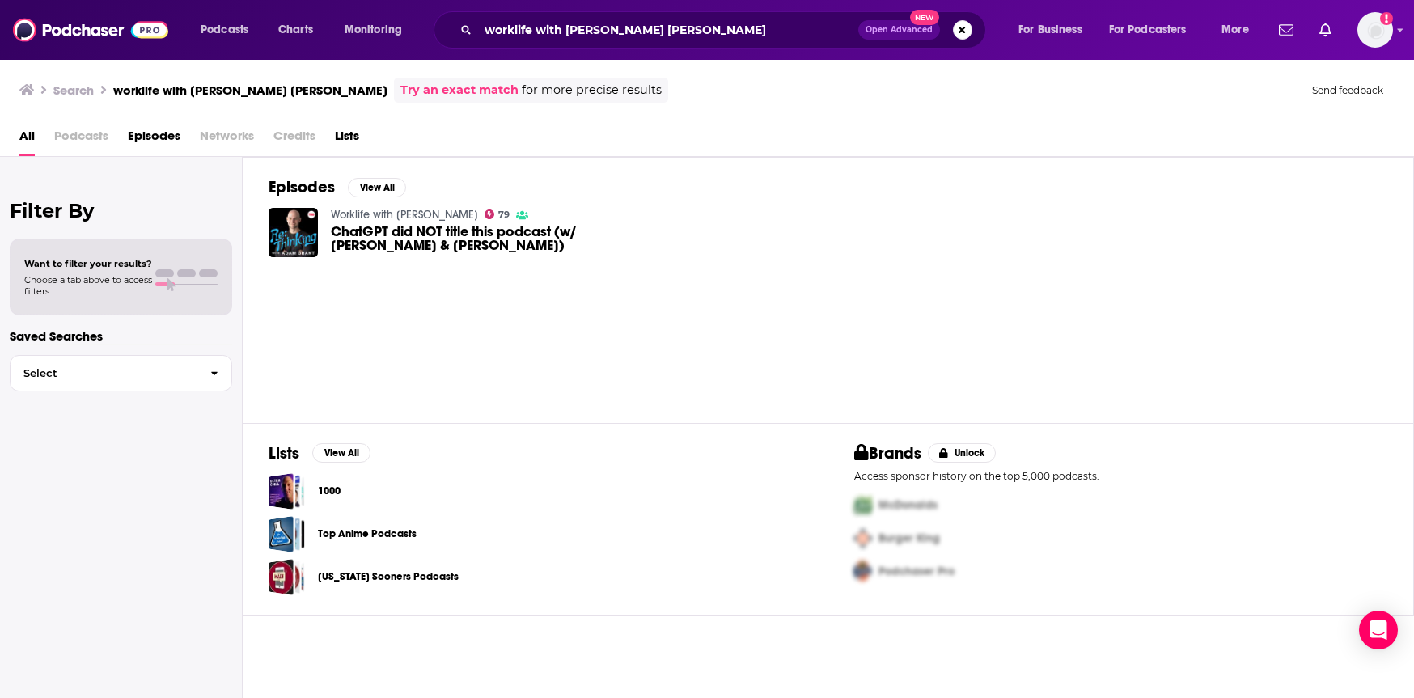
click at [425, 231] on span "ChatGPT did NOT title this podcast (w/ [PERSON_NAME] & [PERSON_NAME])" at bounding box center [480, 239] width 298 height 28
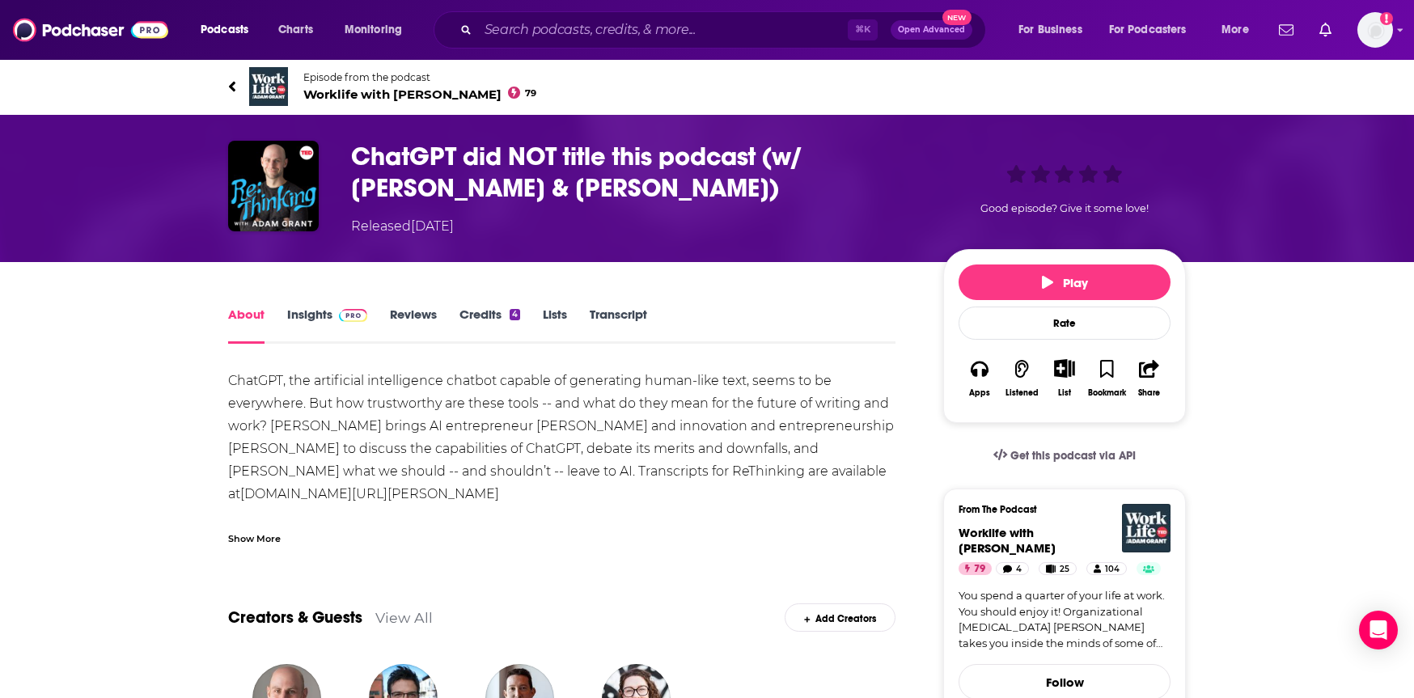
click at [430, 175] on h1 "ChatGPT did NOT title this podcast (w/ [PERSON_NAME] & [PERSON_NAME])" at bounding box center [634, 172] width 566 height 63
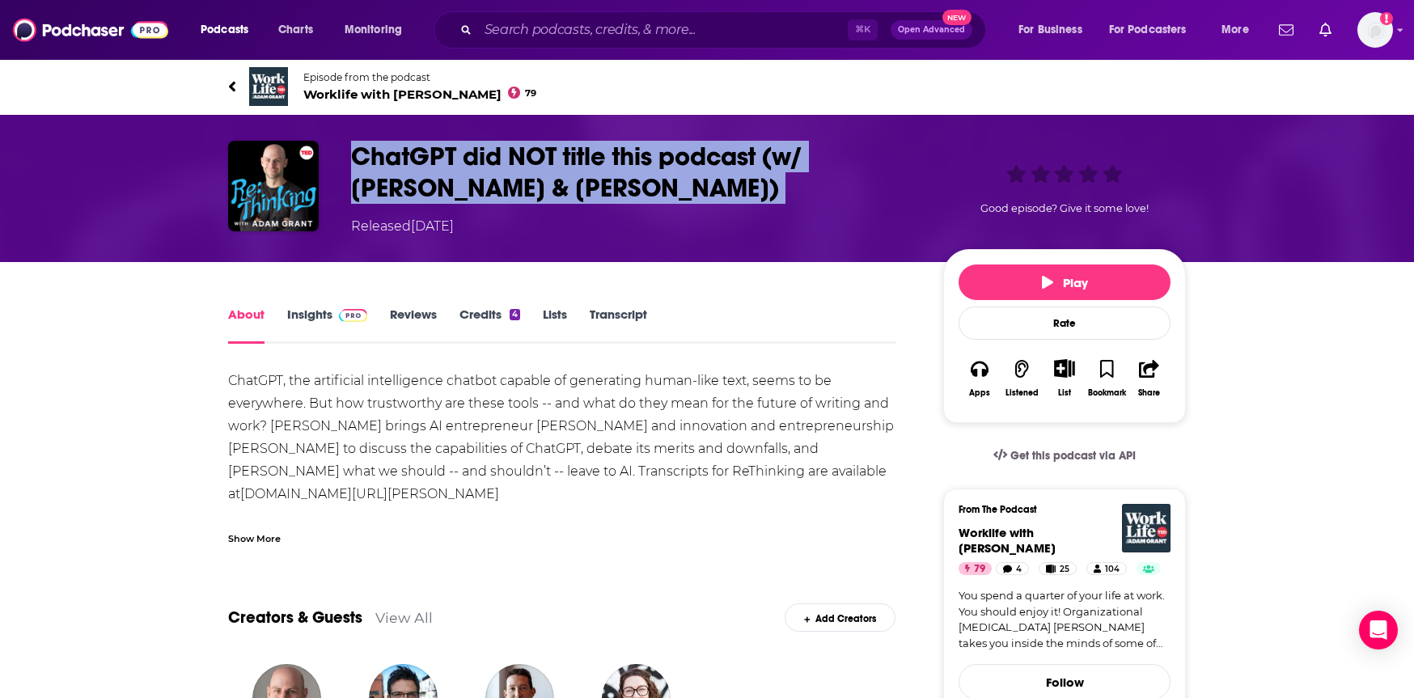
click at [430, 175] on h1 "ChatGPT did NOT title this podcast (w/ [PERSON_NAME] & [PERSON_NAME])" at bounding box center [634, 172] width 566 height 63
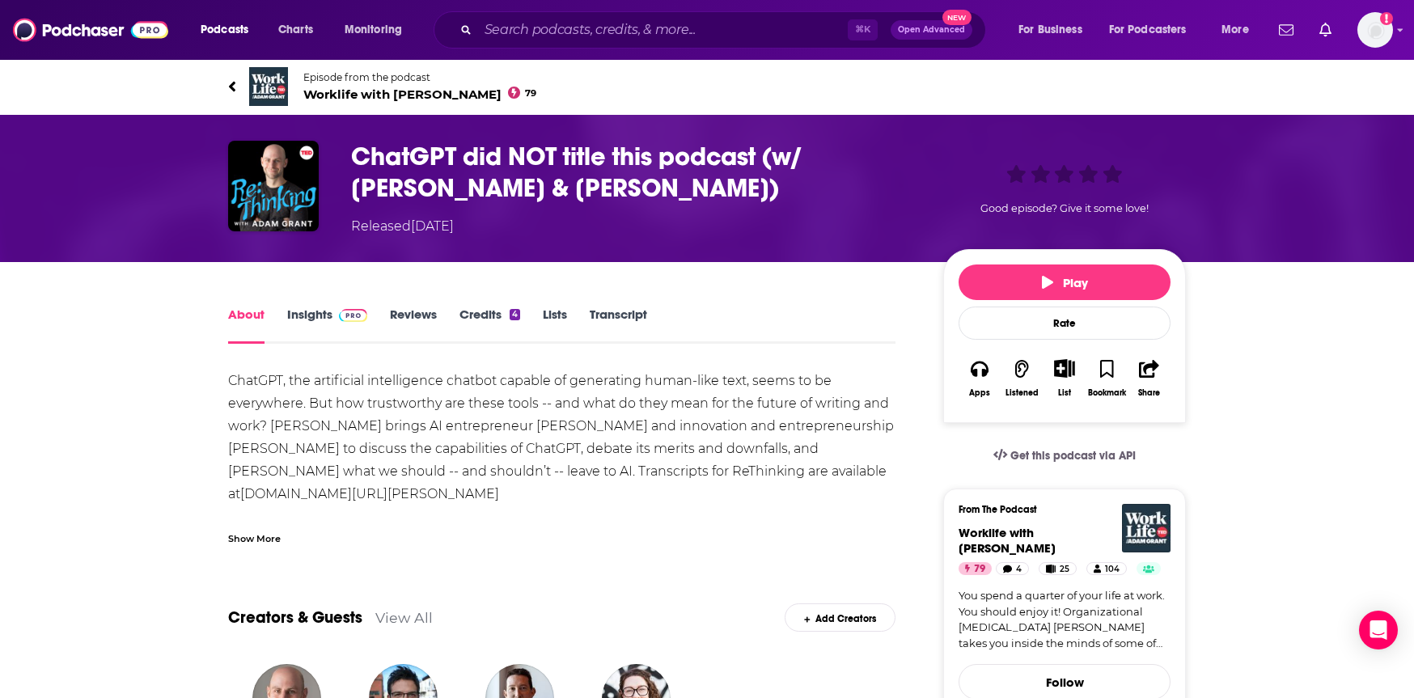
click at [493, 171] on h1 "ChatGPT did NOT title this podcast (w/ [PERSON_NAME] & [PERSON_NAME])" at bounding box center [634, 172] width 566 height 63
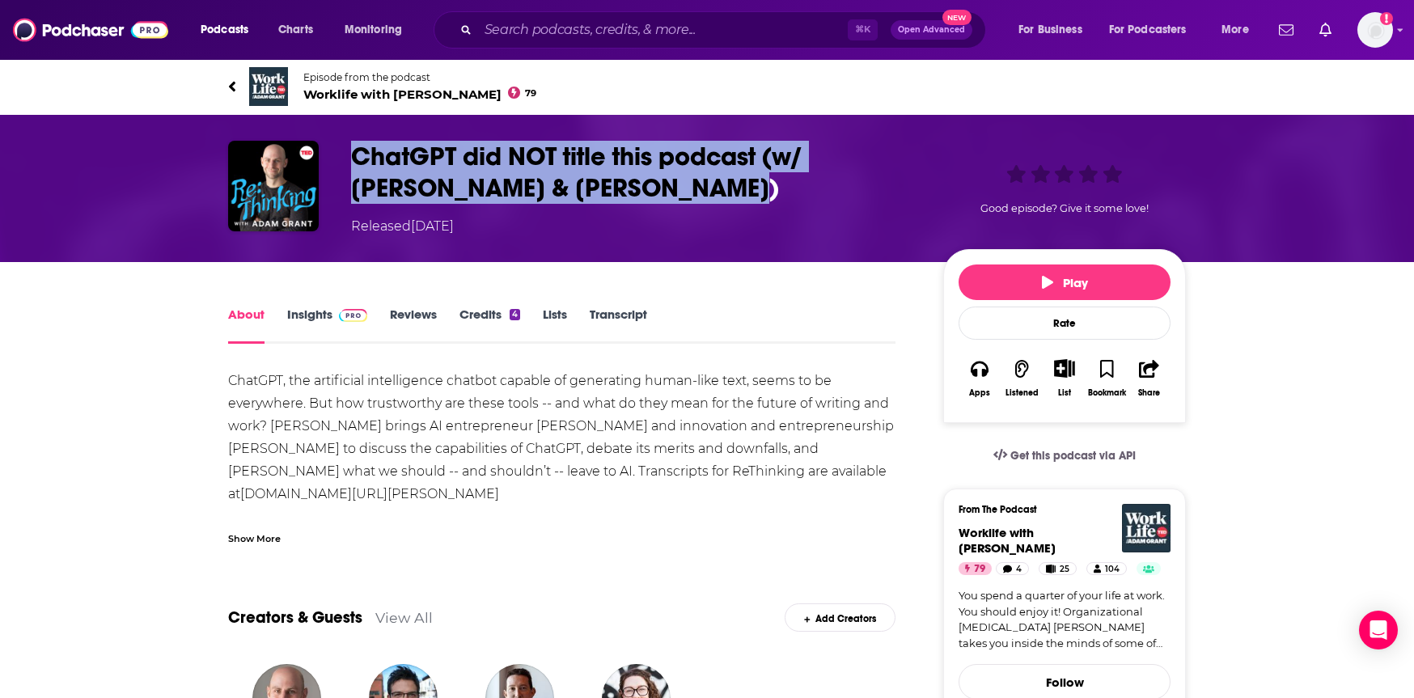
drag, startPoint x: 361, startPoint y: 150, endPoint x: 662, endPoint y: 201, distance: 305.2
click at [662, 201] on h1 "ChatGPT did NOT title this podcast (w/ [PERSON_NAME] & [PERSON_NAME])" at bounding box center [634, 172] width 566 height 63
copy h1 "ChatGPT did NOT title this podcast (w/ [PERSON_NAME] & [PERSON_NAME])"
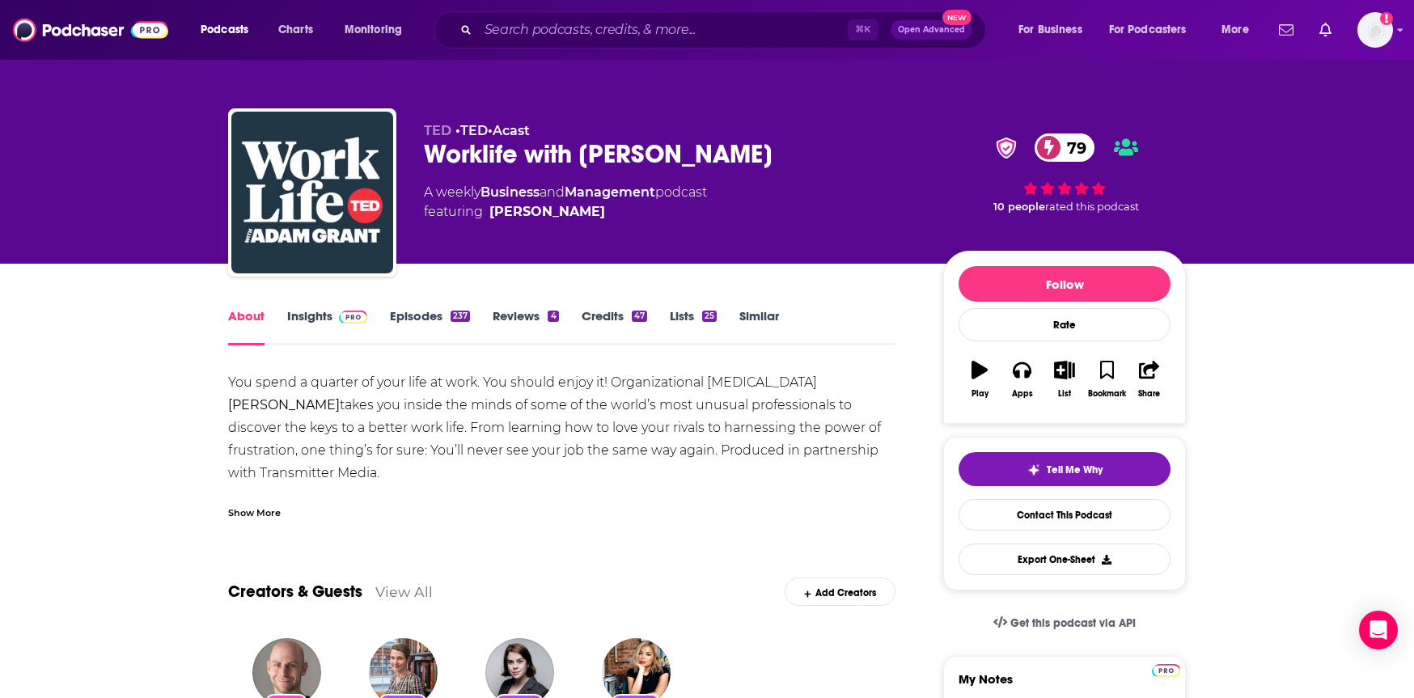
click at [313, 332] on link "Insights" at bounding box center [327, 326] width 80 height 37
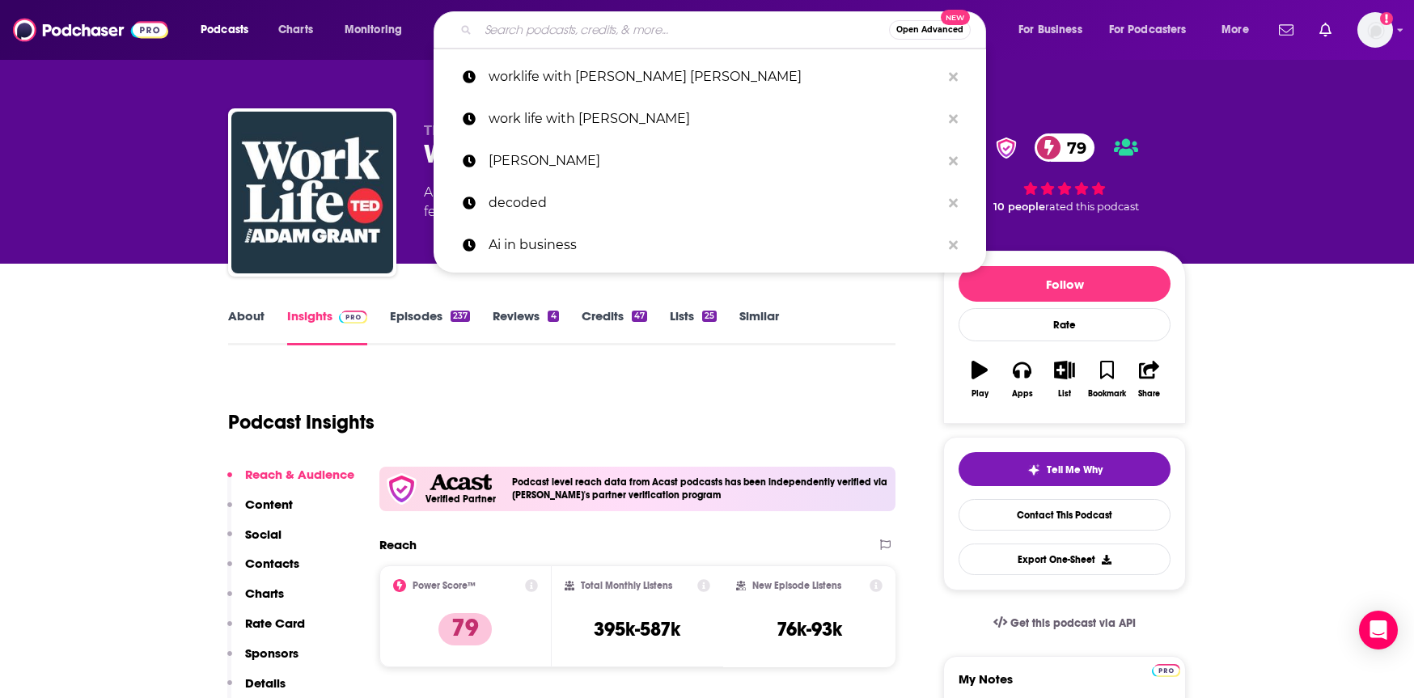
click at [524, 17] on input "Search podcasts, credits, & more..." at bounding box center [683, 30] width 411 height 26
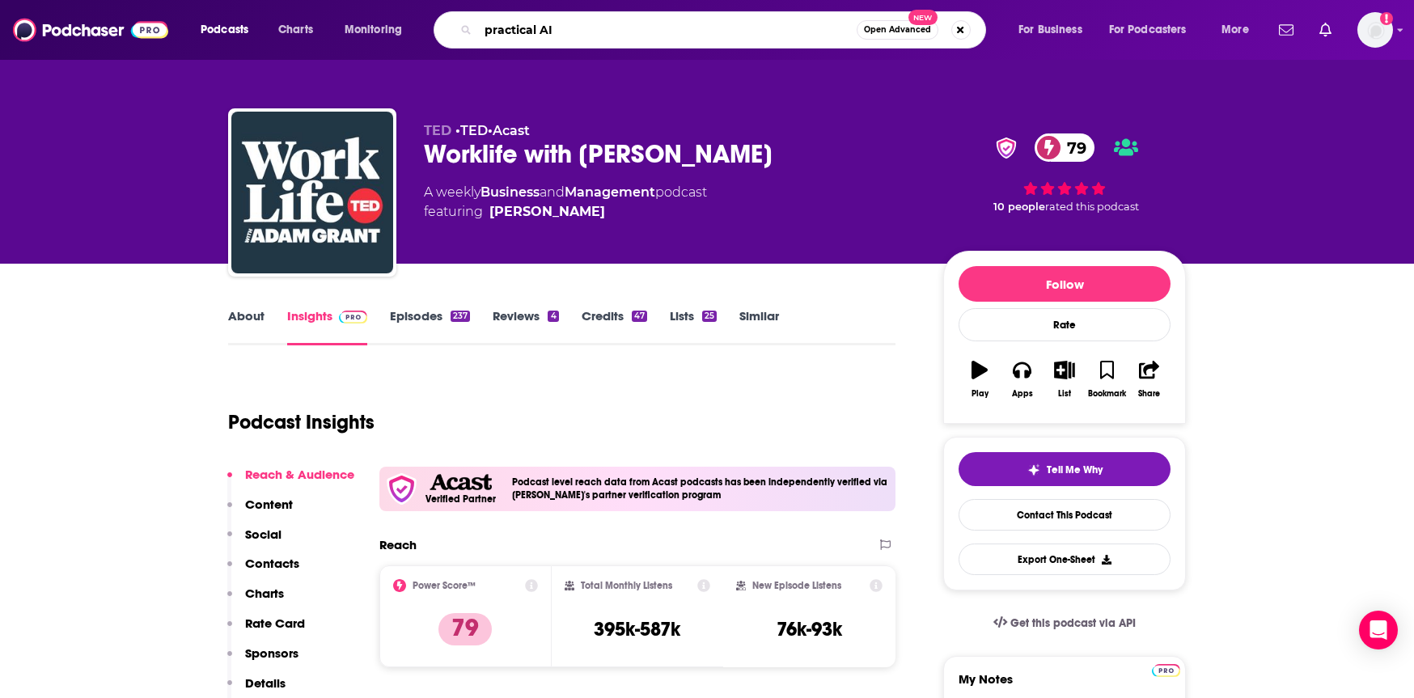
type input "practical AI"
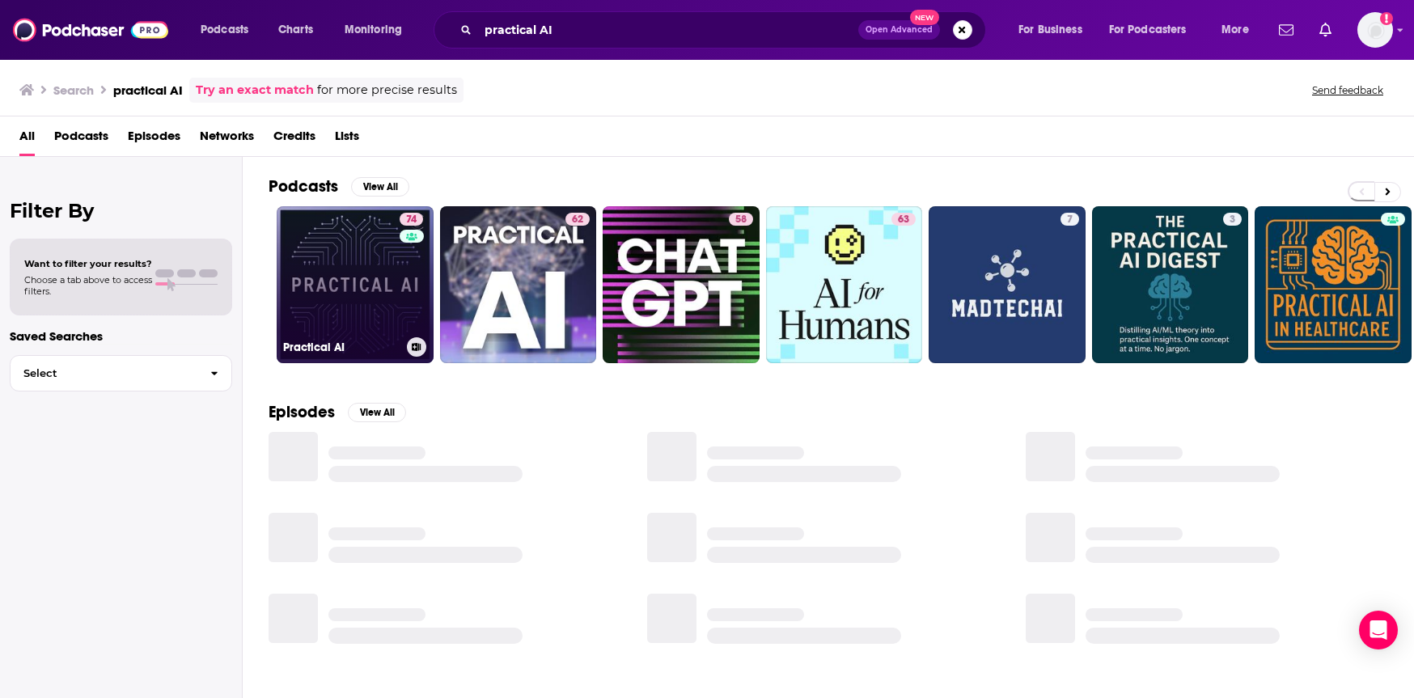
click at [364, 281] on link "74 Practical AI" at bounding box center [355, 284] width 157 height 157
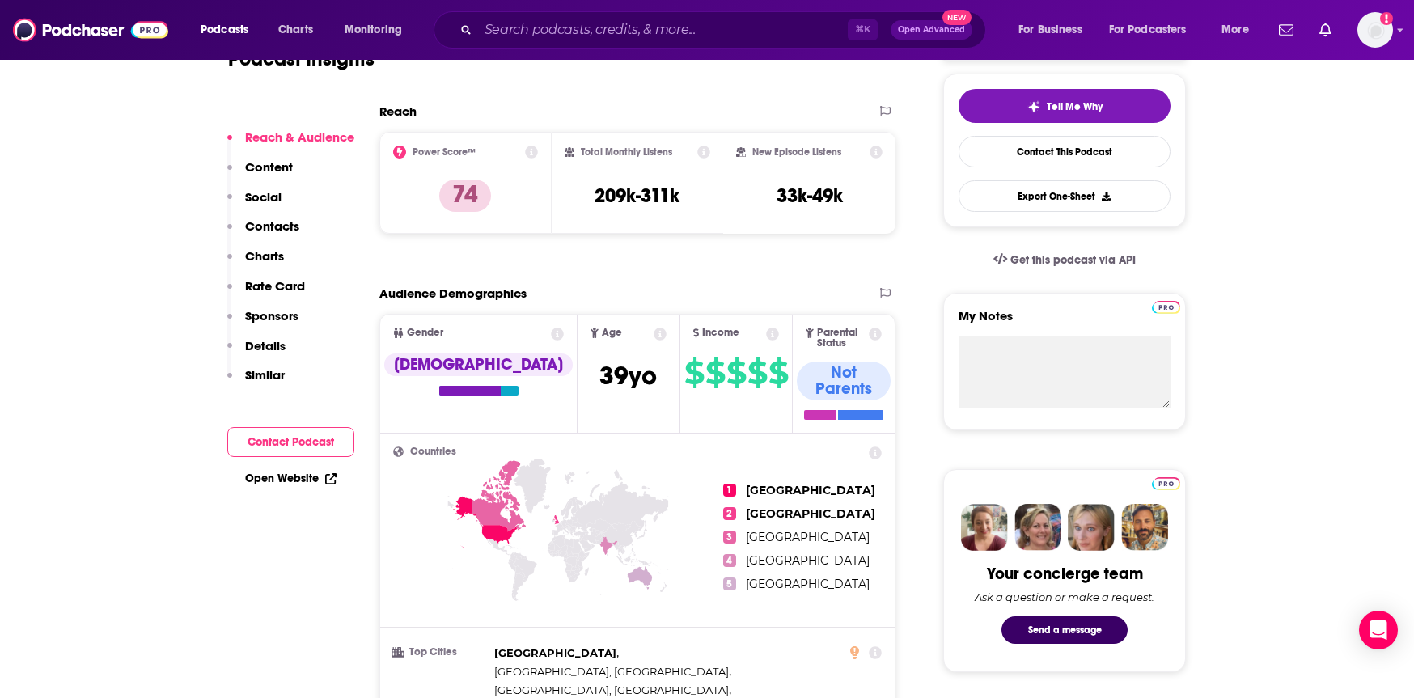
scroll to position [353, 0]
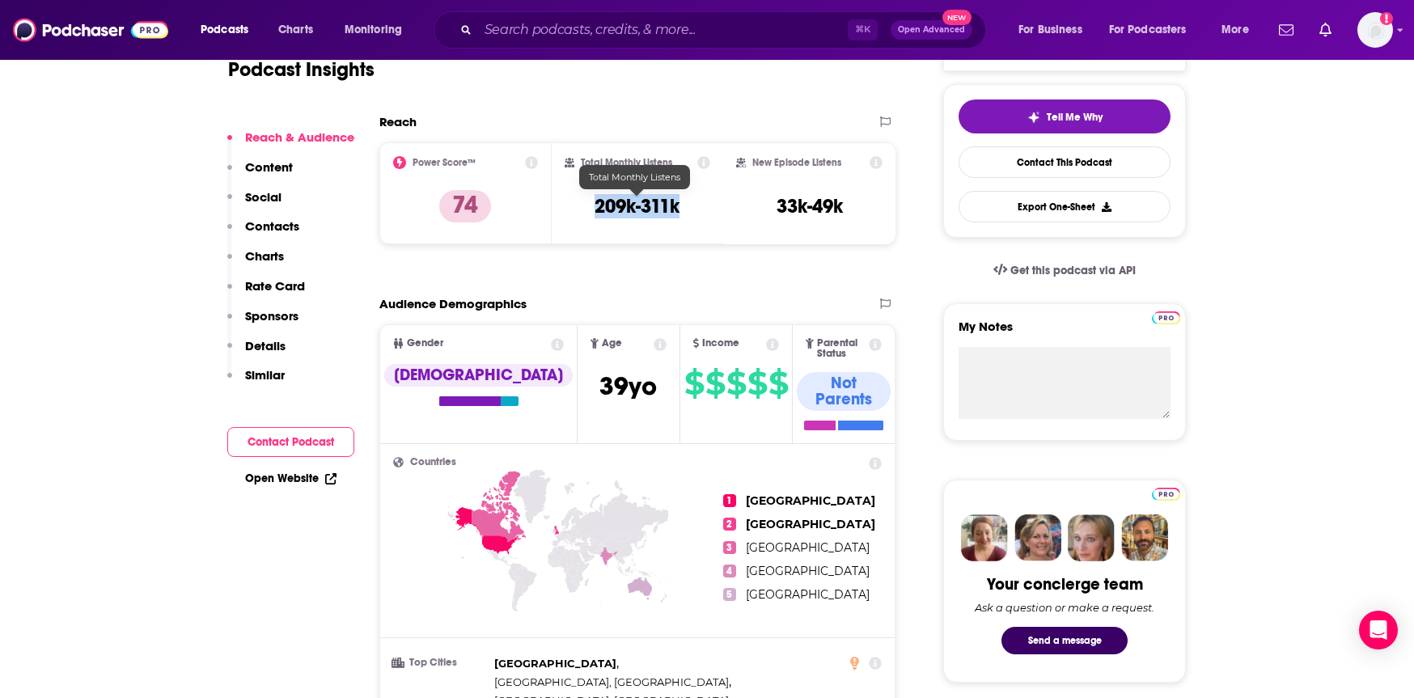
drag, startPoint x: 597, startPoint y: 198, endPoint x: 698, endPoint y: 215, distance: 102.5
click at [698, 215] on div "Total Monthly Listens 209k-311k" at bounding box center [638, 193] width 146 height 74
copy h3 "209k-311k"
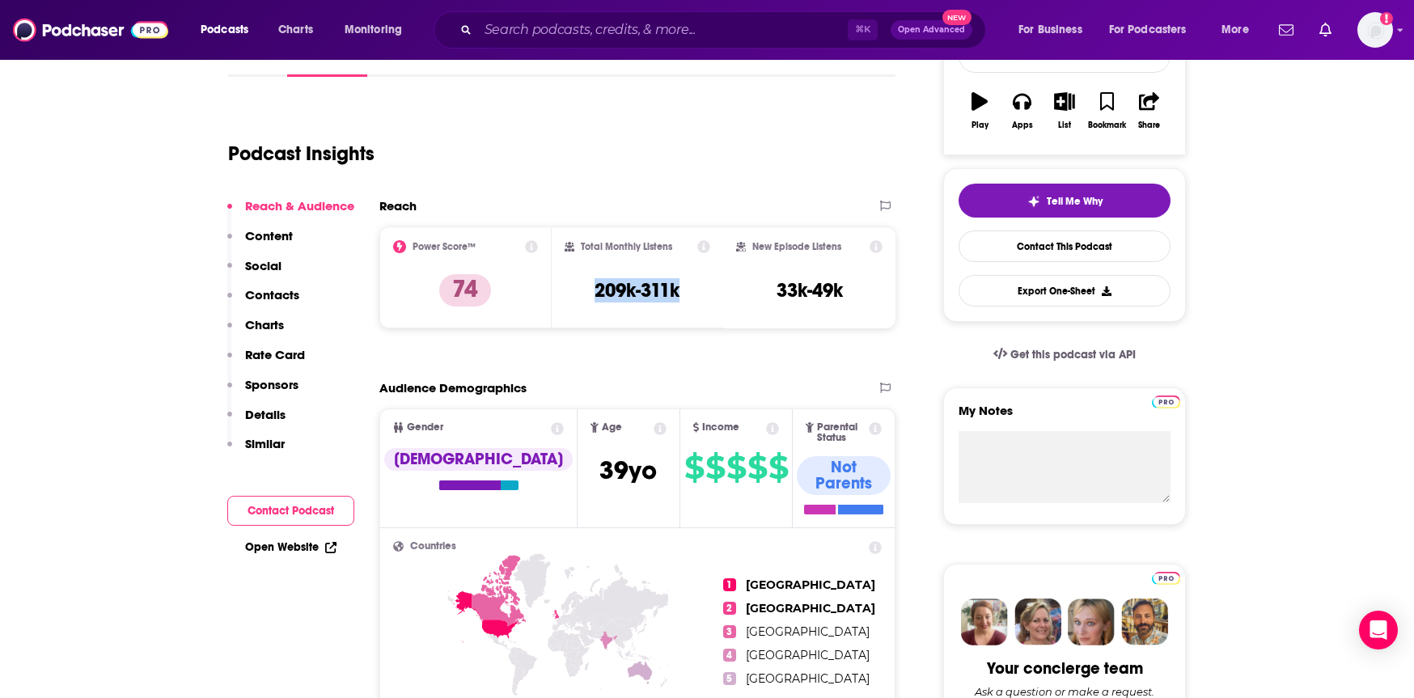
scroll to position [195, 0]
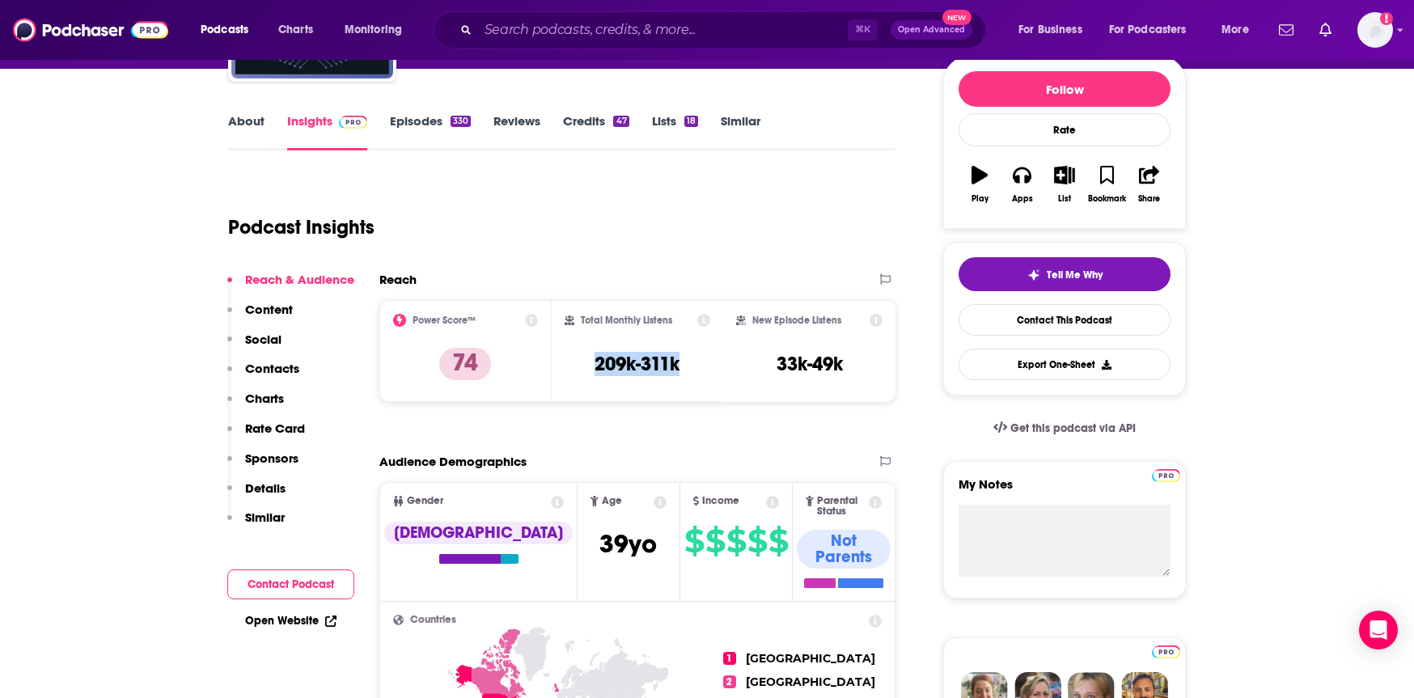
click at [250, 126] on link "About" at bounding box center [246, 131] width 36 height 37
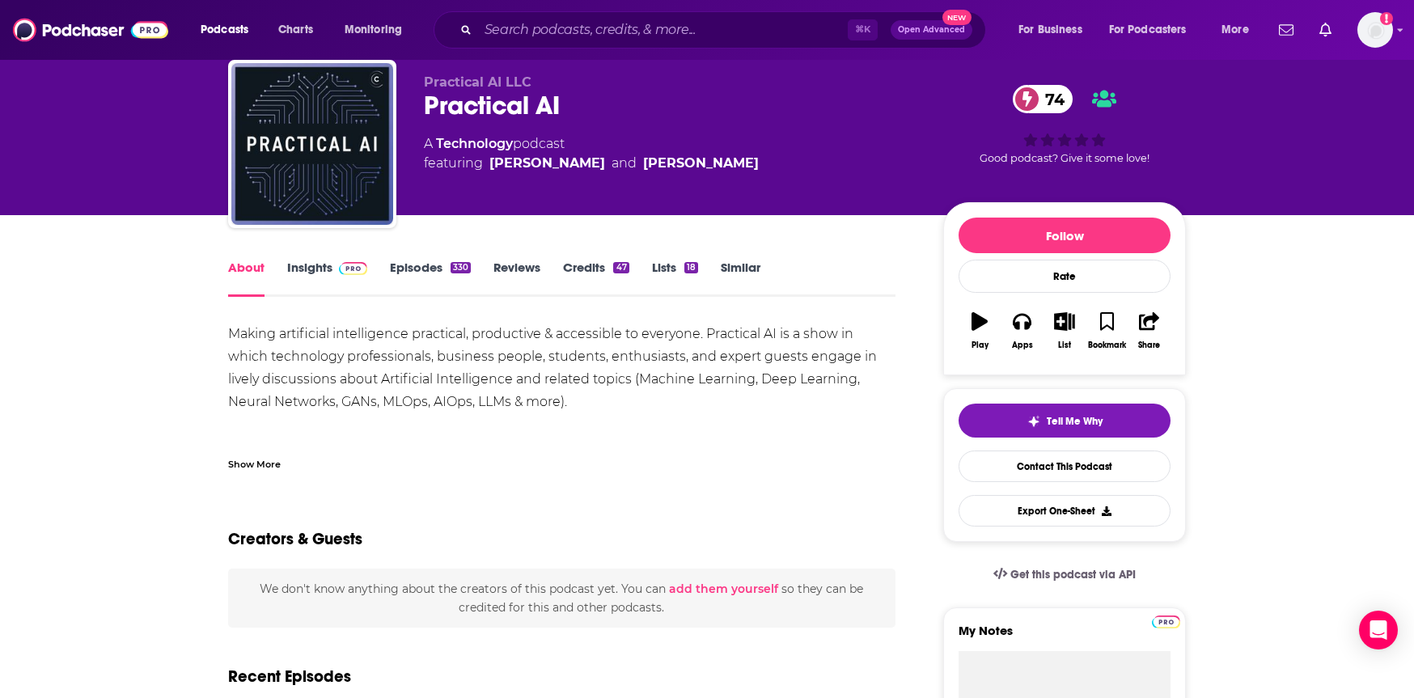
scroll to position [50, 0]
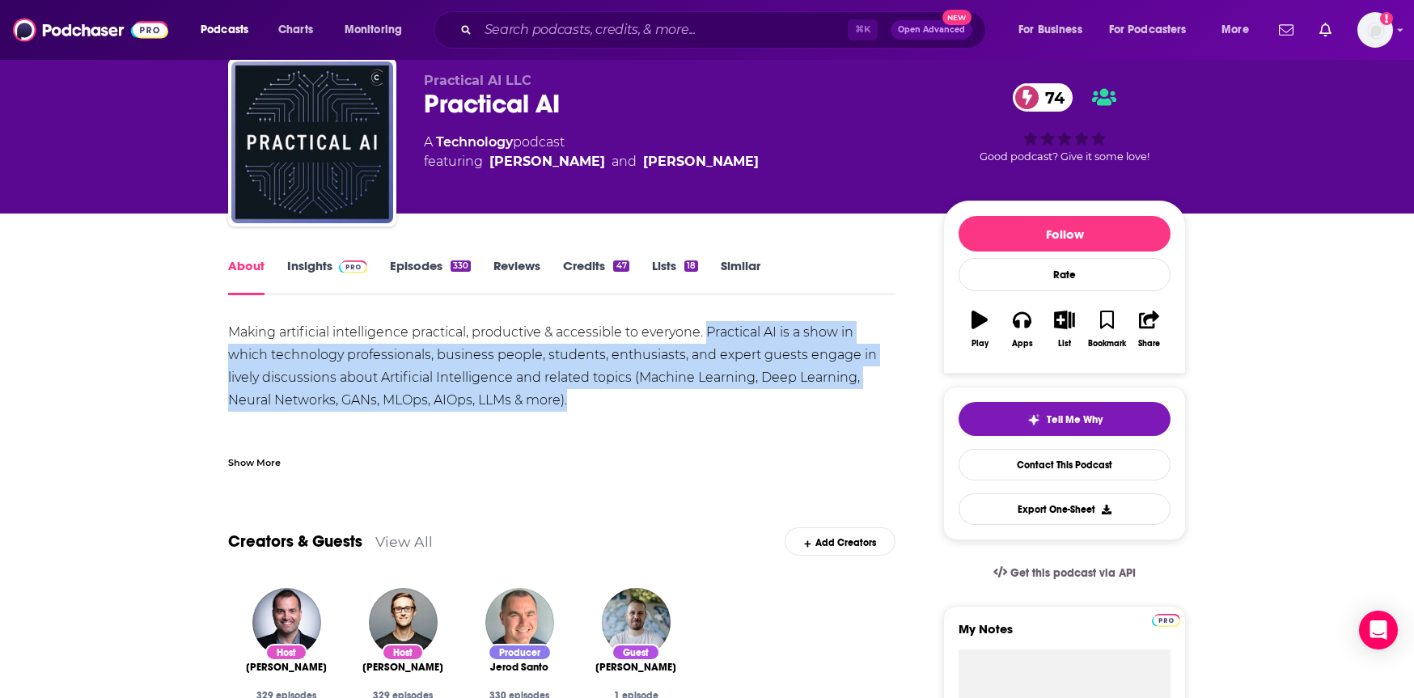
drag, startPoint x: 708, startPoint y: 339, endPoint x: 645, endPoint y: 395, distance: 84.2
click at [645, 395] on div "Making artificial intelligence practical, productive & accessible to everyone. …" at bounding box center [561, 411] width 667 height 181
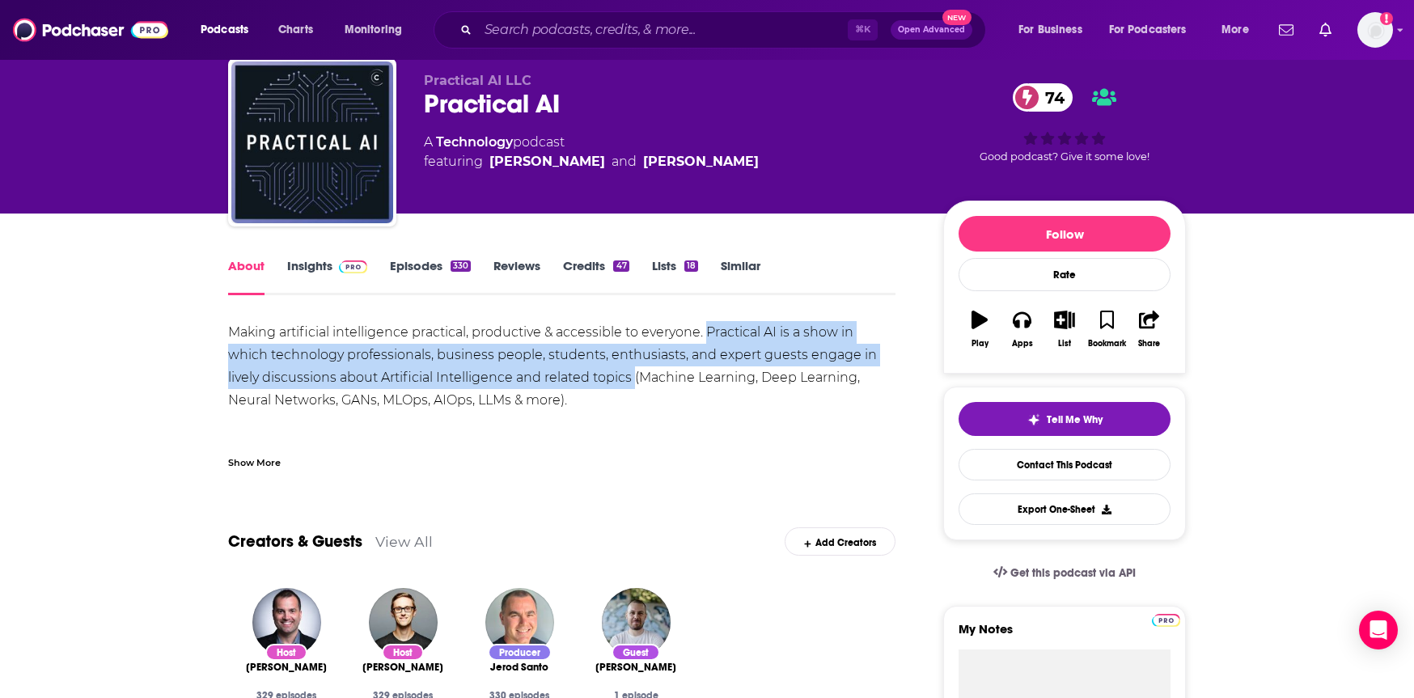
drag, startPoint x: 710, startPoint y: 329, endPoint x: 633, endPoint y: 383, distance: 94.0
click at [633, 383] on div "Making artificial intelligence practical, productive & accessible to everyone. …" at bounding box center [561, 411] width 667 height 181
copy div "Practical AI is a show in which technology professionals, business people, stud…"
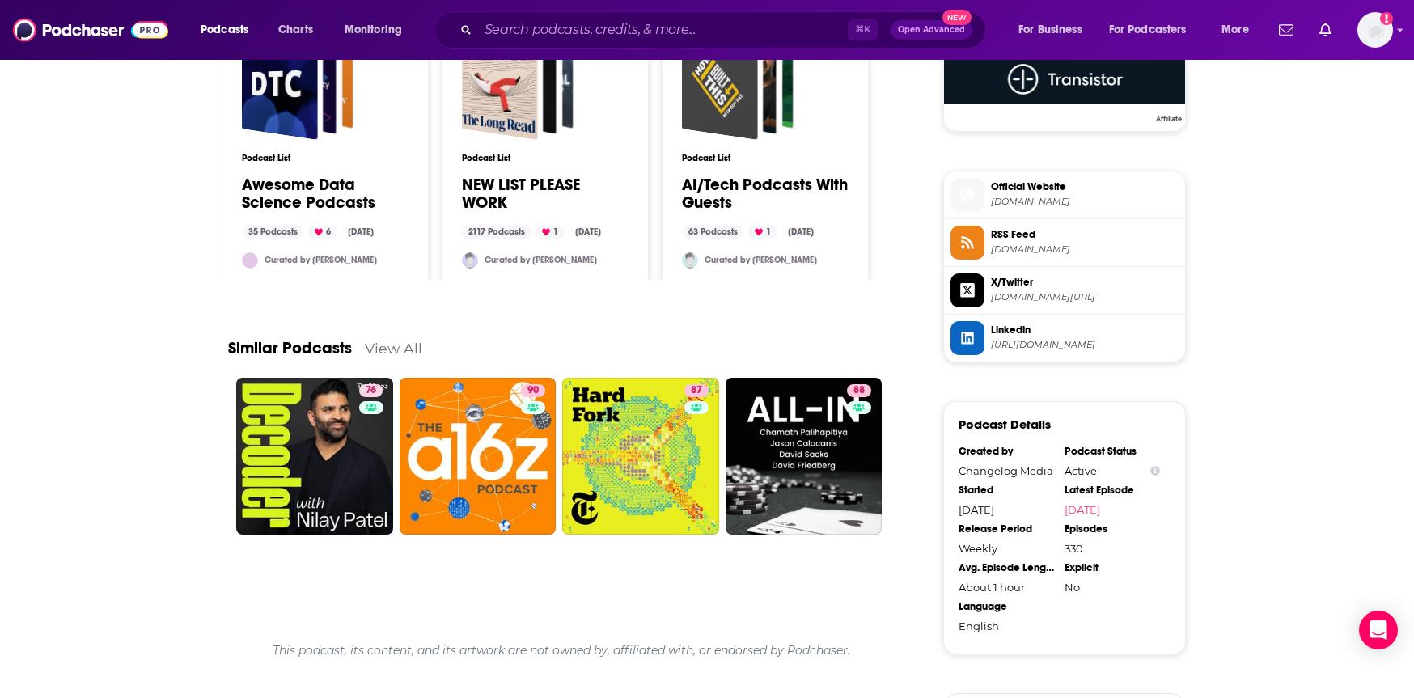
scroll to position [1354, 0]
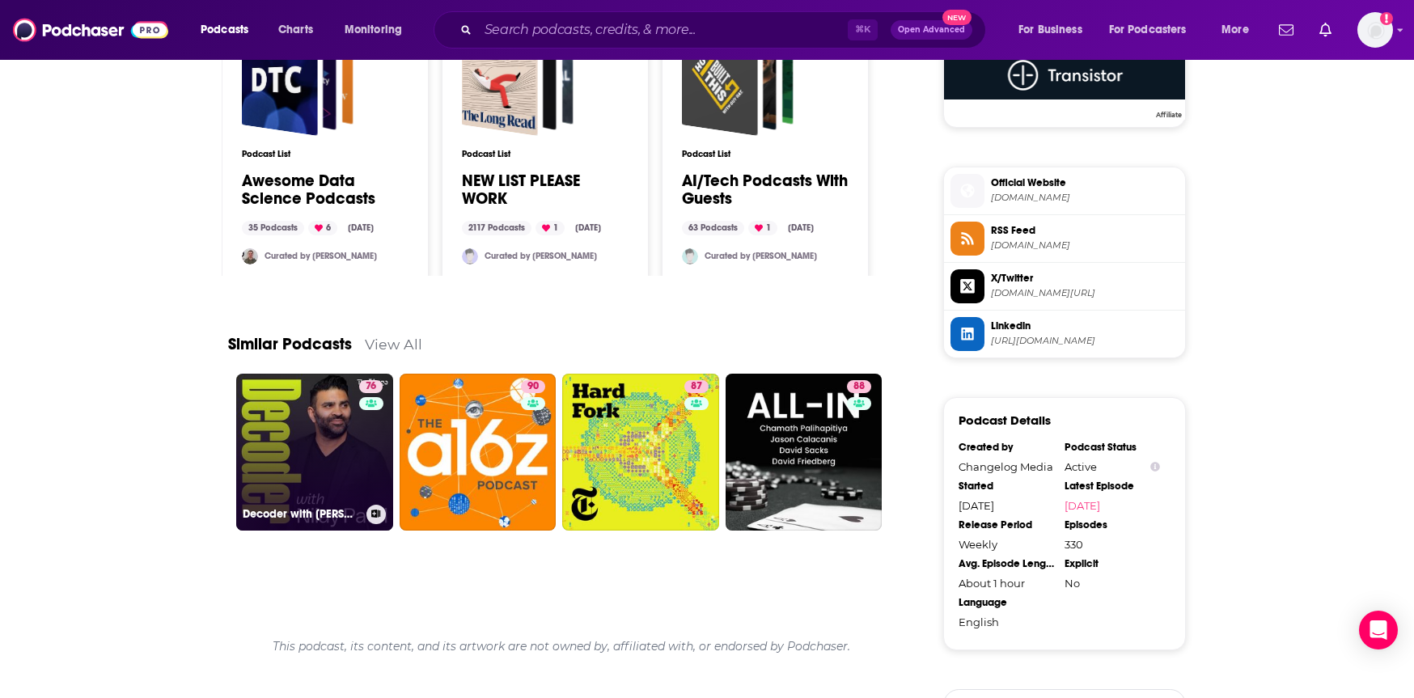
click at [296, 500] on link "76 Decoder with [PERSON_NAME]" at bounding box center [314, 452] width 157 height 157
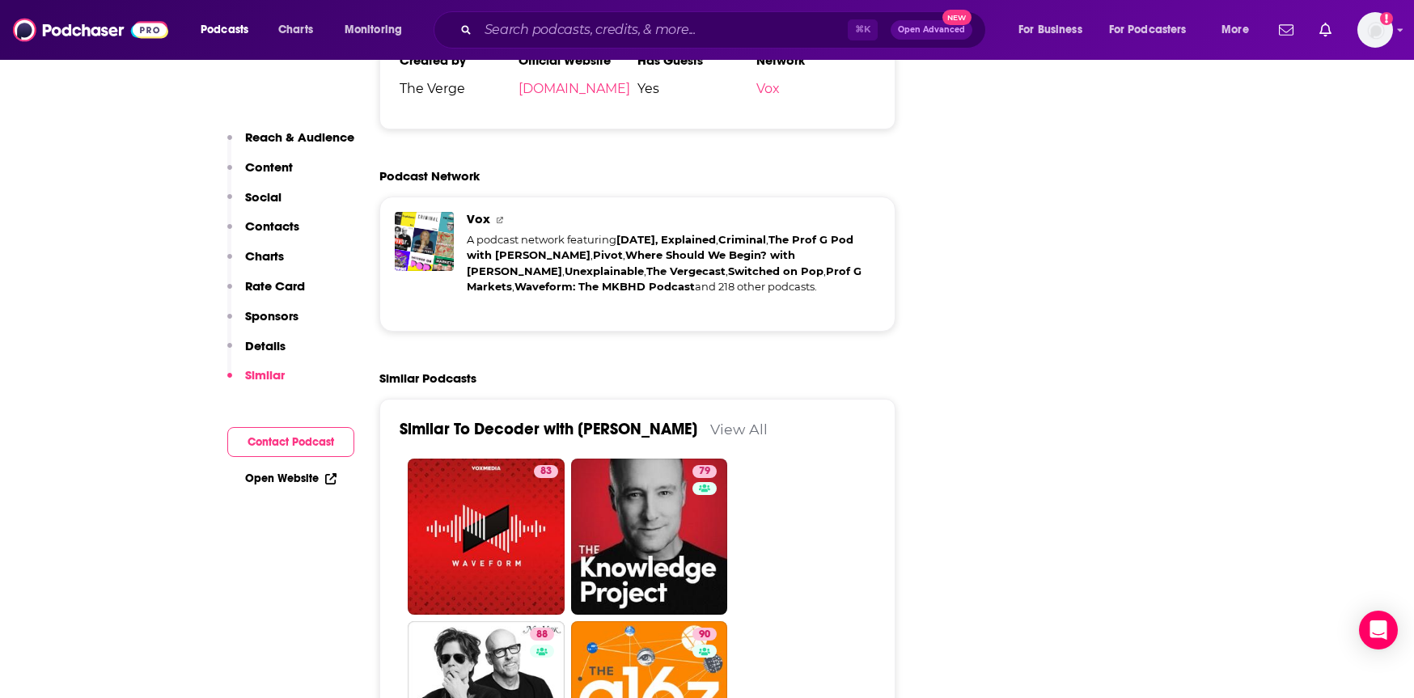
scroll to position [3695, 0]
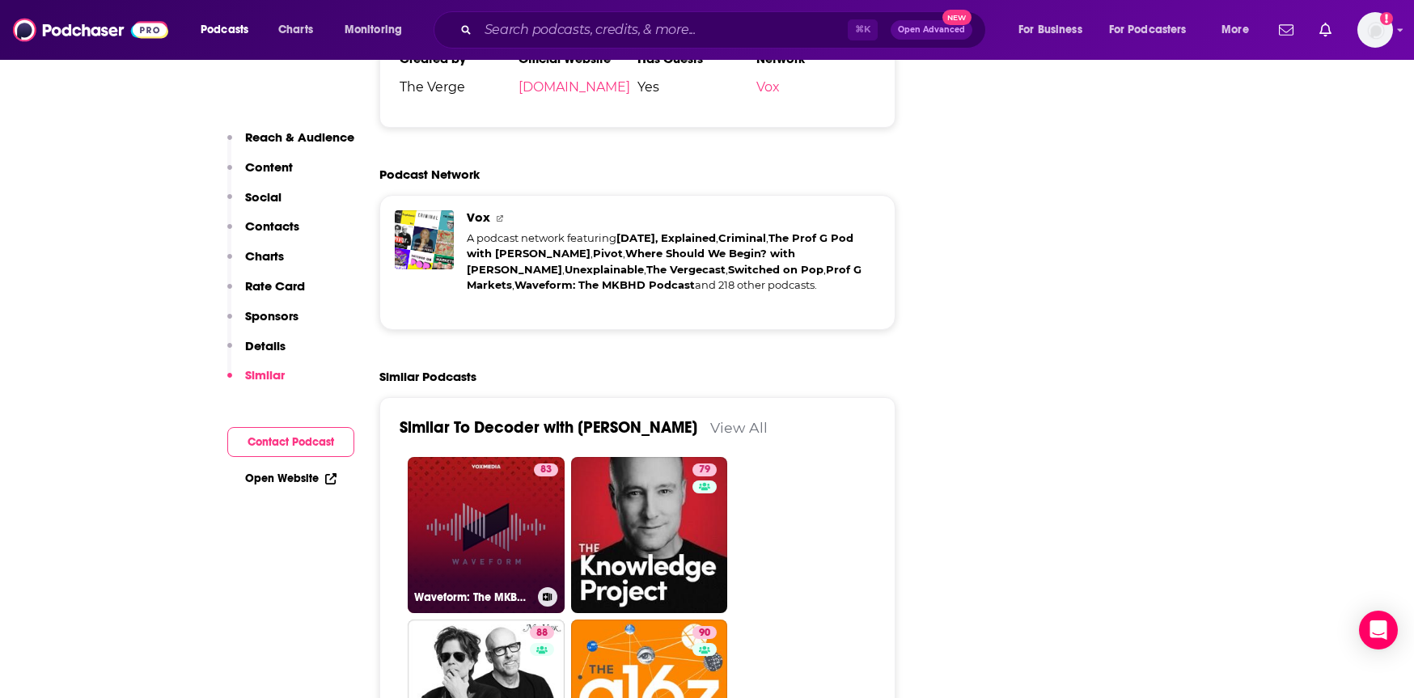
click at [485, 457] on link "83 Waveform: The MKBHD Podcast" at bounding box center [486, 535] width 157 height 157
type input "https://www.podchaser.com/podcasts/waveform-the-mkbhd-podcast-897463"
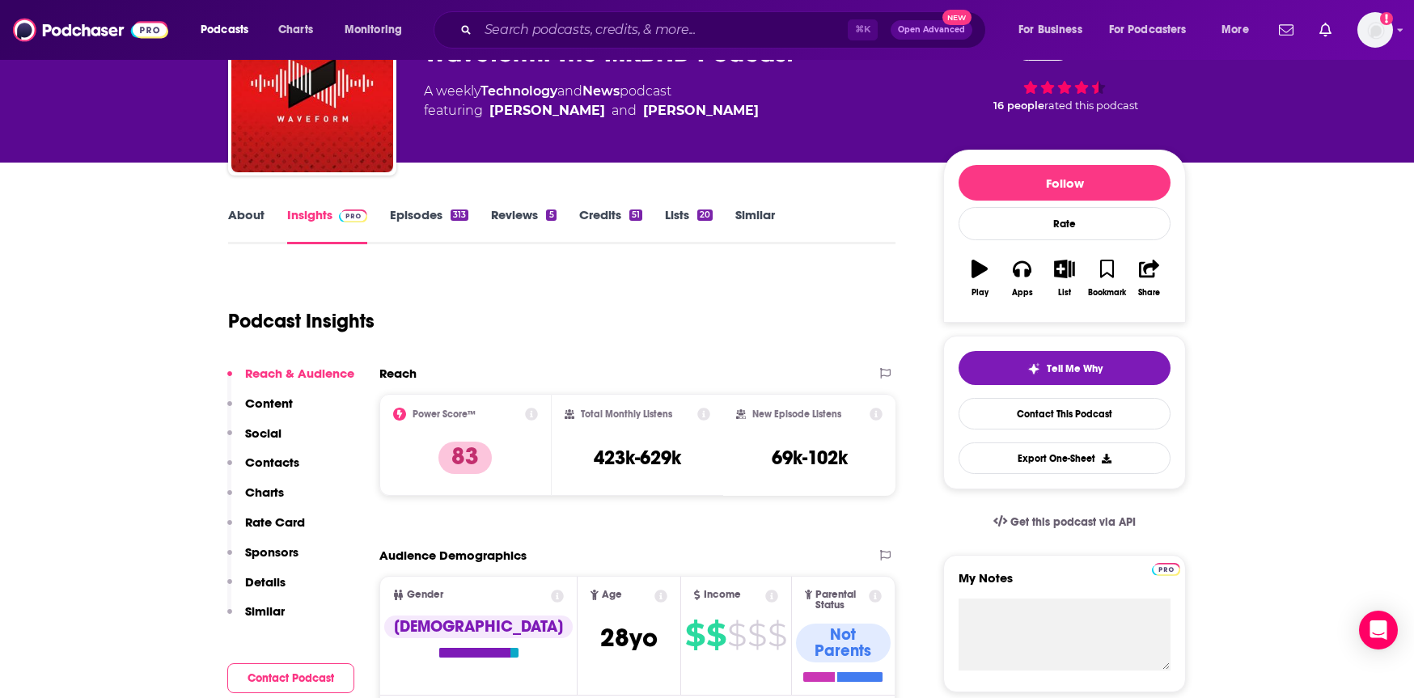
scroll to position [125, 0]
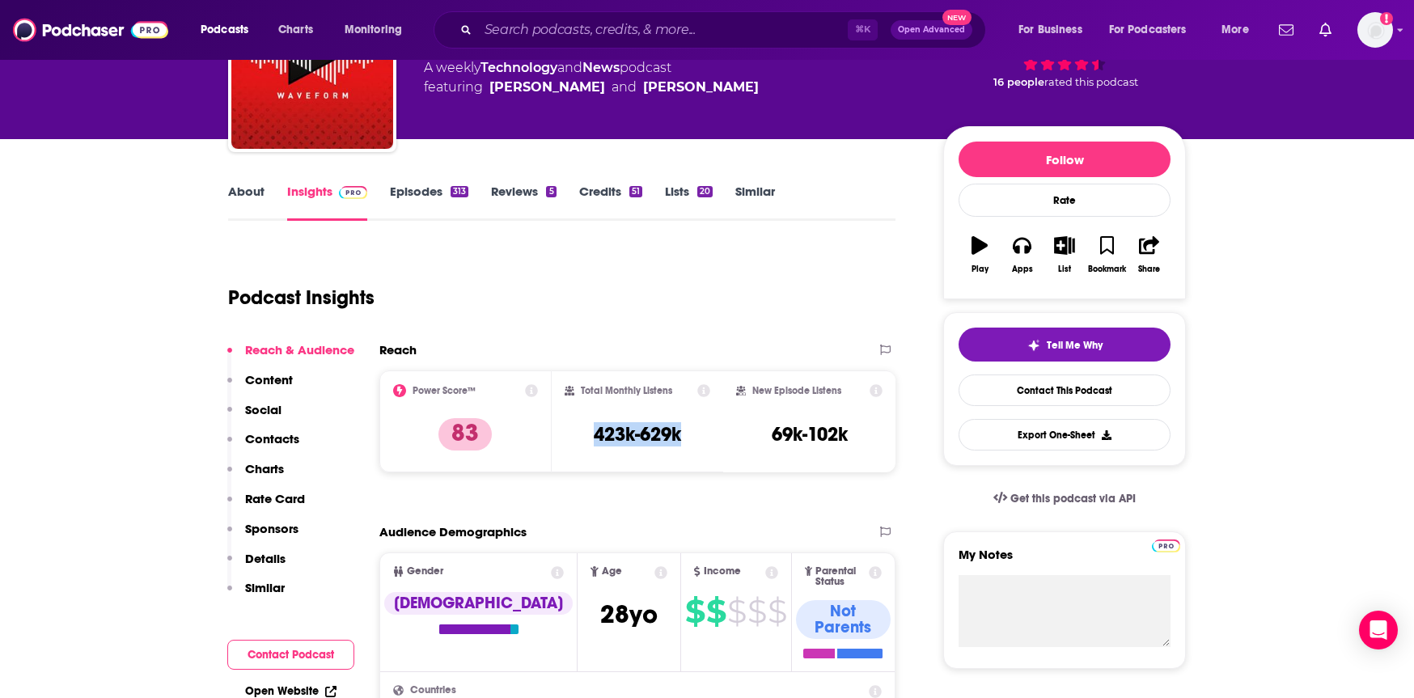
drag, startPoint x: 582, startPoint y: 436, endPoint x: 706, endPoint y: 436, distance: 123.8
click at [706, 436] on div "Total Monthly Listens 423k-629k" at bounding box center [638, 421] width 146 height 74
copy h3 "423k-629k"
click at [240, 198] on link "About" at bounding box center [246, 202] width 36 height 37
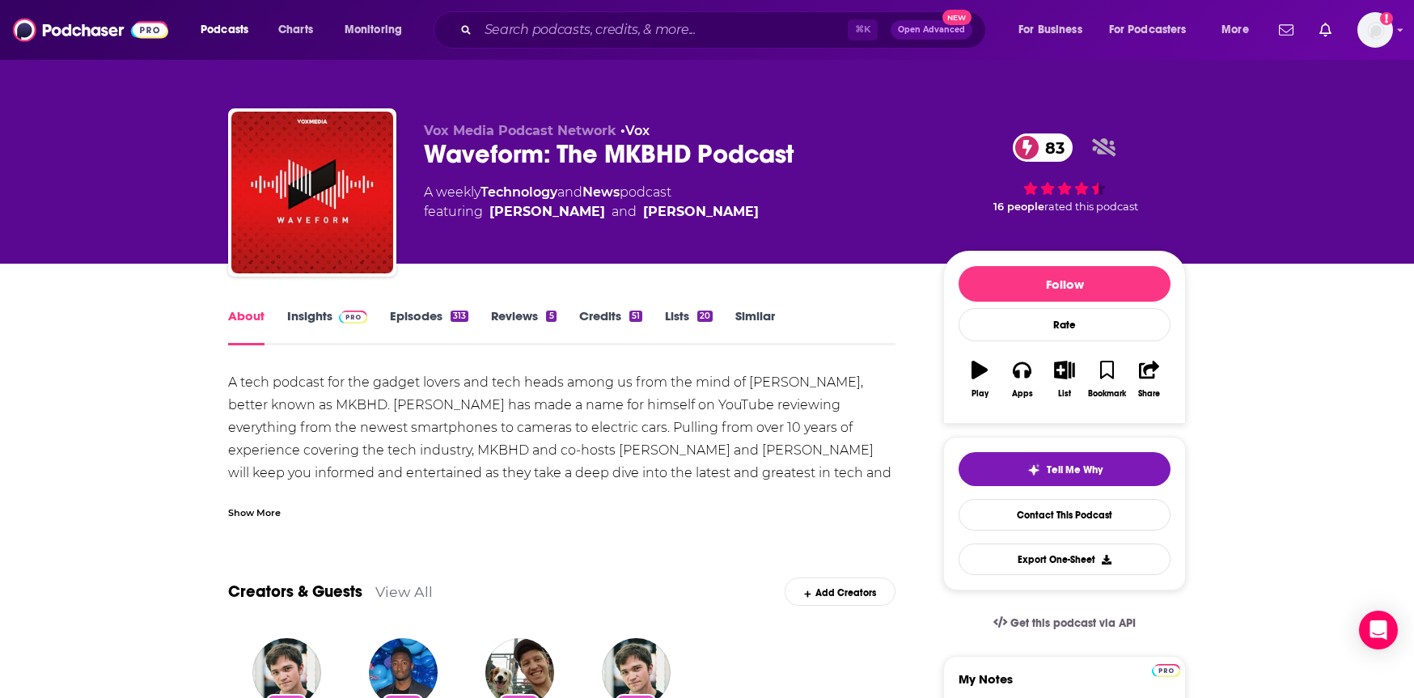
scroll to position [20, 0]
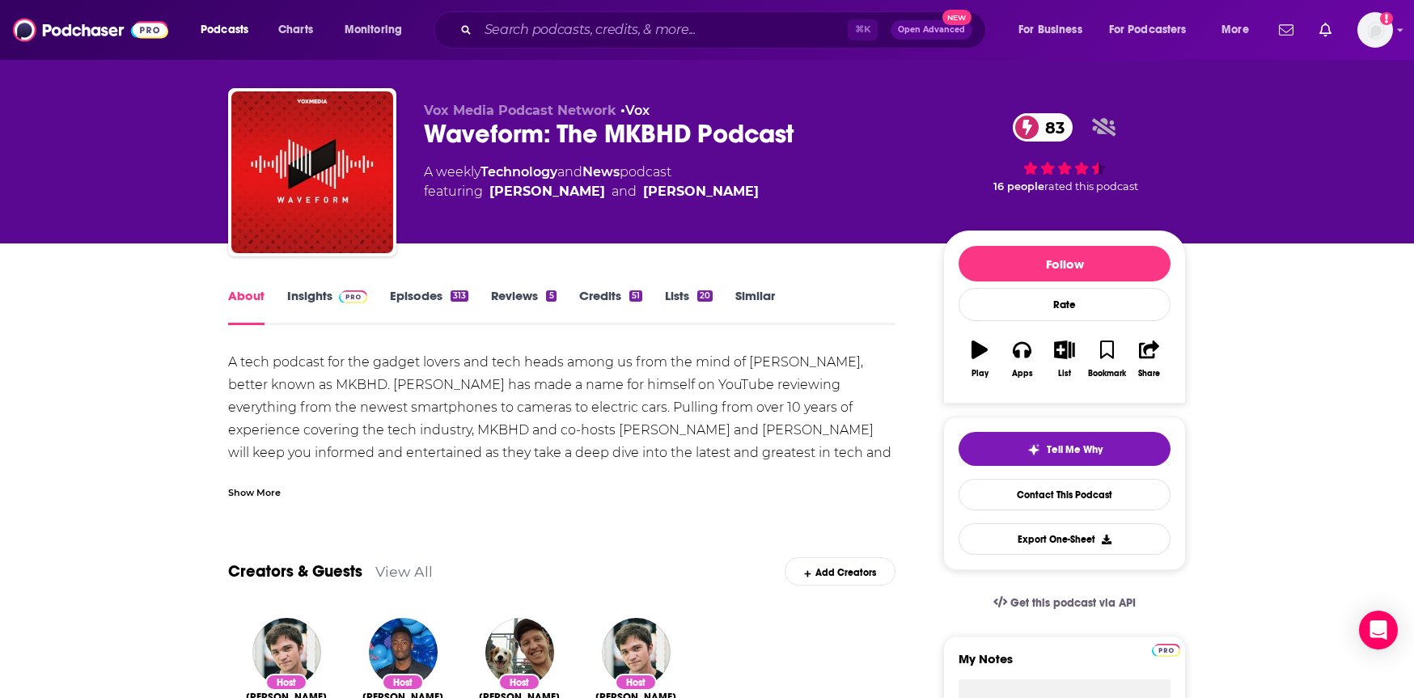
click at [481, 364] on div "A tech podcast for the gadget lovers and tech heads among us from the mind of M…" at bounding box center [561, 441] width 667 height 181
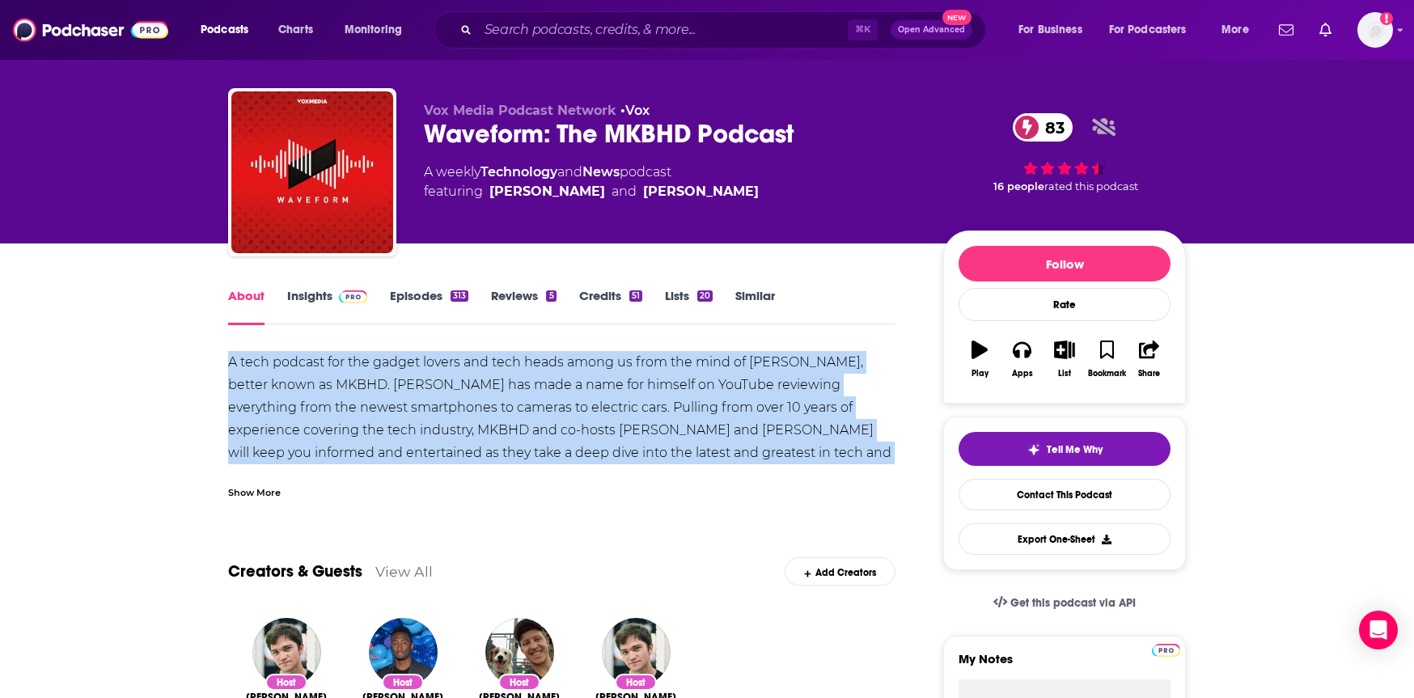
click at [481, 364] on div "A tech podcast for the gadget lovers and tech heads among us from the mind of M…" at bounding box center [561, 441] width 667 height 181
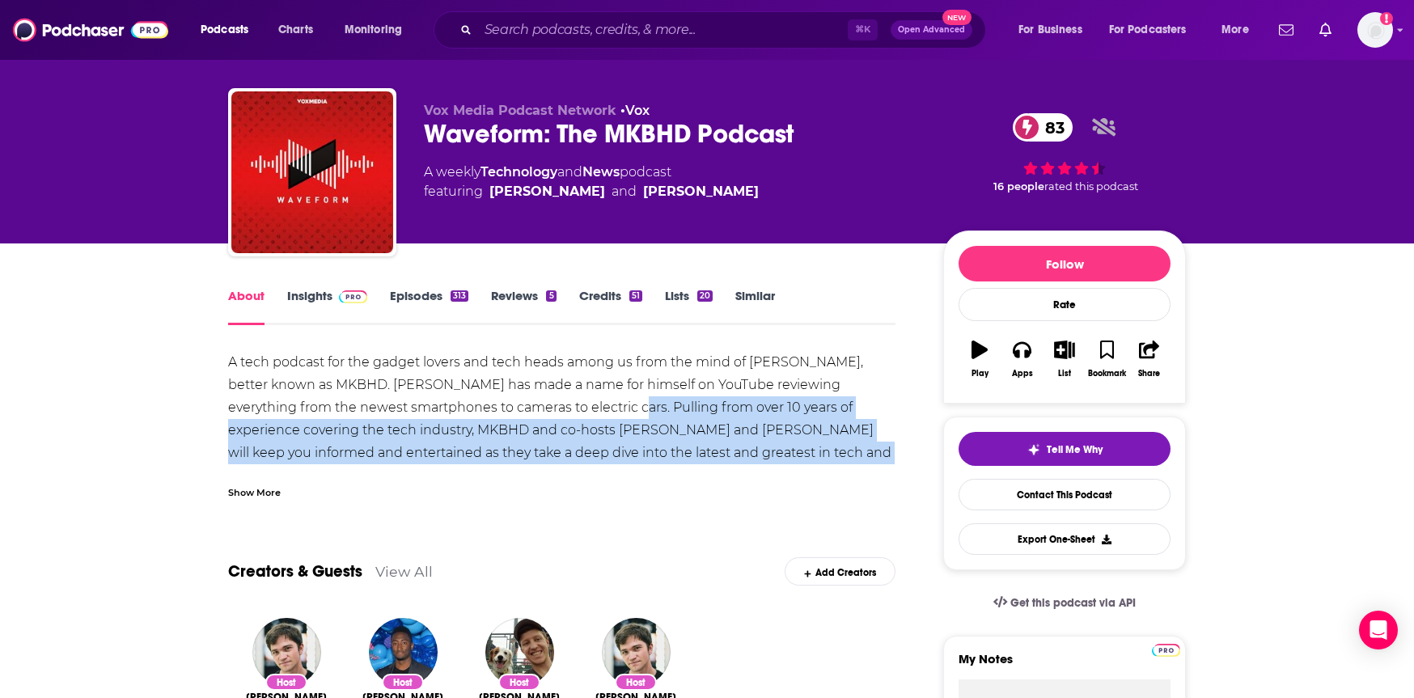
drag, startPoint x: 565, startPoint y: 404, endPoint x: 885, endPoint y: 457, distance: 324.0
click at [885, 457] on div "A tech podcast for the gadget lovers and tech heads among us from the mind of M…" at bounding box center [561, 441] width 667 height 181
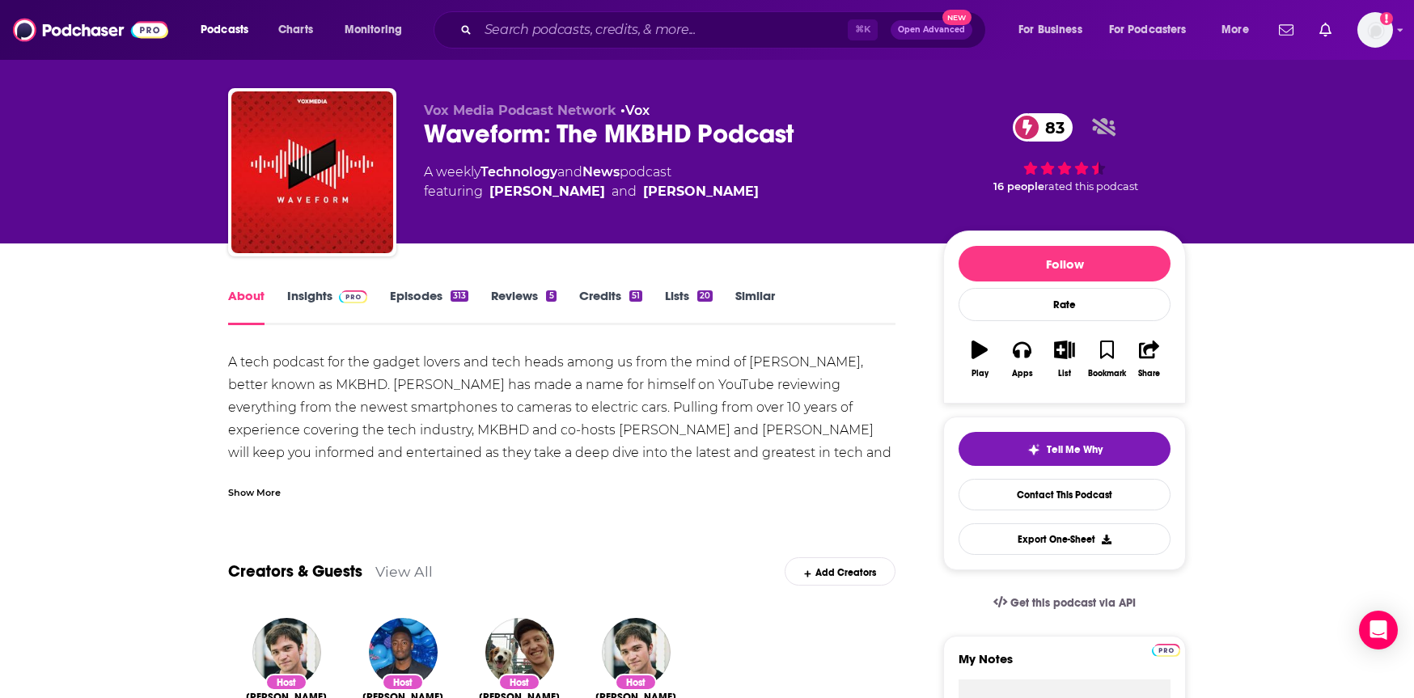
click at [244, 491] on div "Show More" at bounding box center [254, 491] width 53 height 15
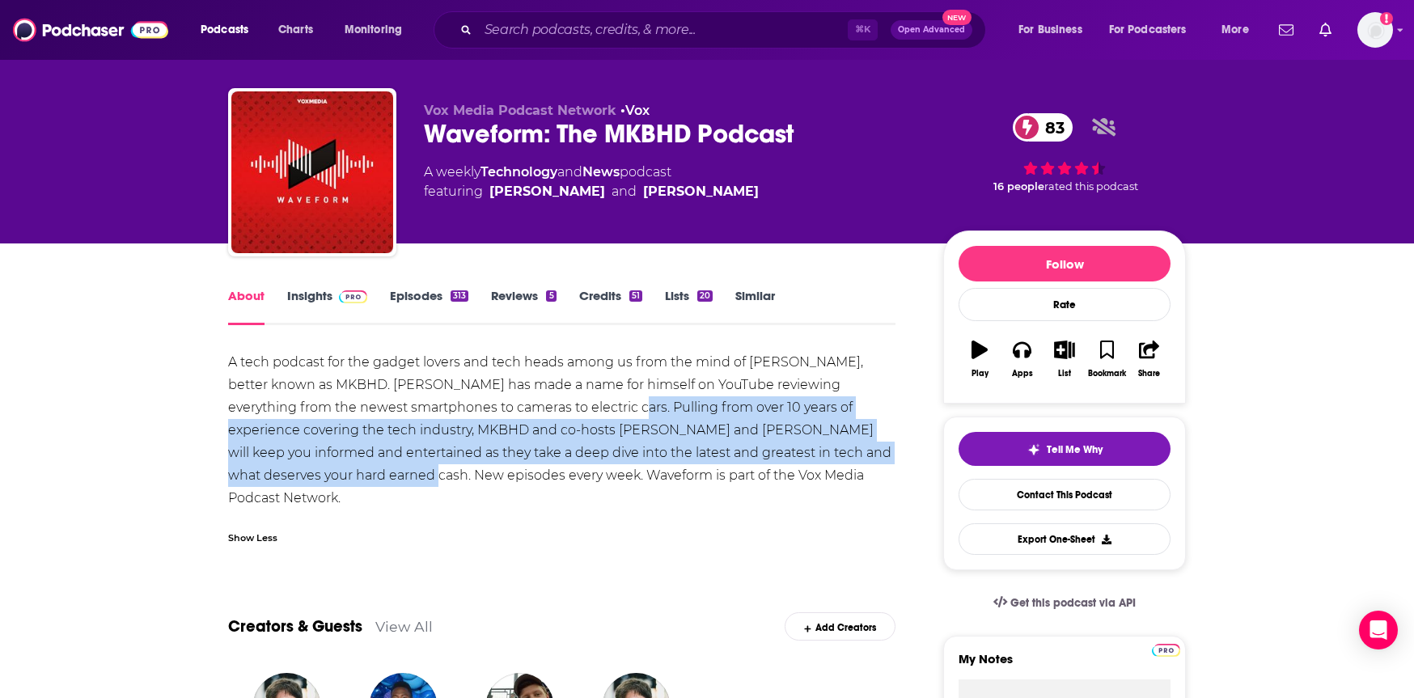
drag, startPoint x: 566, startPoint y: 402, endPoint x: 307, endPoint y: 470, distance: 268.4
click at [307, 470] on div "A tech podcast for the gadget lovers and tech heads among us from the mind of M…" at bounding box center [561, 441] width 667 height 181
copy div "Pulling from over 10 years of experience covering the tech industry, MKBHD and …"
